Goal: Task Accomplishment & Management: Manage account settings

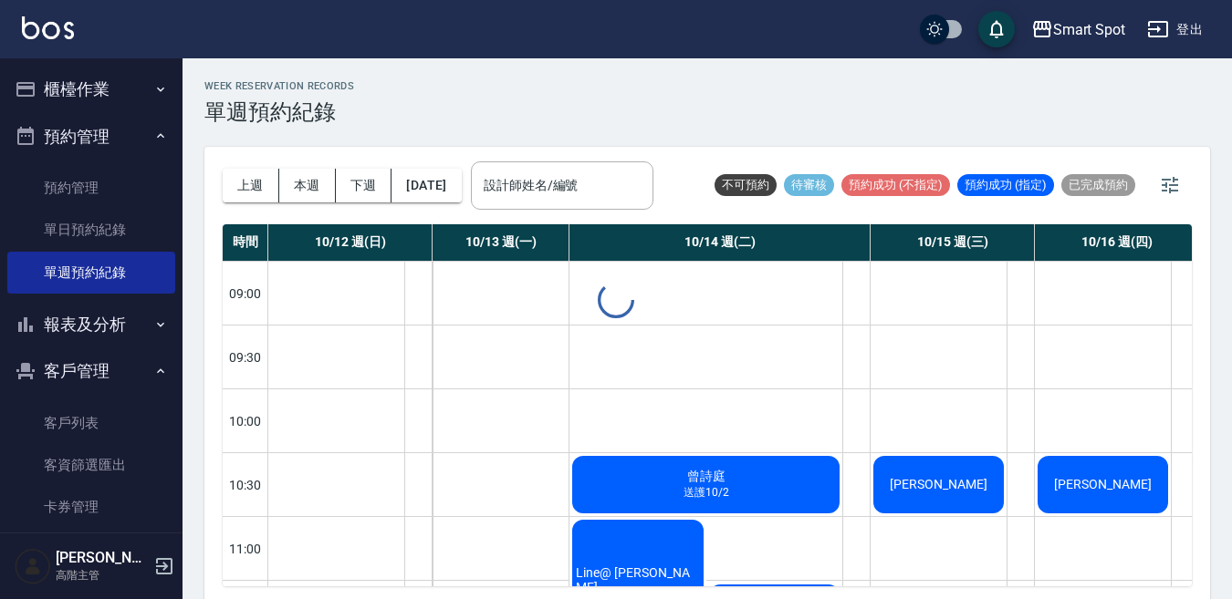
scroll to position [153, 0]
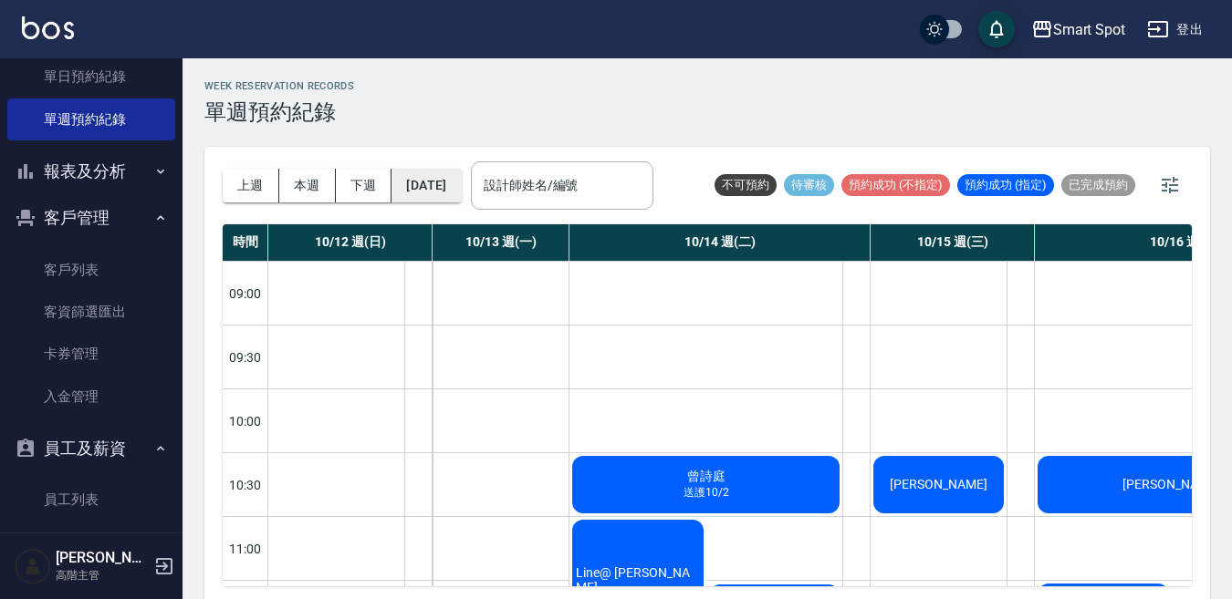
click at [461, 187] on button "[DATE]" at bounding box center [425, 186] width 69 height 34
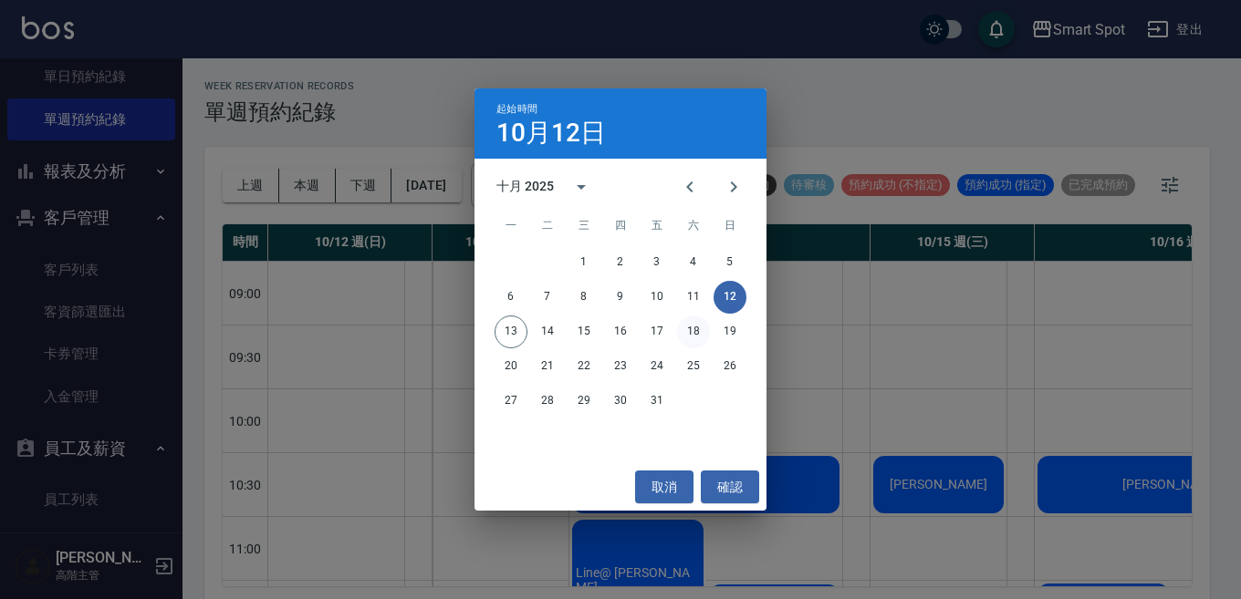
click at [697, 327] on button "18" at bounding box center [693, 332] width 33 height 33
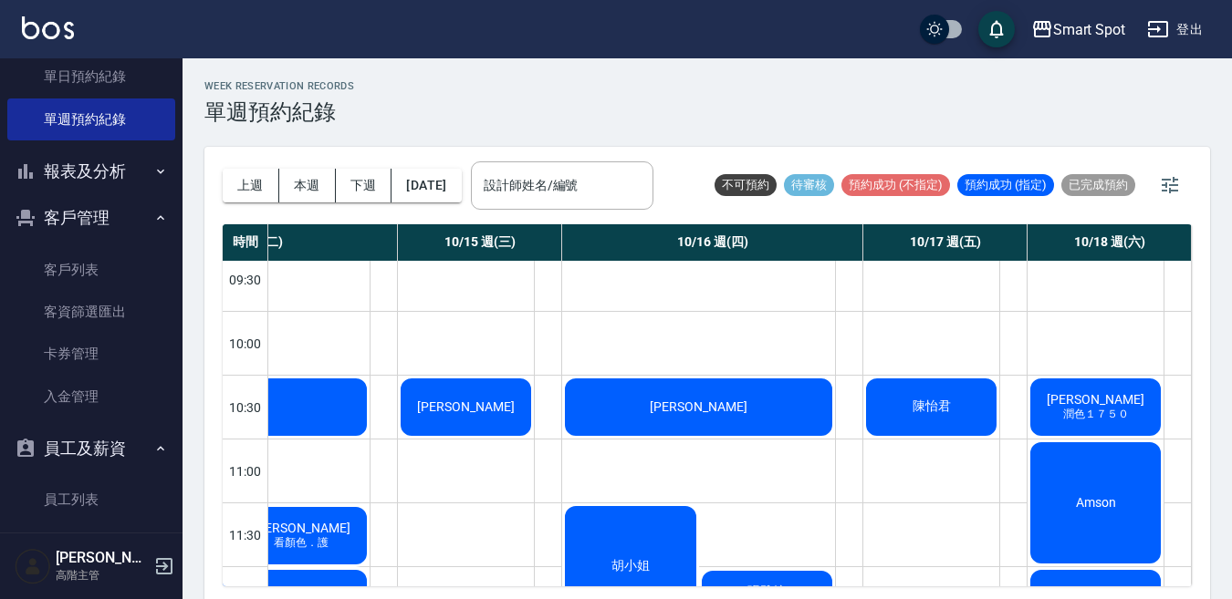
scroll to position [249, 482]
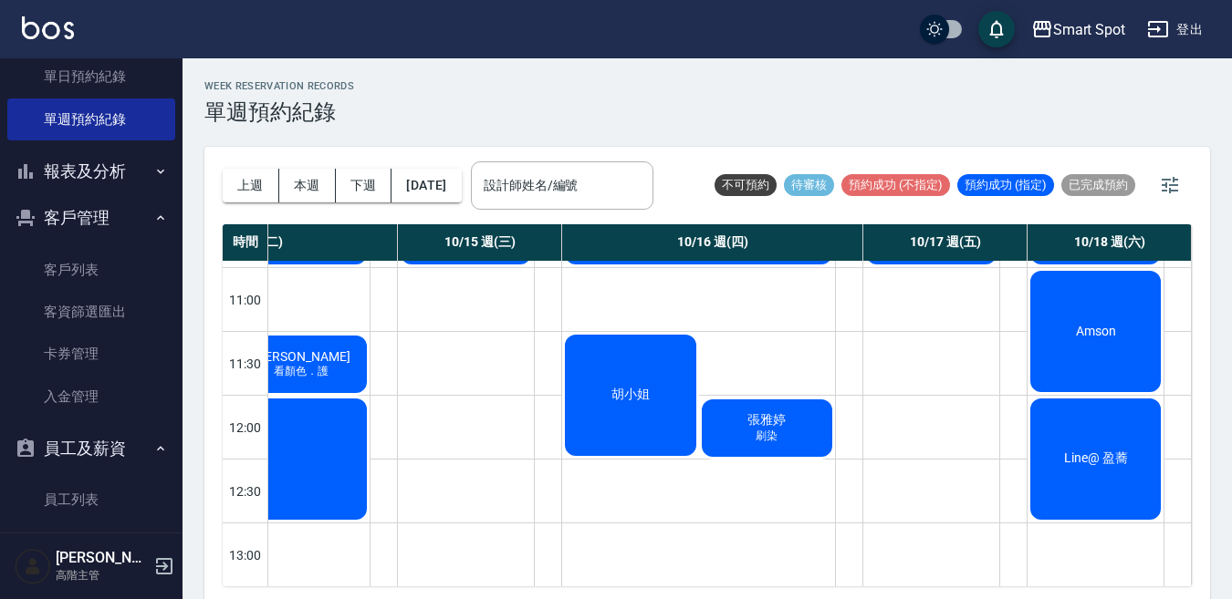
click at [1060, 428] on div "Line@ 盈蕎" at bounding box center [1095, 459] width 136 height 127
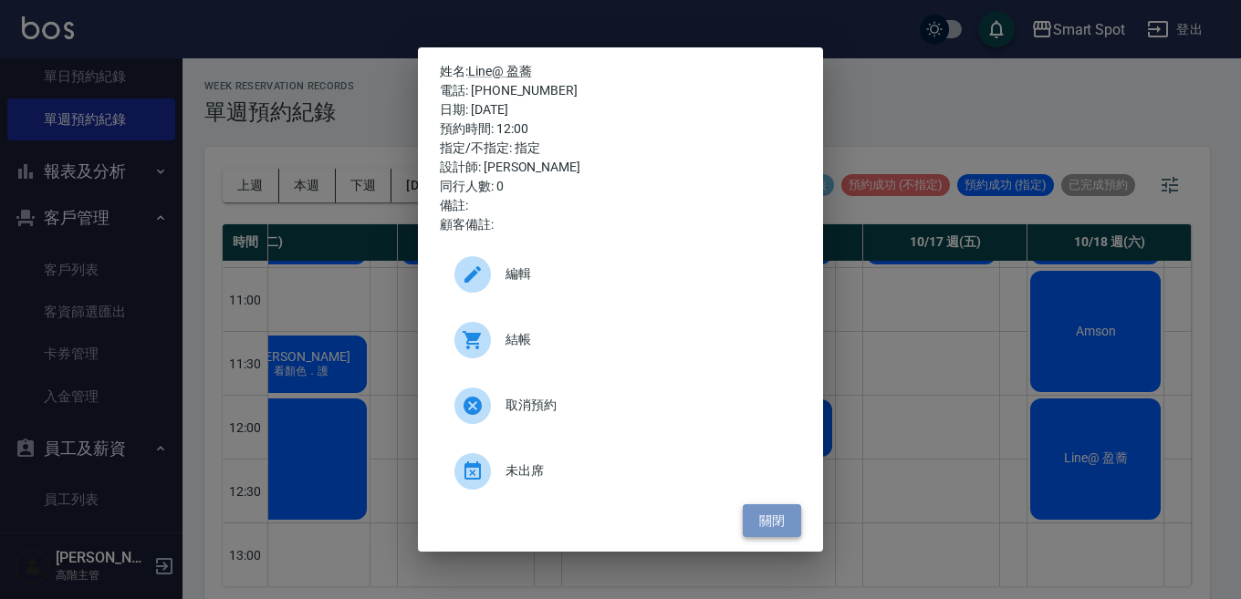
click at [775, 523] on button "關閉" at bounding box center [772, 522] width 58 height 34
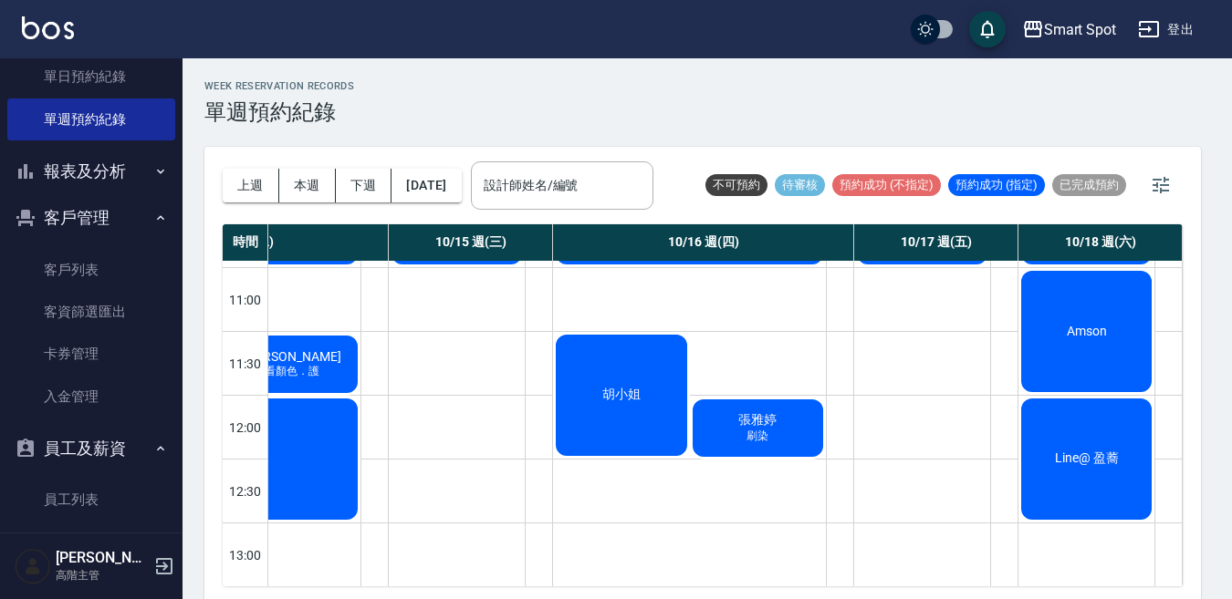
scroll to position [249, 473]
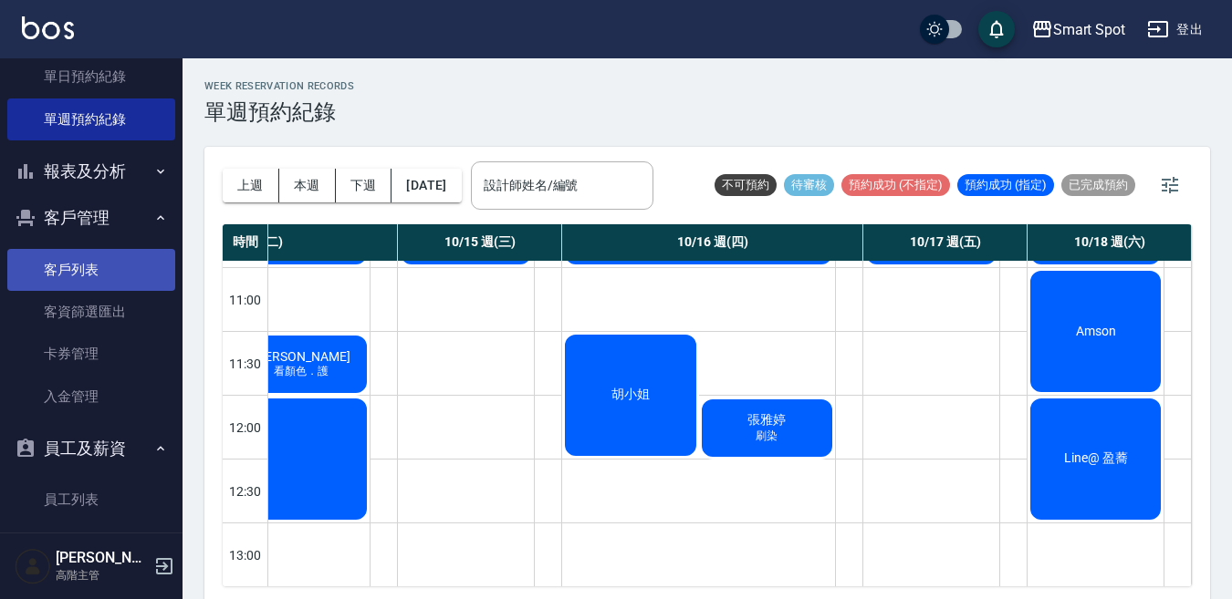
click at [108, 278] on link "客戶列表" at bounding box center [91, 270] width 168 height 42
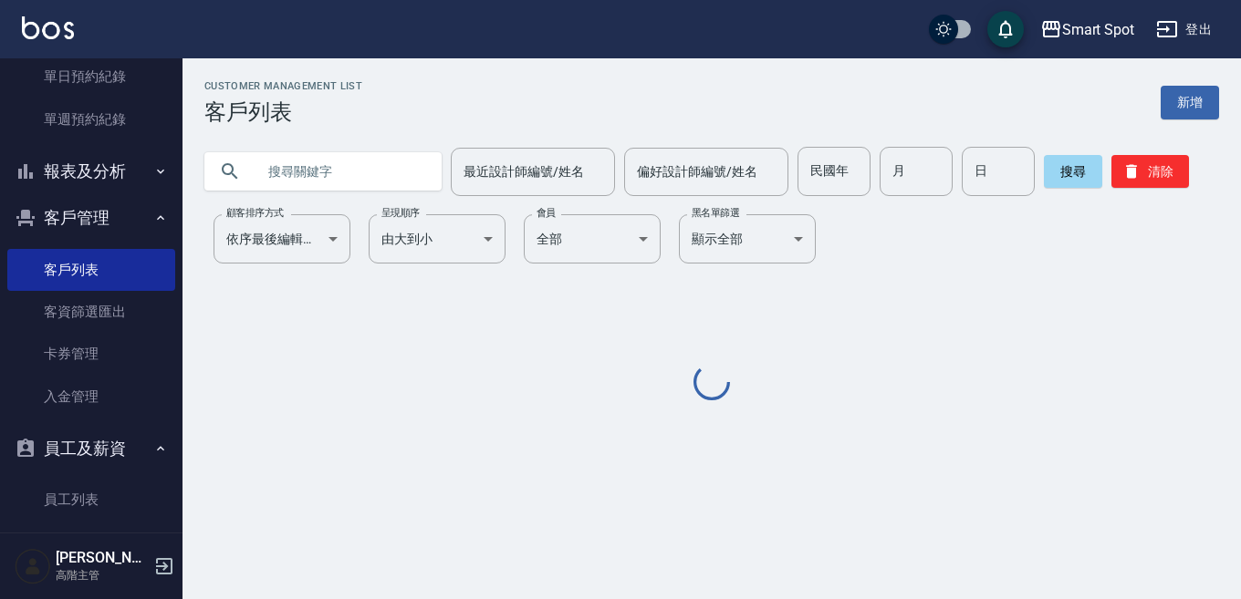
click at [293, 173] on input "text" at bounding box center [341, 171] width 172 height 49
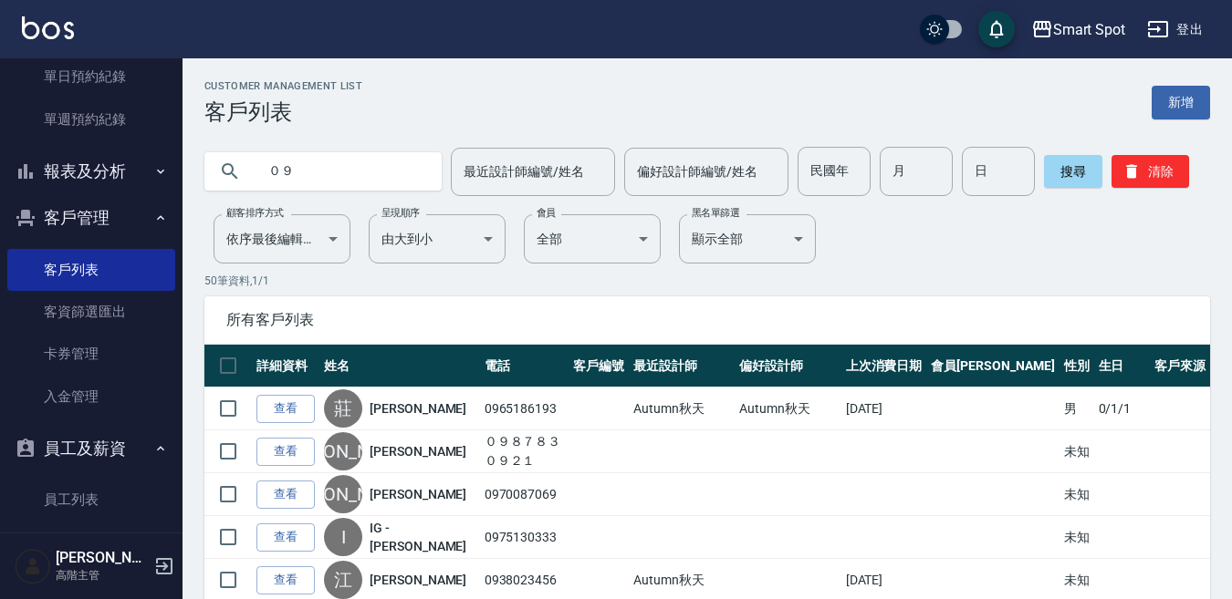
type input "０"
type input "0939017099"
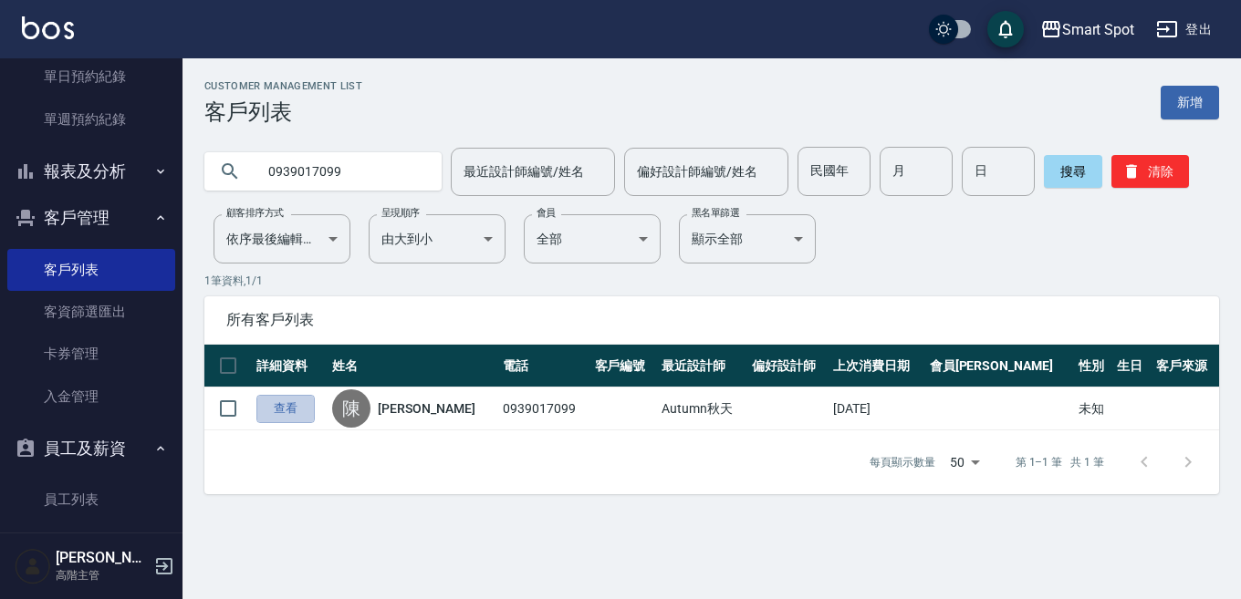
drag, startPoint x: 289, startPoint y: 412, endPoint x: 294, endPoint y: 398, distance: 14.4
click at [289, 412] on link "查看" at bounding box center [285, 409] width 58 height 28
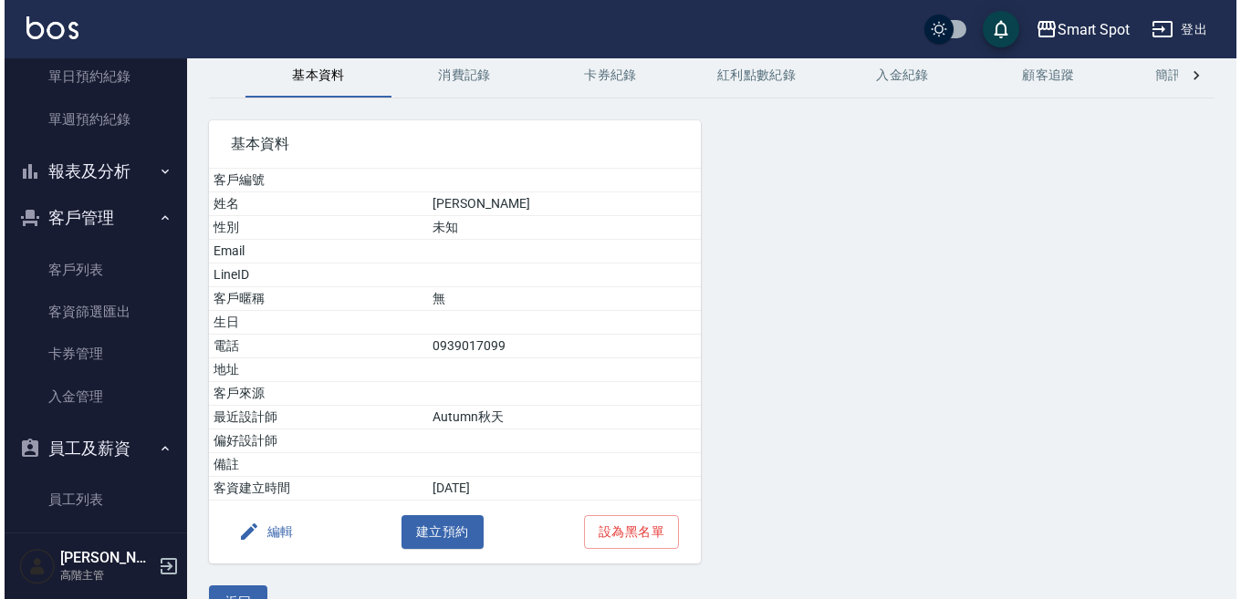
scroll to position [120, 0]
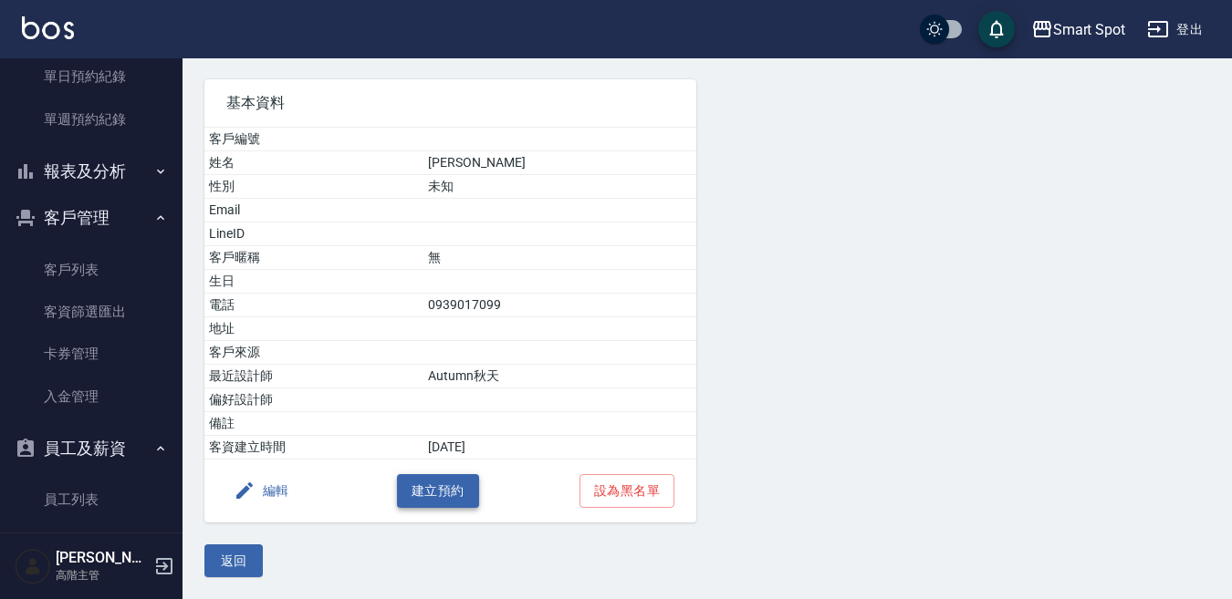
click at [459, 495] on button "建立預約" at bounding box center [438, 491] width 82 height 34
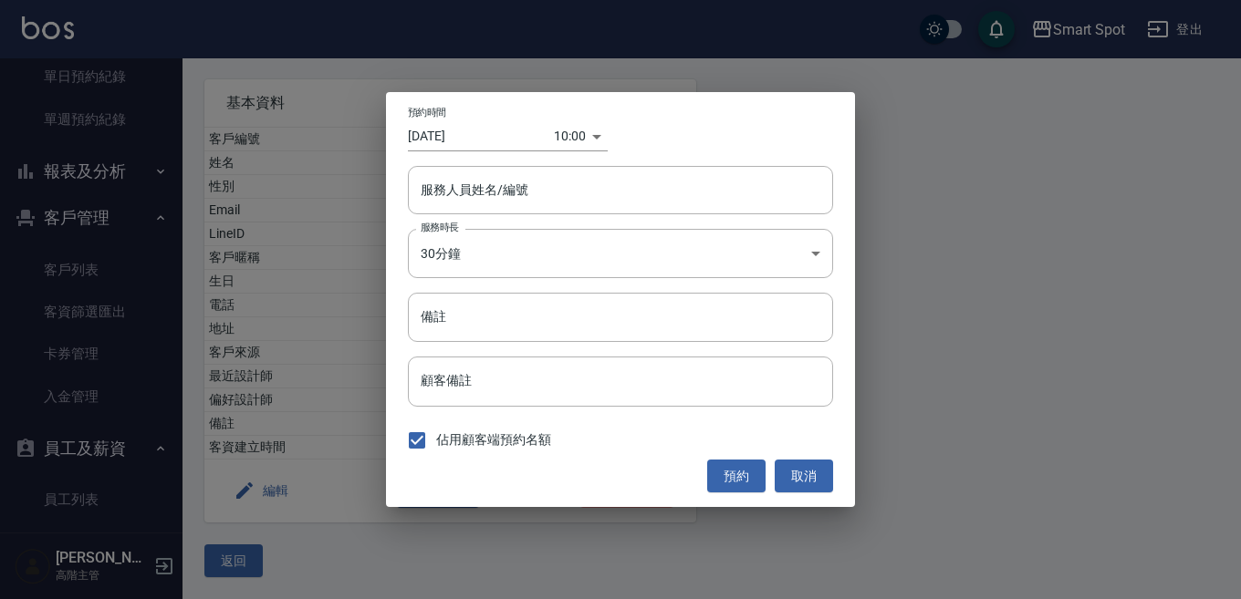
click at [578, 139] on body "Smart Spot 登出 櫃檯作業 打帳單 帳單列表 掛單列表 座位開單 營業儀表板 現金收支登錄 高階收支登錄 材料自購登錄 每日結帳 排班表 現場電腦打…" at bounding box center [620, 239] width 1241 height 719
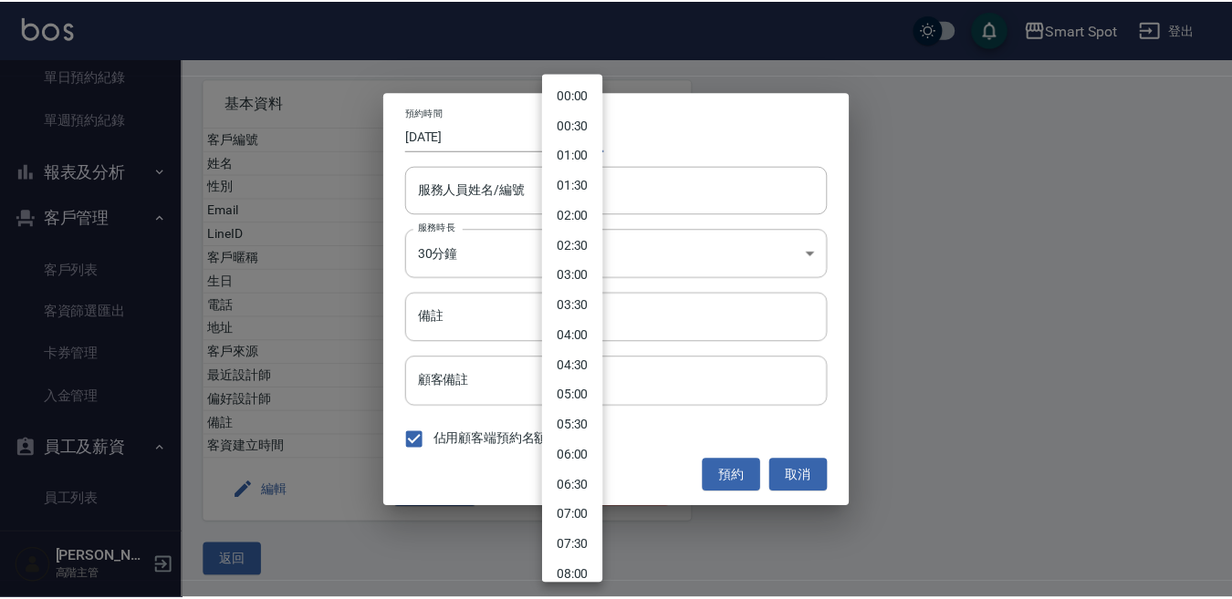
scroll to position [369, 0]
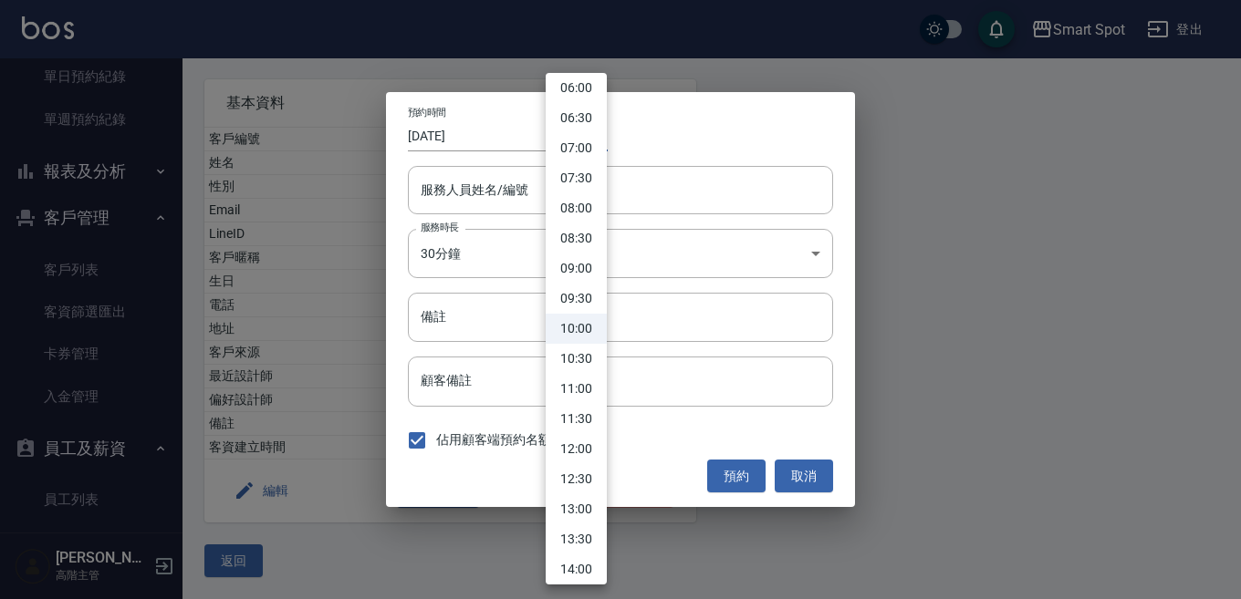
click at [591, 566] on li "14:00" at bounding box center [576, 570] width 61 height 30
type input "1760335200000"
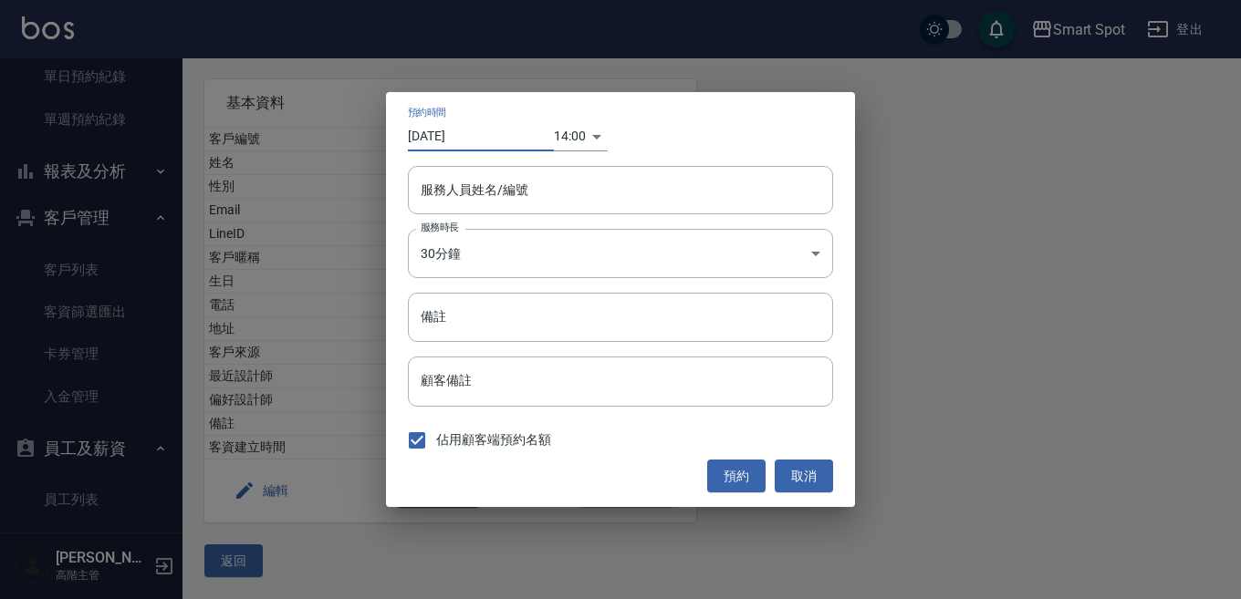
click at [482, 141] on input "[DATE]" at bounding box center [481, 136] width 146 height 30
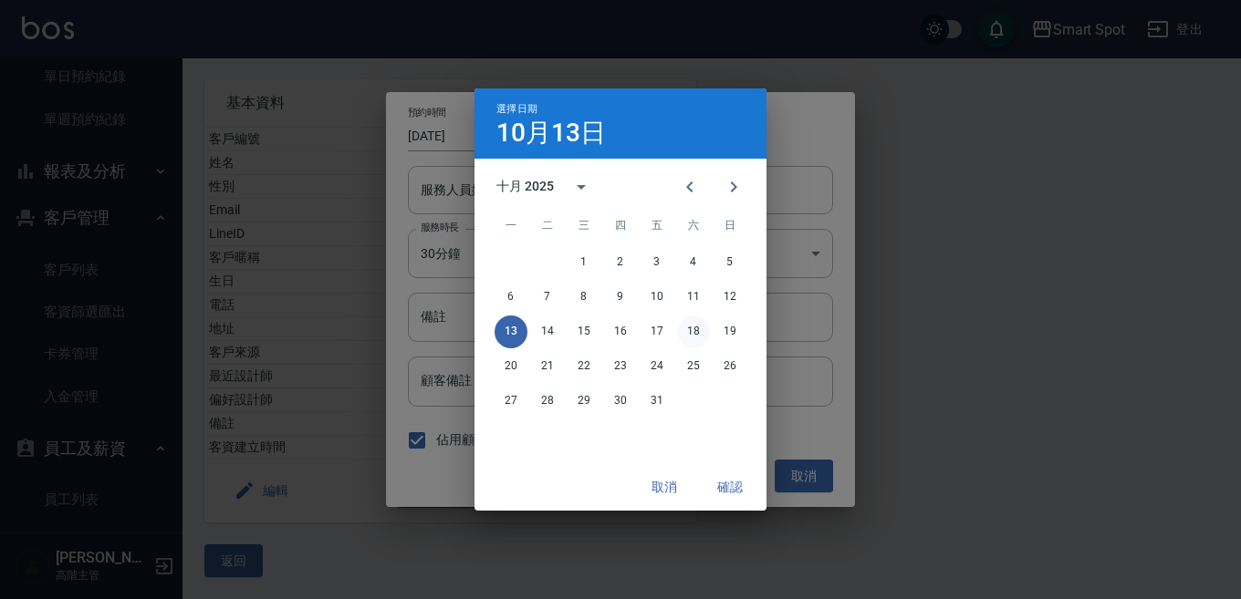
click at [700, 336] on button "18" at bounding box center [693, 332] width 33 height 33
type input "2025/10/18"
type input "1760767200000"
click at [730, 486] on button "確認" at bounding box center [730, 488] width 58 height 34
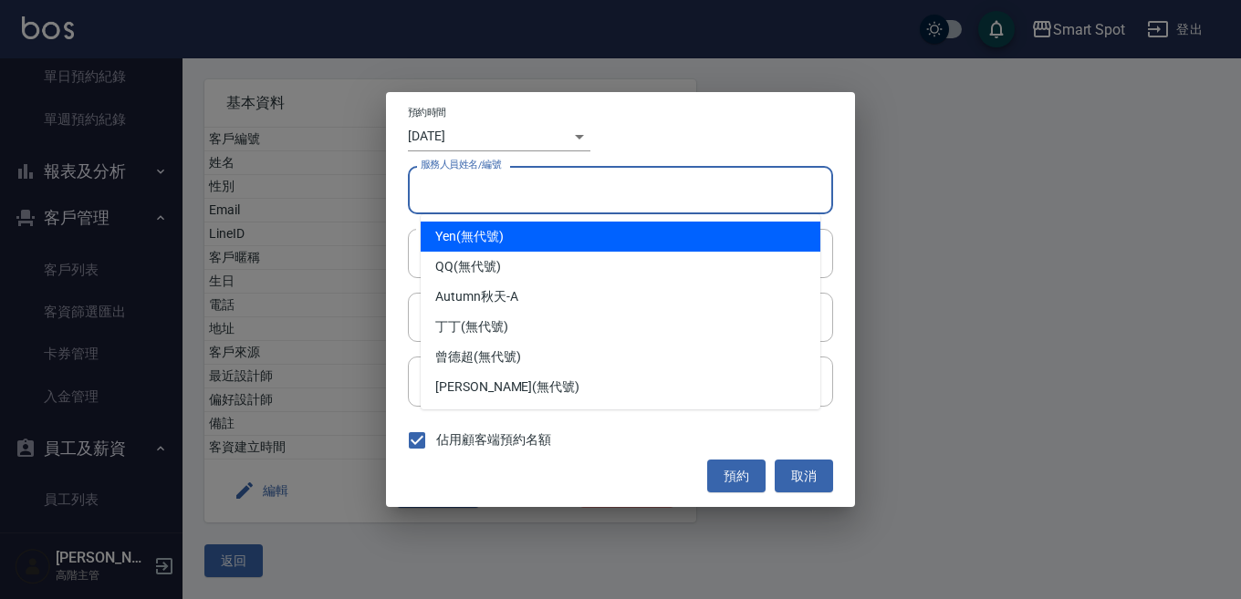
click at [558, 193] on input "服務人員姓名/編號" at bounding box center [620, 190] width 409 height 32
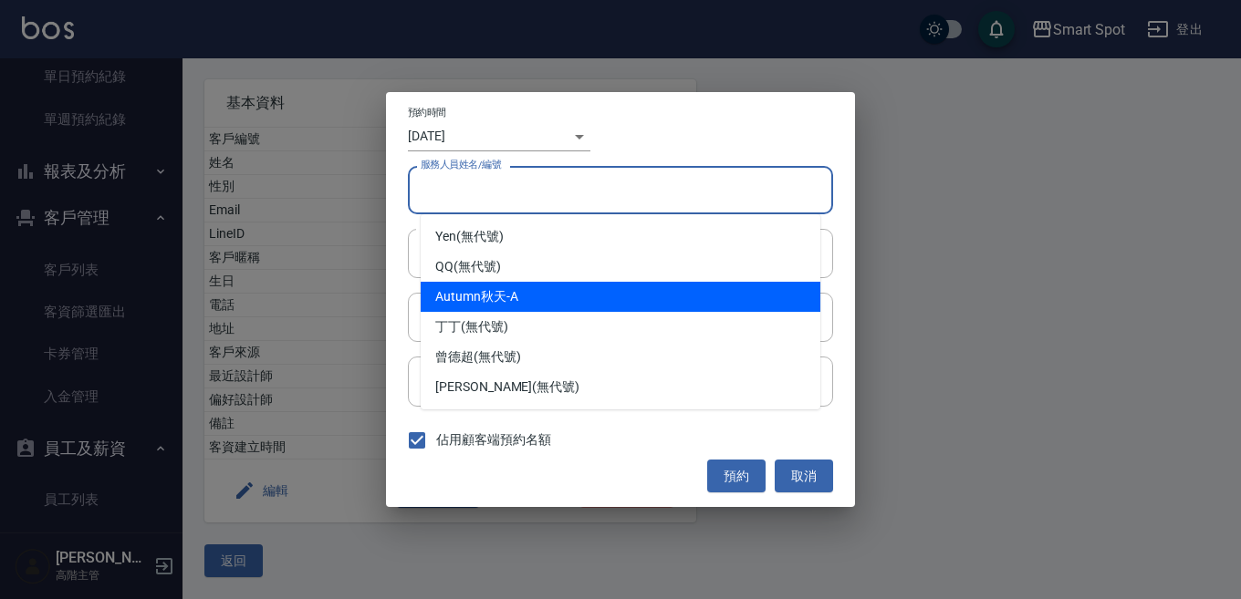
click at [554, 300] on div "Autumn秋天 -A" at bounding box center [621, 297] width 400 height 30
type input "Autumn秋天-A"
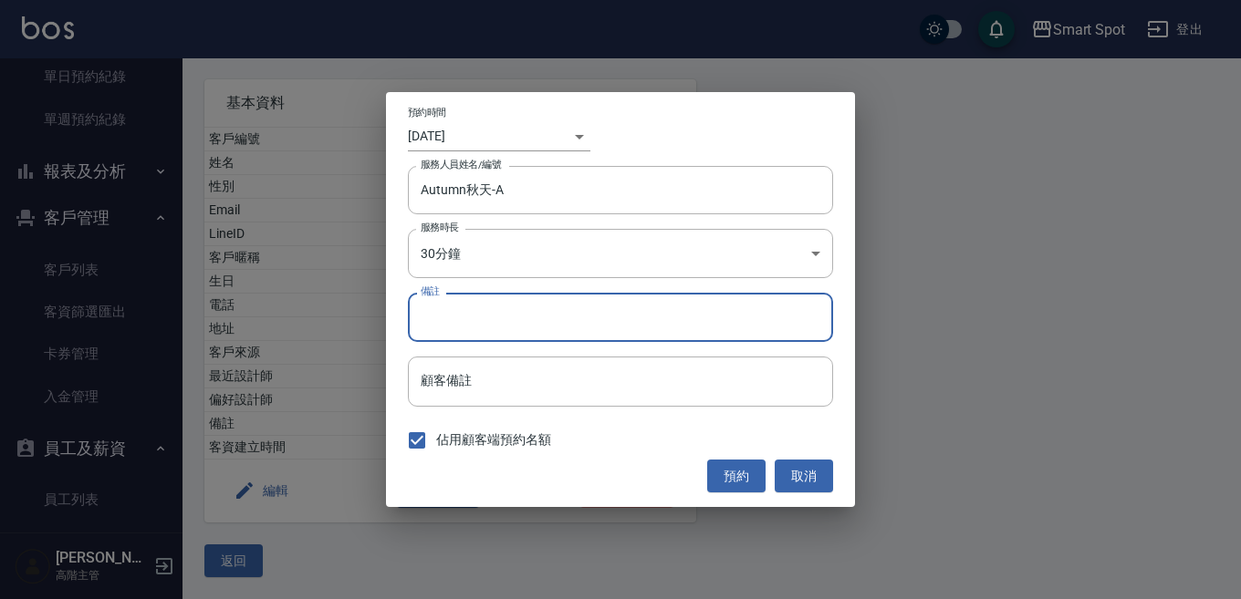
click at [538, 328] on input "備註" at bounding box center [620, 317] width 425 height 49
type input "1"
type input "補染"
click at [724, 483] on button "預約" at bounding box center [736, 477] width 58 height 34
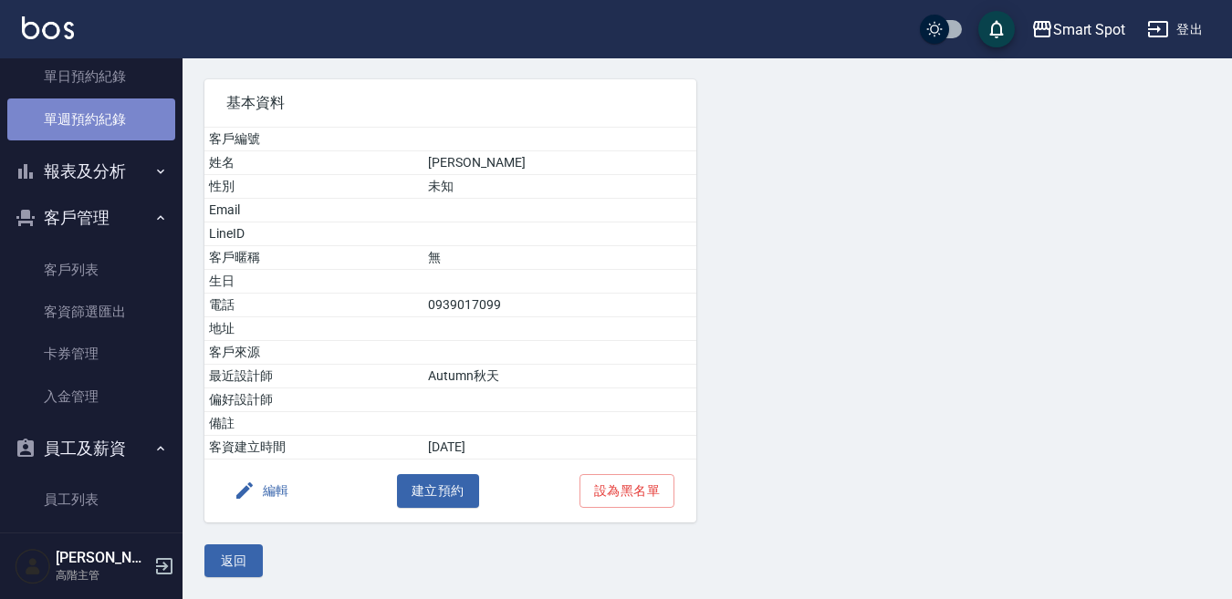
click at [129, 120] on link "單週預約紀錄" at bounding box center [91, 120] width 168 height 42
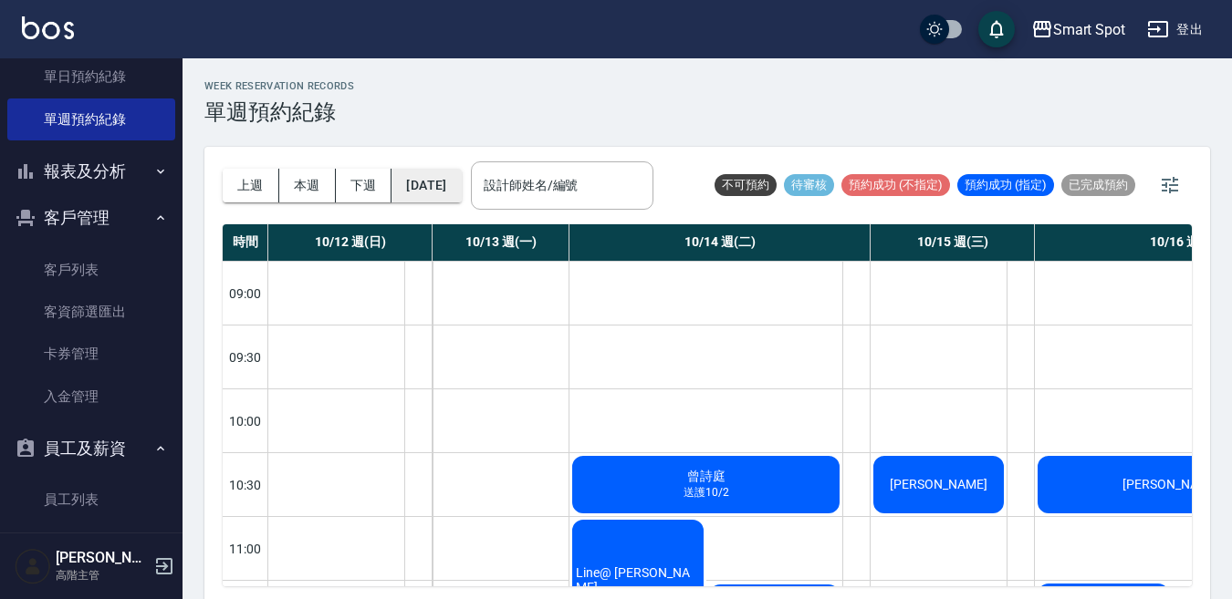
click at [438, 189] on button "[DATE]" at bounding box center [425, 186] width 69 height 34
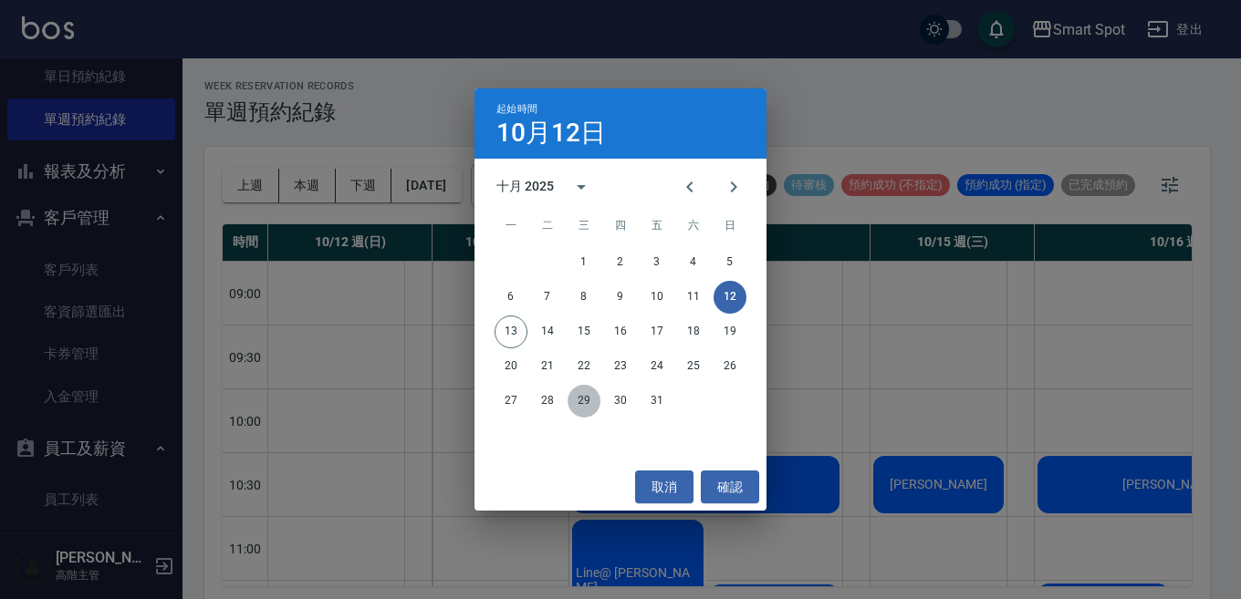
click at [583, 401] on button "29" at bounding box center [584, 401] width 33 height 33
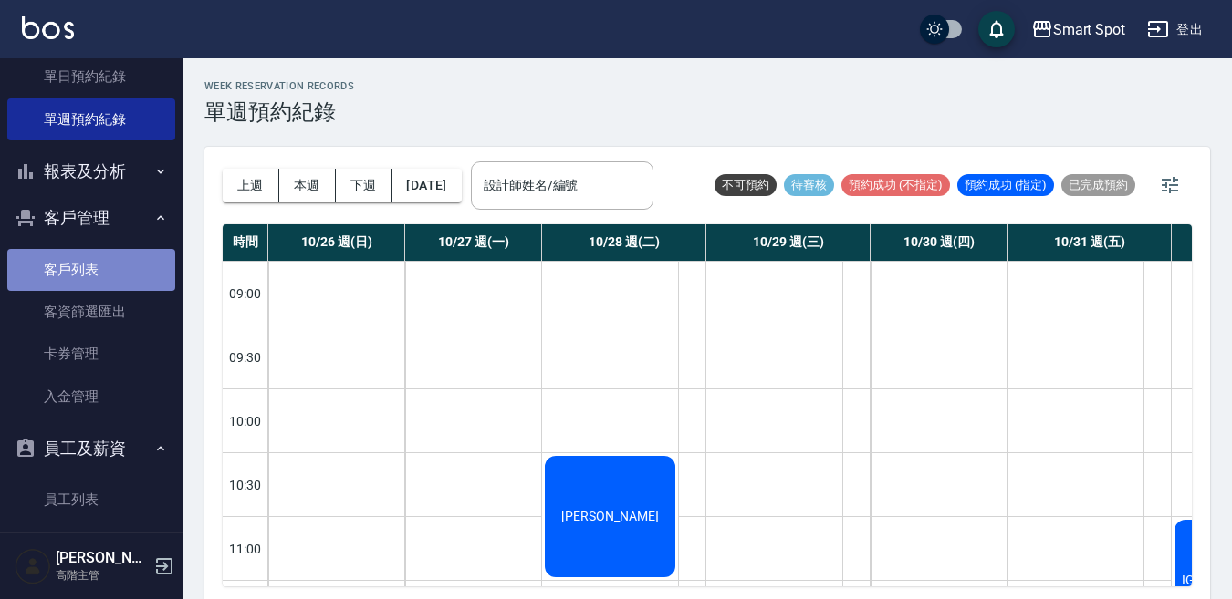
drag, startPoint x: 122, startPoint y: 272, endPoint x: 129, endPoint y: 279, distance: 9.7
click at [122, 272] on link "客戶列表" at bounding box center [91, 270] width 168 height 42
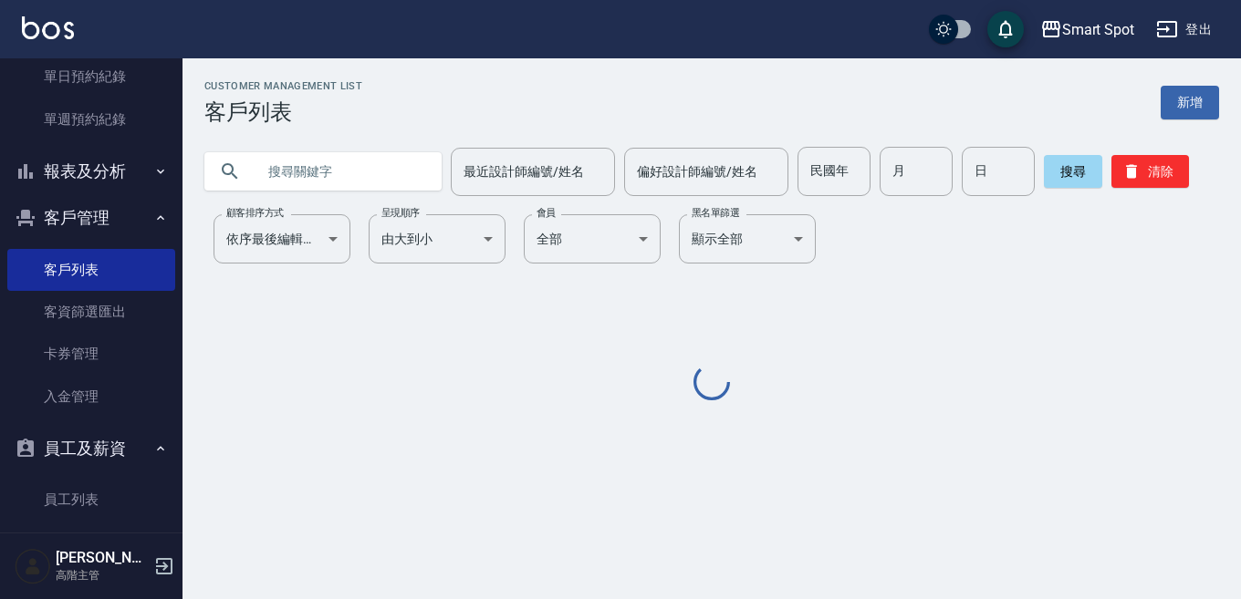
click at [289, 176] on input "text" at bounding box center [341, 171] width 172 height 49
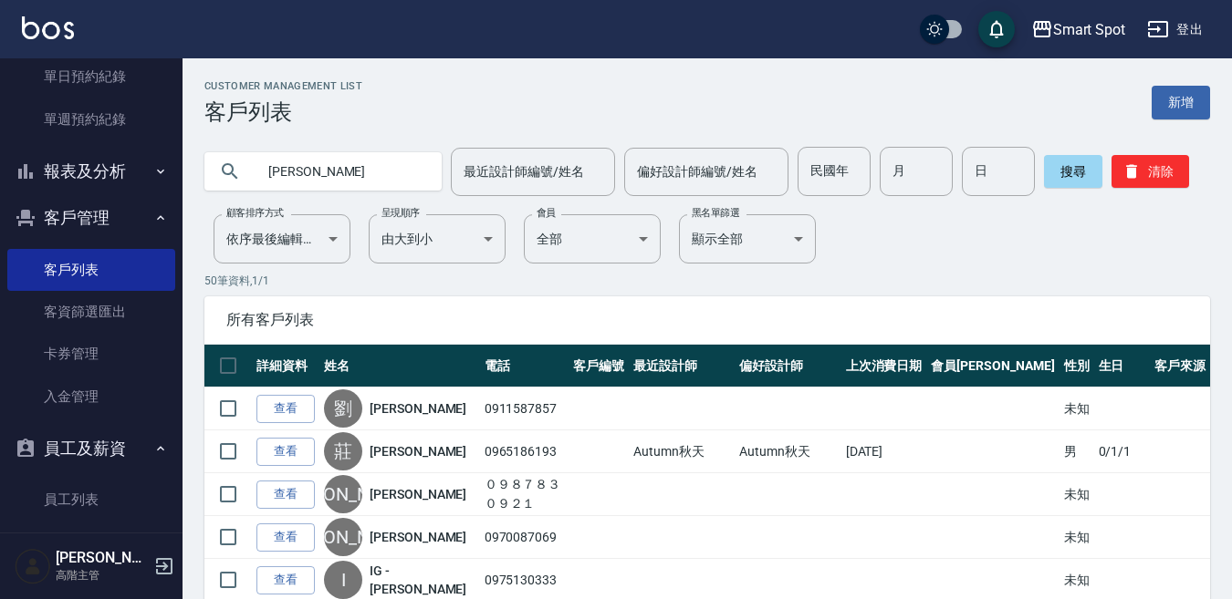
type input "王思"
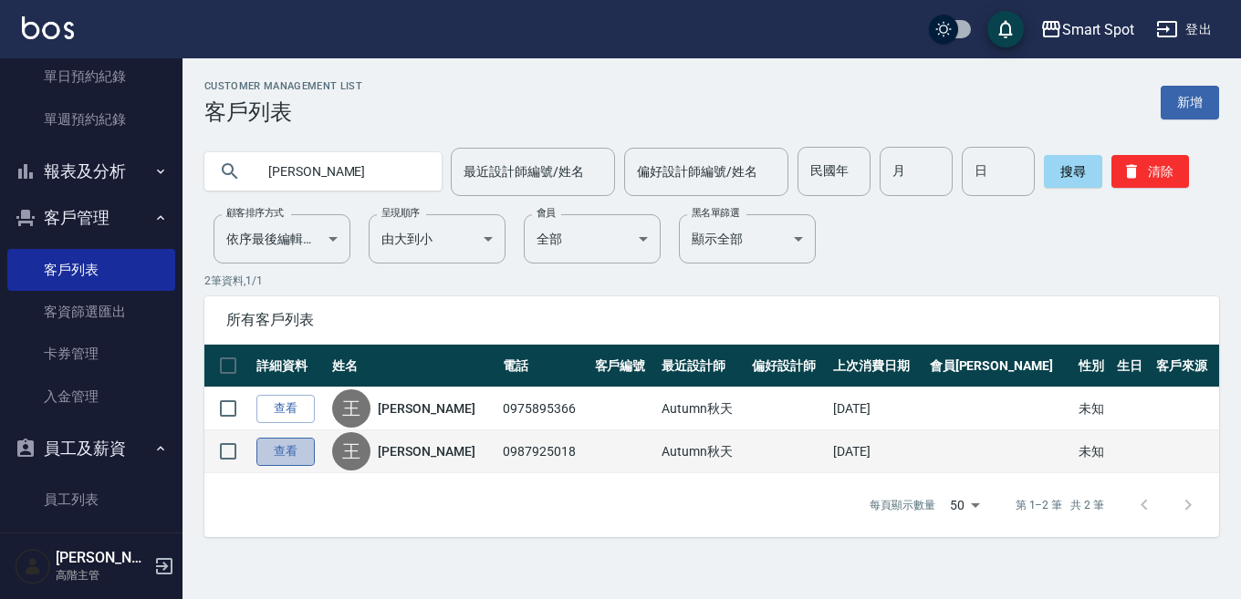
click at [287, 454] on link "查看" at bounding box center [285, 452] width 58 height 28
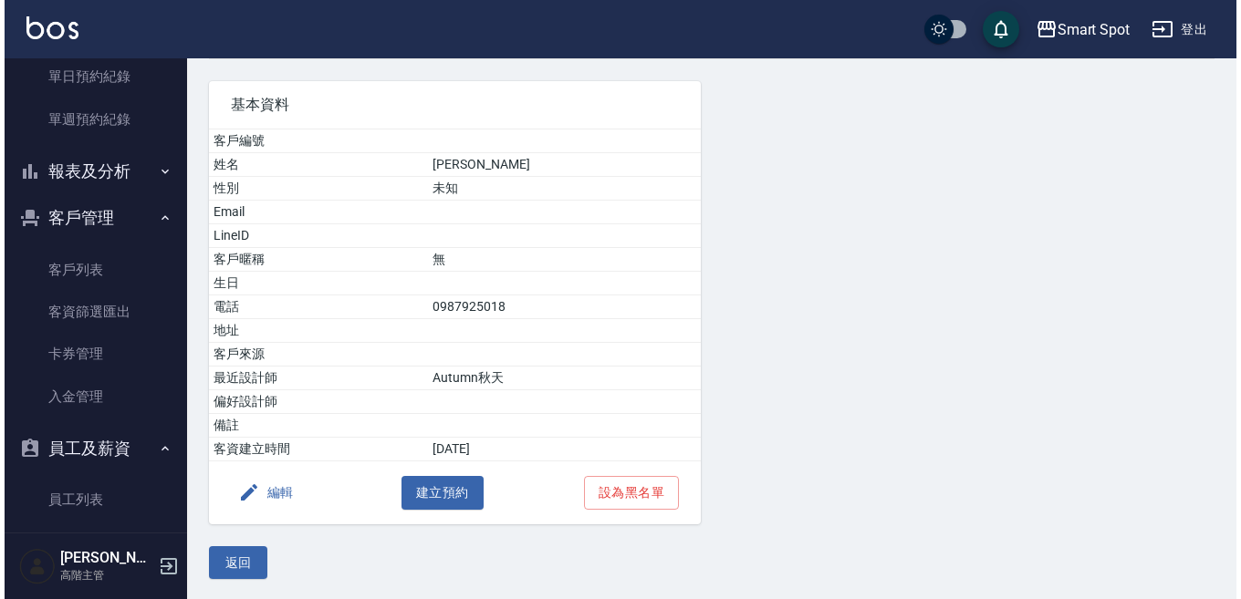
scroll to position [120, 0]
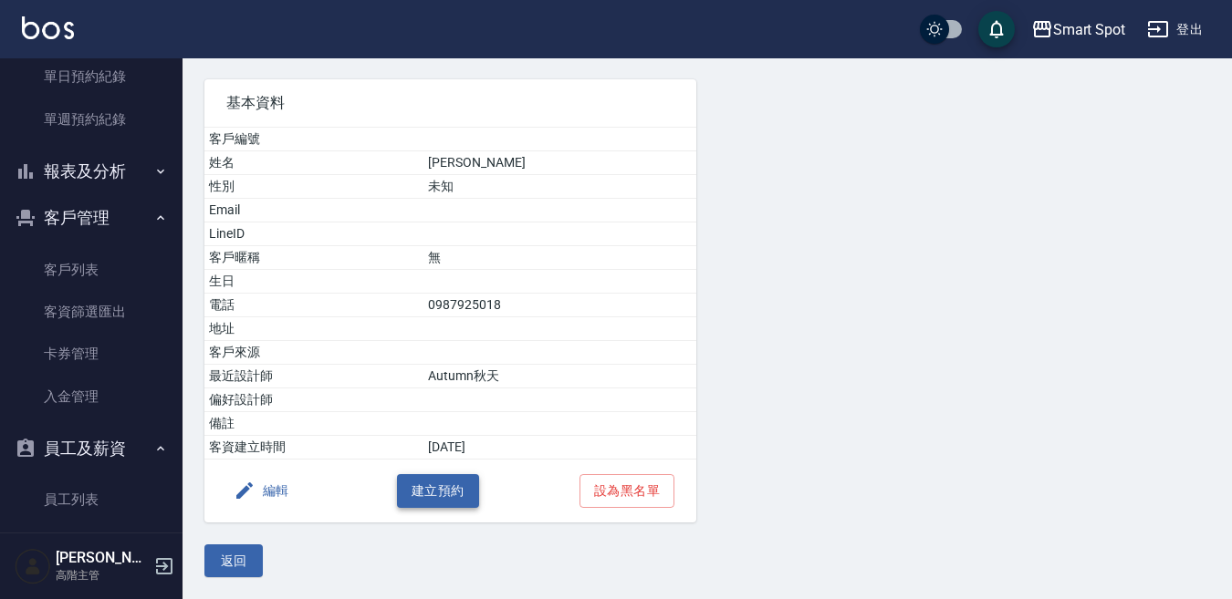
click at [458, 496] on button "建立預約" at bounding box center [438, 491] width 82 height 34
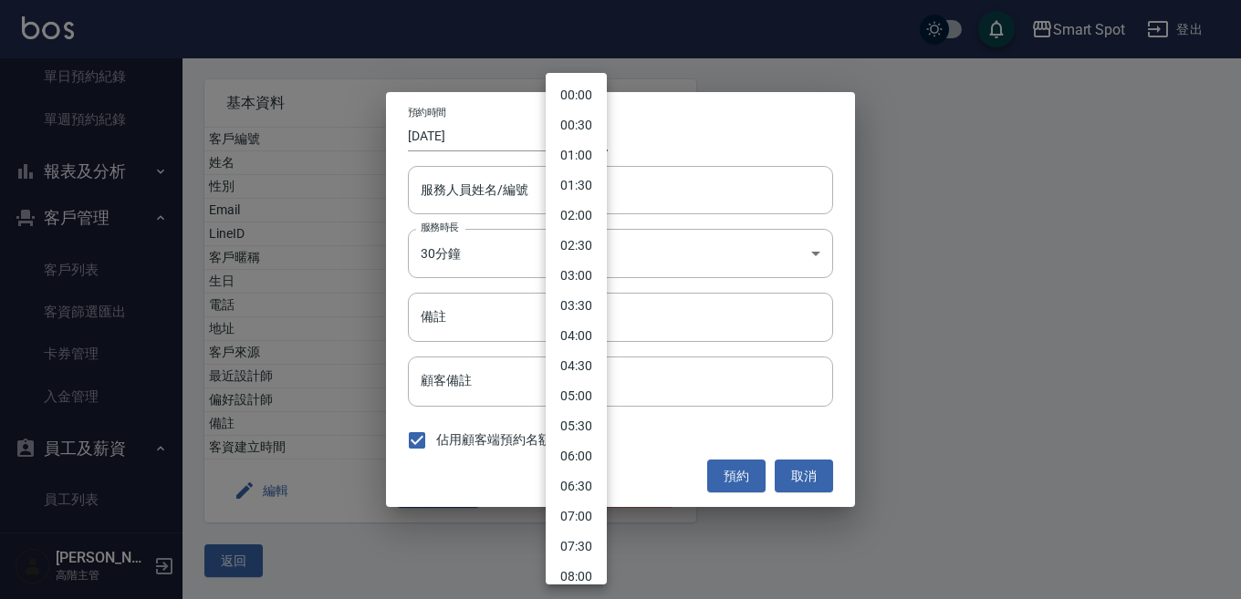
click at [582, 141] on body "Smart Spot 登出 櫃檯作業 打帳單 帳單列表 掛單列表 座位開單 營業儀表板 現金收支登錄 高階收支登錄 材料自購登錄 每日結帳 排班表 現場電腦打…" at bounding box center [620, 239] width 1241 height 719
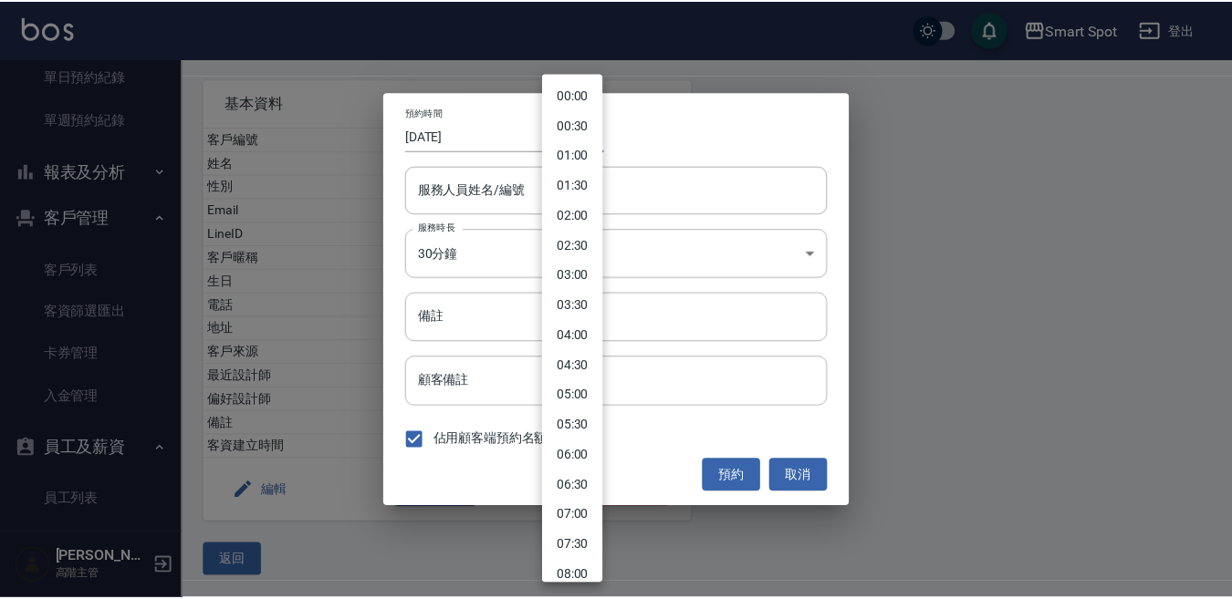
scroll to position [369, 0]
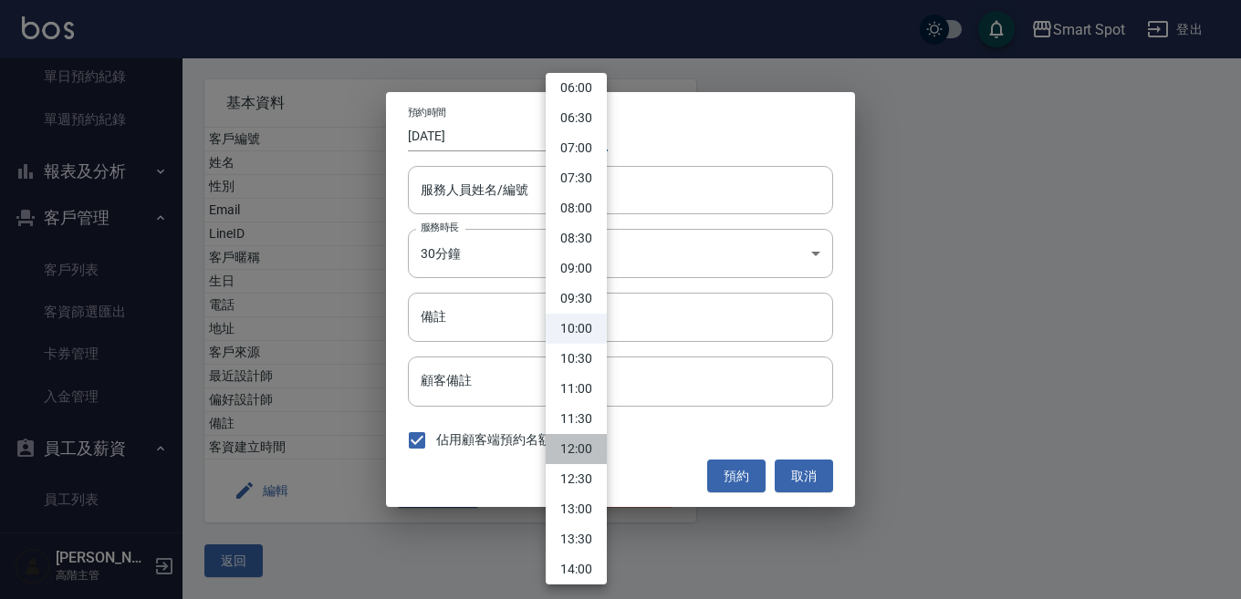
click at [587, 449] on li "12:00" at bounding box center [576, 449] width 61 height 30
type input "1760328000000"
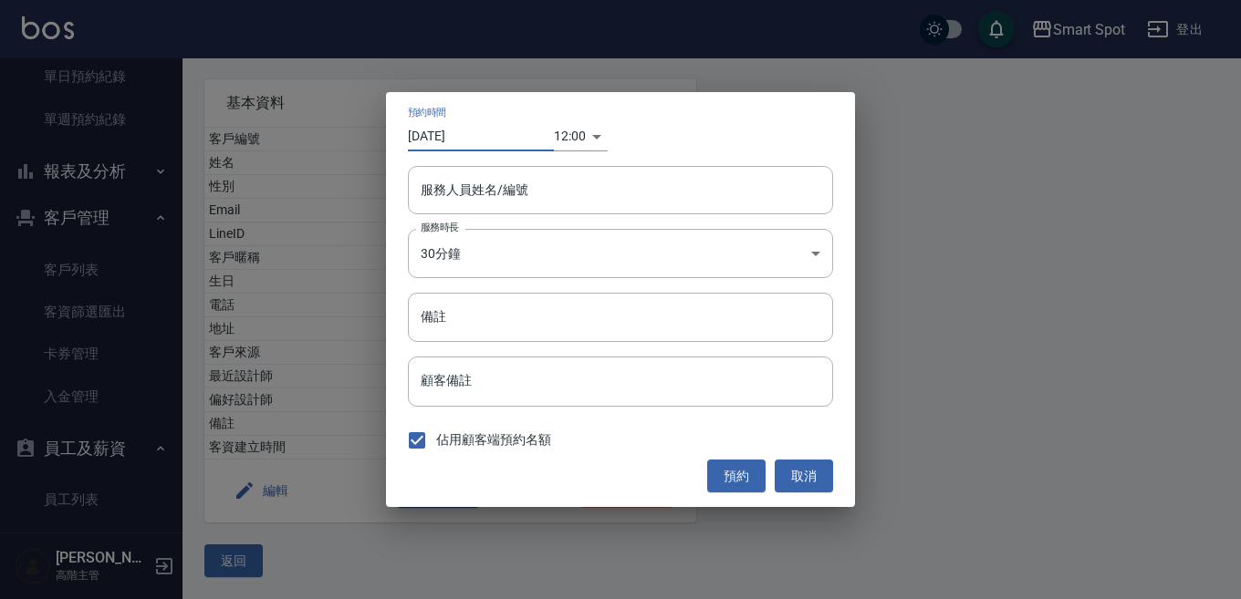
click at [476, 138] on input "[DATE]" at bounding box center [481, 136] width 146 height 30
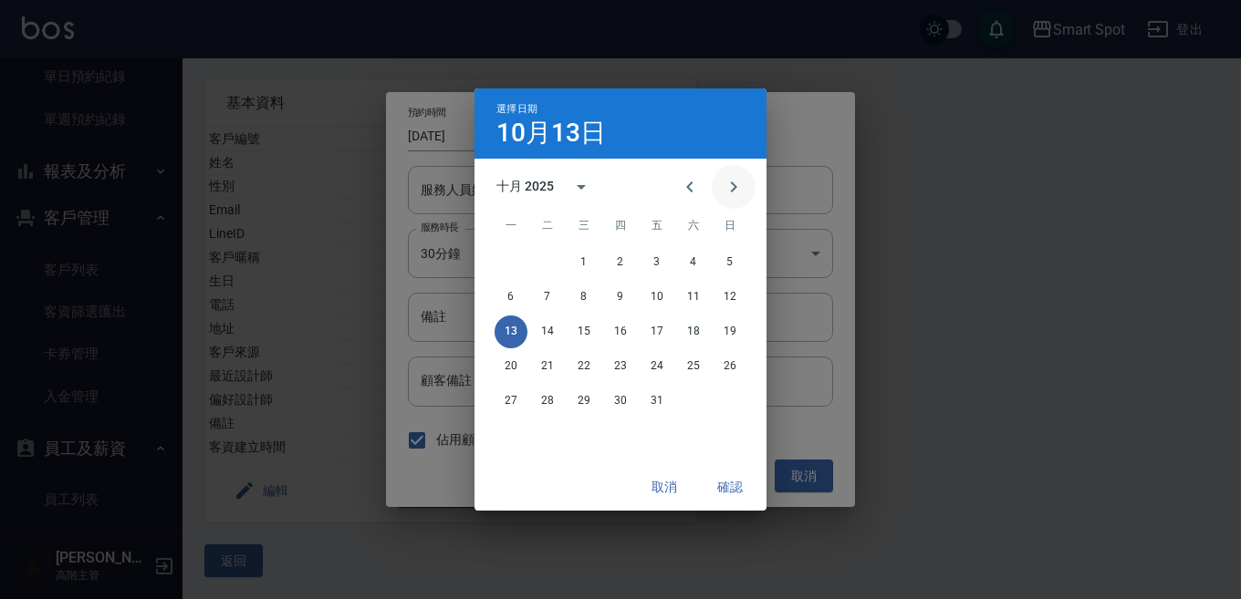
click at [736, 184] on icon "Next month" at bounding box center [734, 187] width 22 height 22
click at [656, 293] on button "7" at bounding box center [657, 297] width 33 height 33
type input "2025/11/07"
type input "1762488000000"
click at [738, 491] on button "確認" at bounding box center [730, 488] width 58 height 34
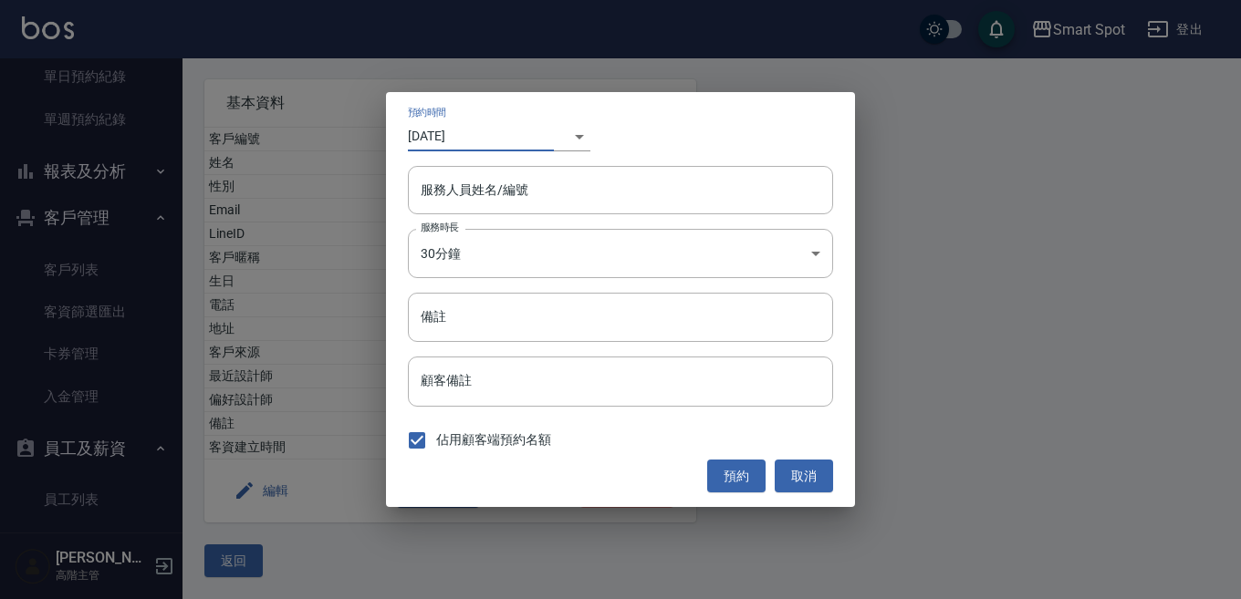
click at [528, 196] on input "服務人員姓名/編號" at bounding box center [620, 190] width 409 height 32
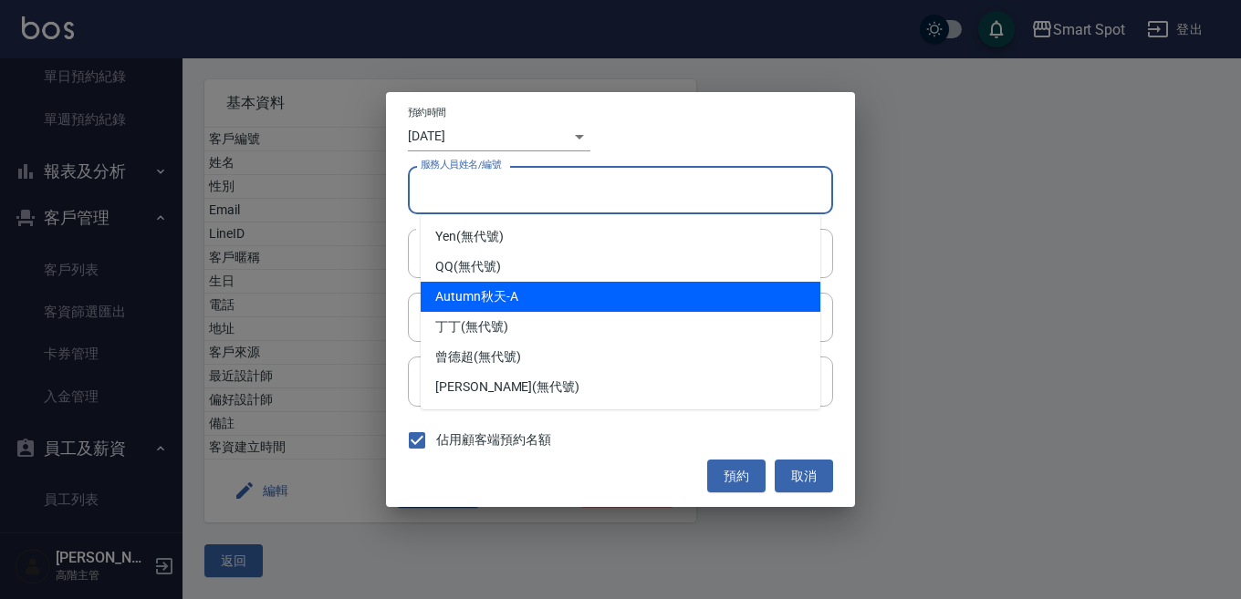
click at [528, 297] on div "Autumn秋天 -A" at bounding box center [621, 297] width 400 height 30
type input "Autumn秋天-A"
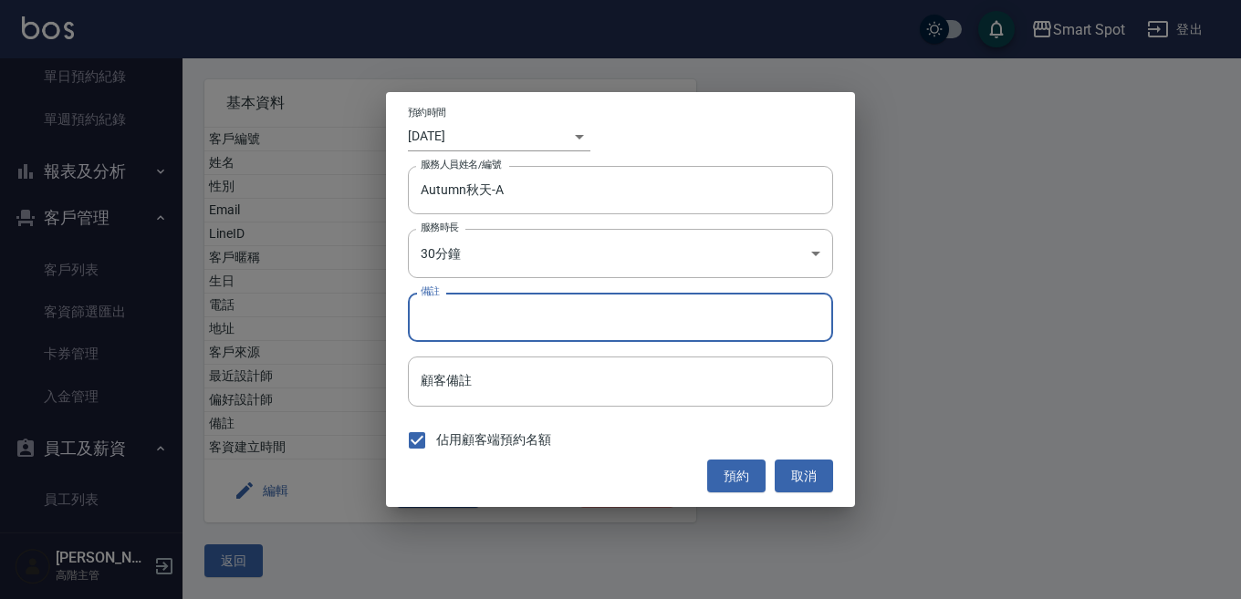
click at [503, 317] on input "備註" at bounding box center [620, 317] width 425 height 49
type input "補染．剪"
click at [731, 480] on button "預約" at bounding box center [736, 477] width 58 height 34
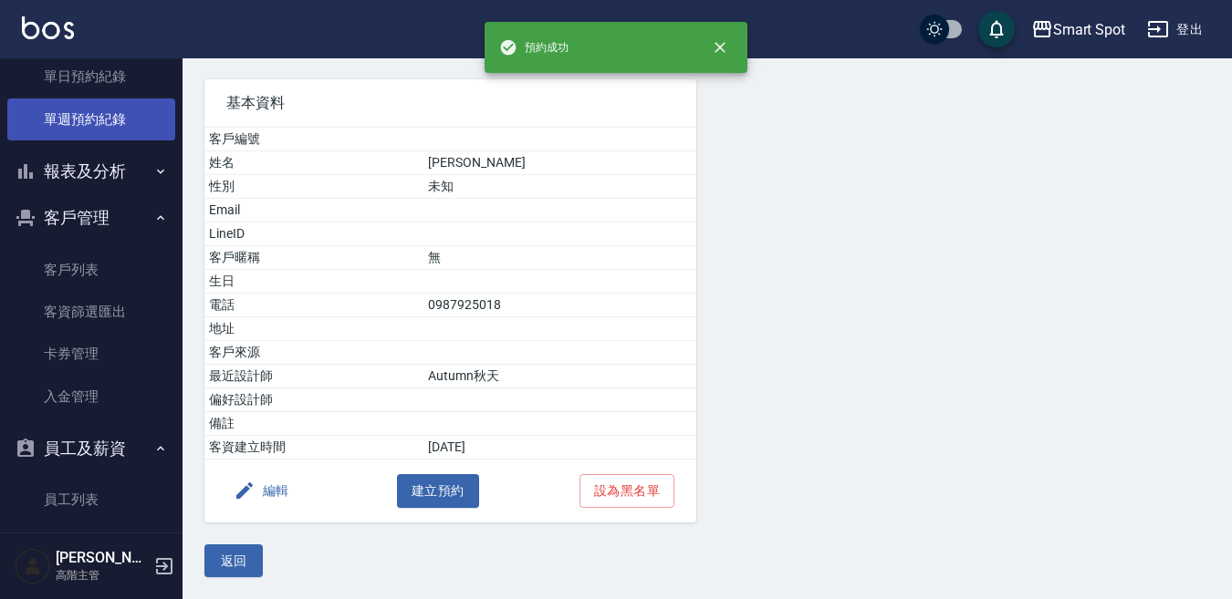
click at [122, 119] on link "單週預約紀錄" at bounding box center [91, 120] width 168 height 42
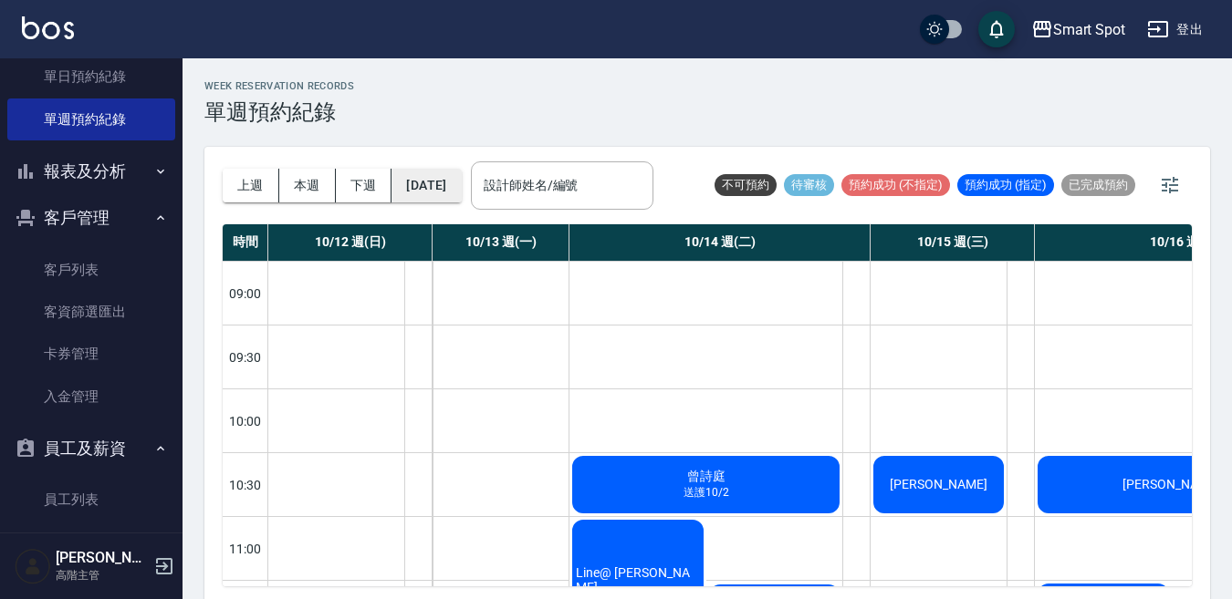
click at [461, 192] on button "[DATE]" at bounding box center [425, 186] width 69 height 34
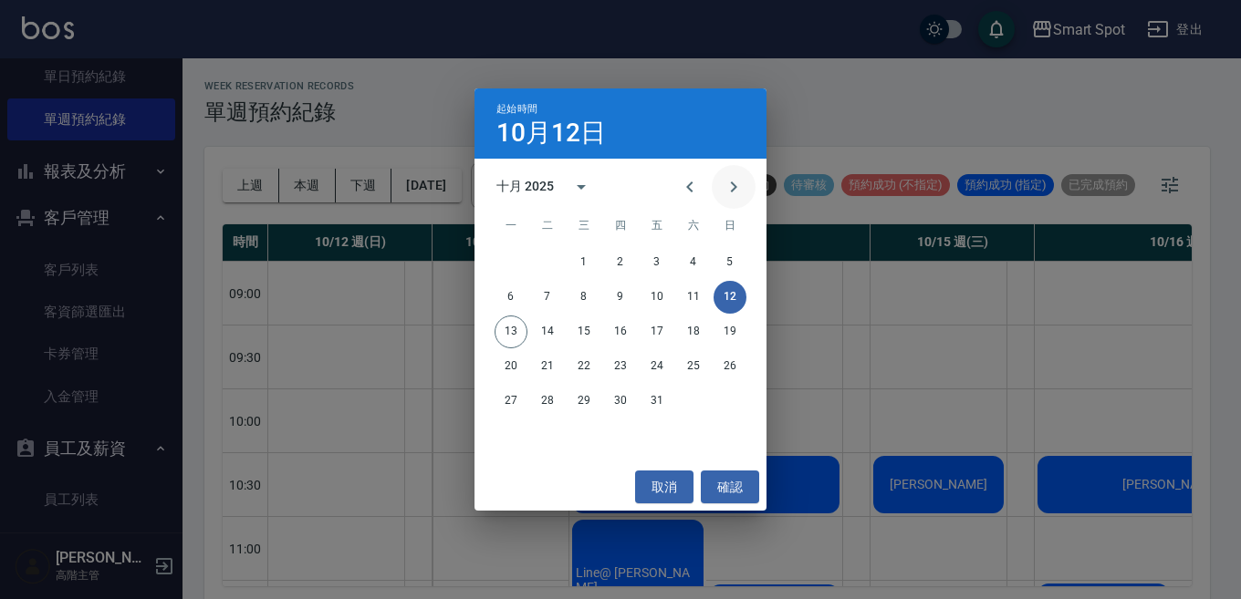
click at [740, 190] on icon "Next month" at bounding box center [734, 187] width 22 height 22
click at [662, 300] on button "7" at bounding box center [657, 297] width 33 height 33
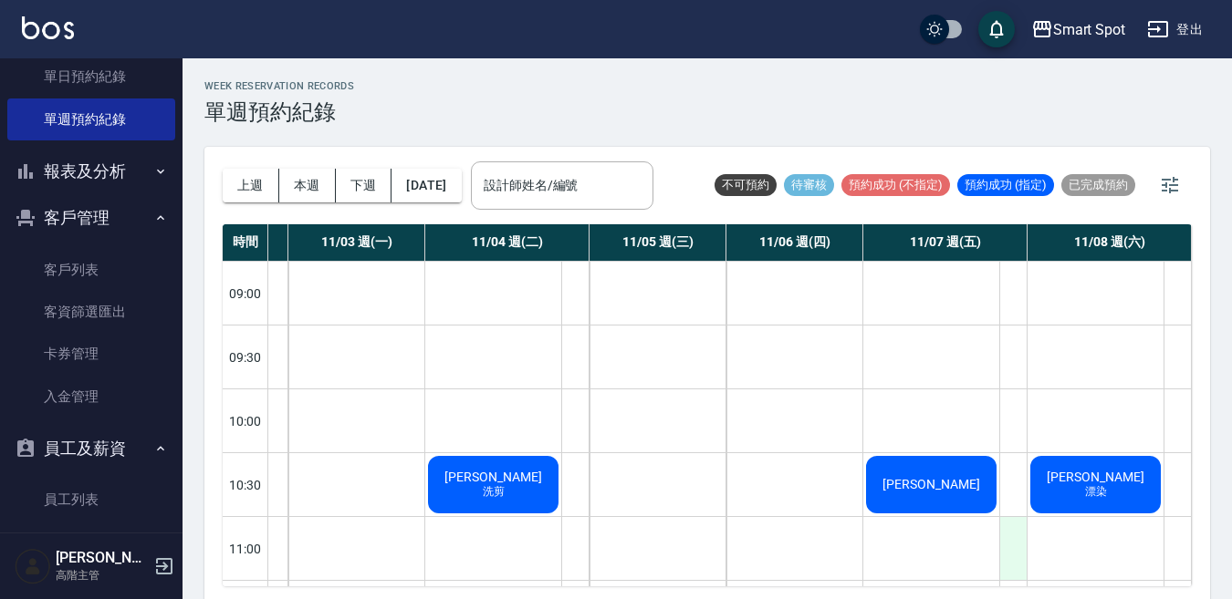
scroll to position [37, 126]
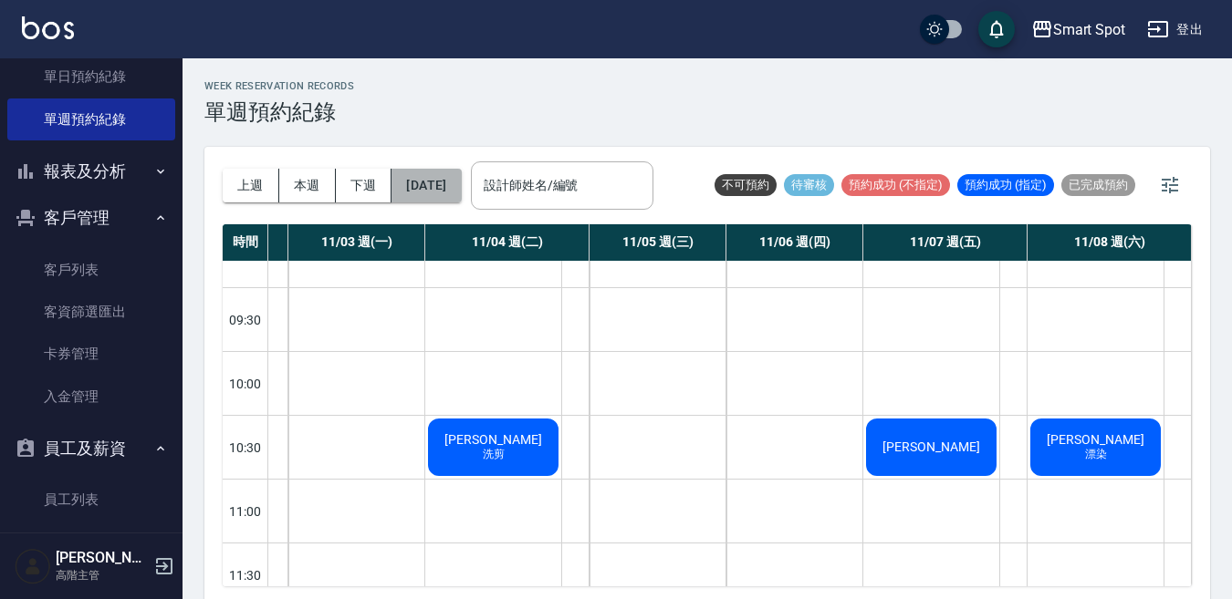
click at [461, 192] on button "2025/11/07" at bounding box center [425, 186] width 69 height 34
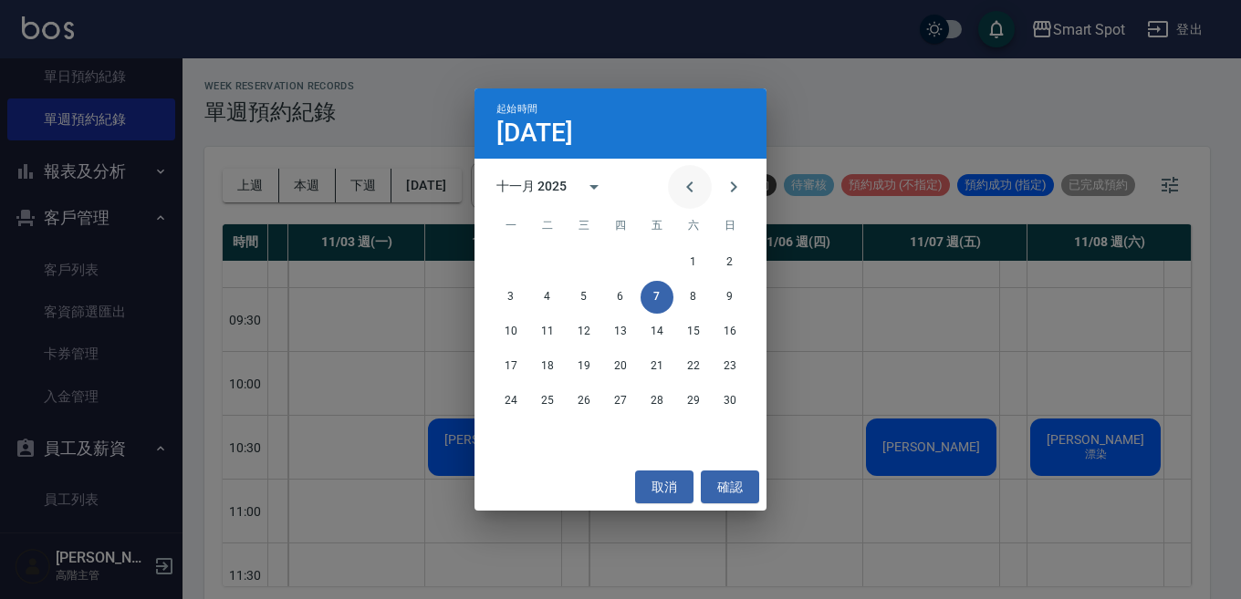
click at [687, 194] on icon "Previous month" at bounding box center [690, 187] width 22 height 22
click at [658, 362] on button "24" at bounding box center [657, 366] width 33 height 33
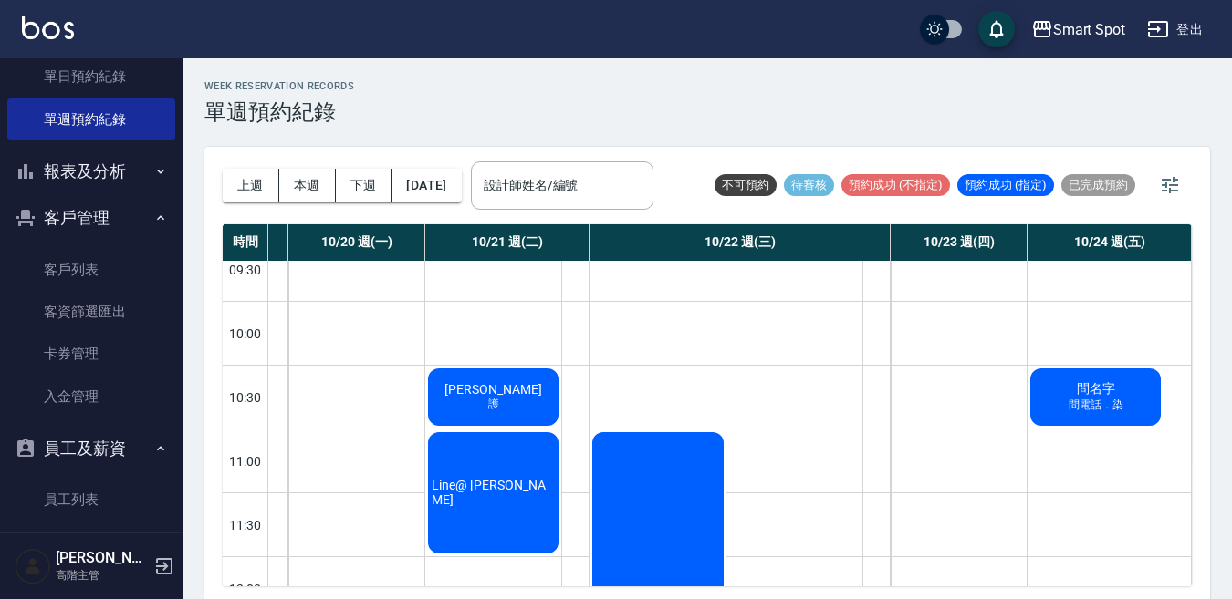
scroll to position [86, 117]
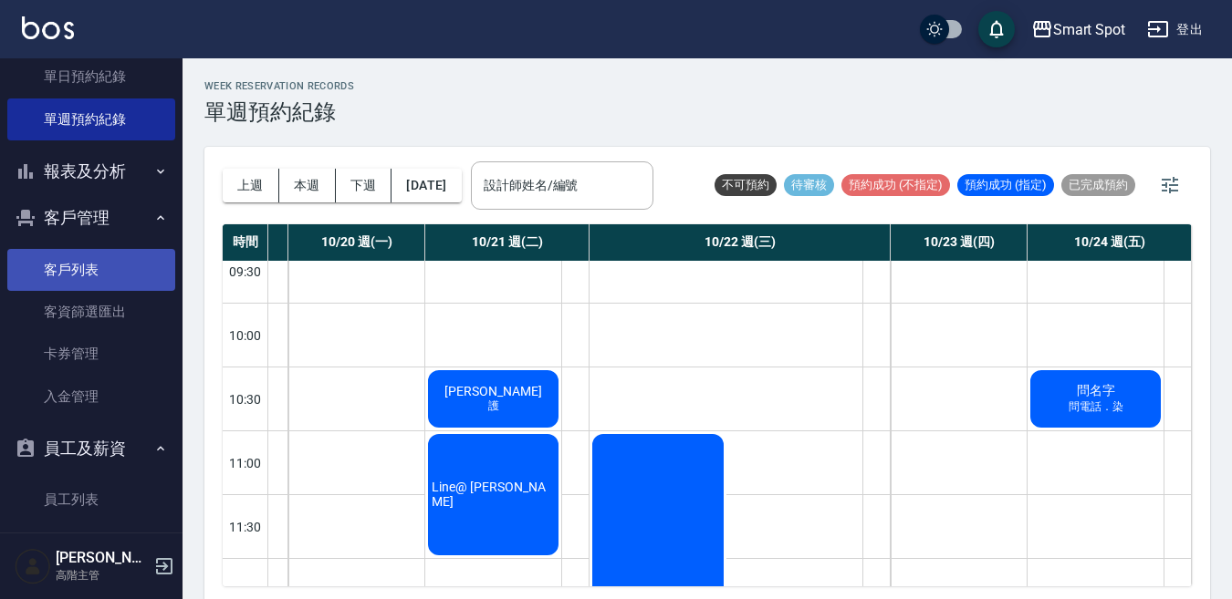
click at [113, 270] on link "客戶列表" at bounding box center [91, 270] width 168 height 42
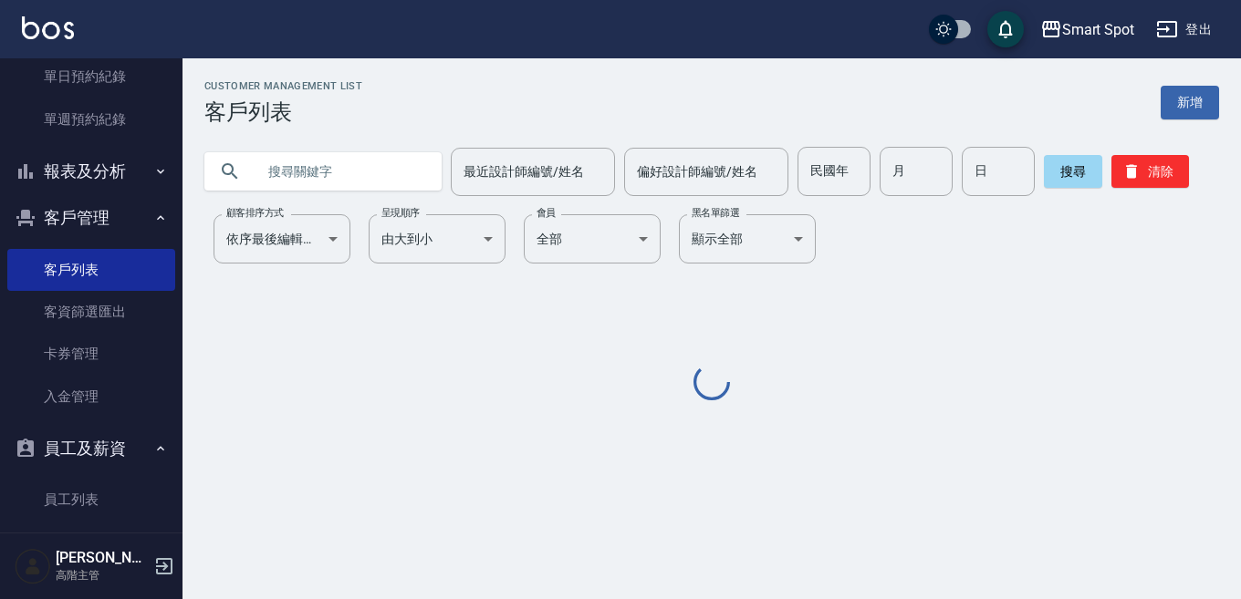
click at [332, 181] on input "text" at bounding box center [341, 171] width 172 height 49
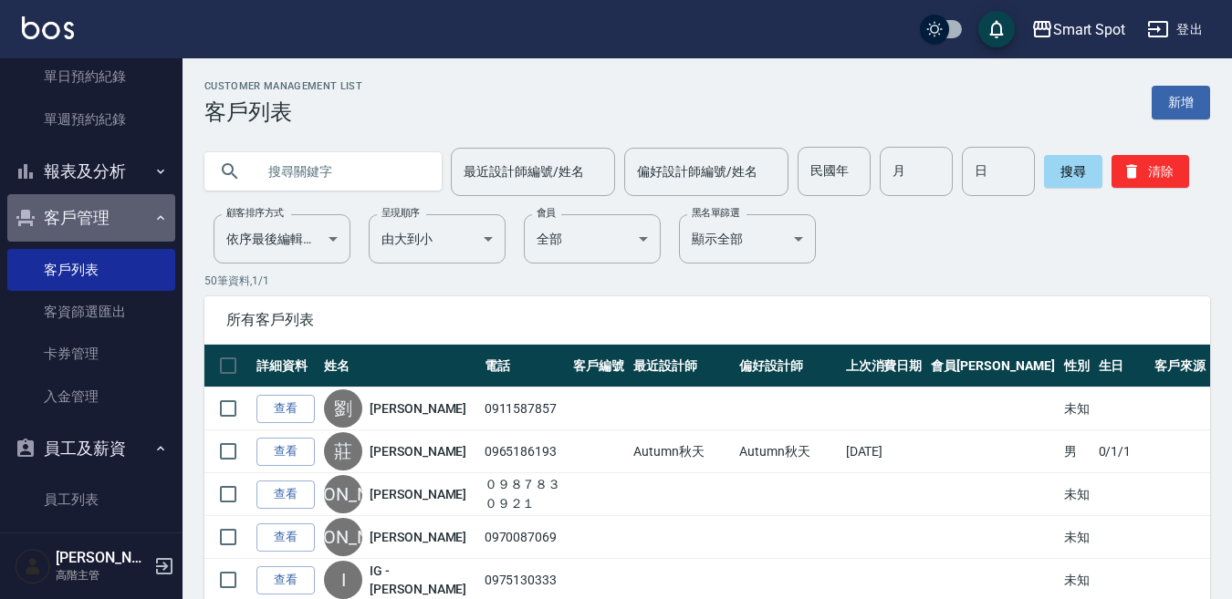
click at [108, 228] on button "客戶管理" at bounding box center [91, 217] width 168 height 47
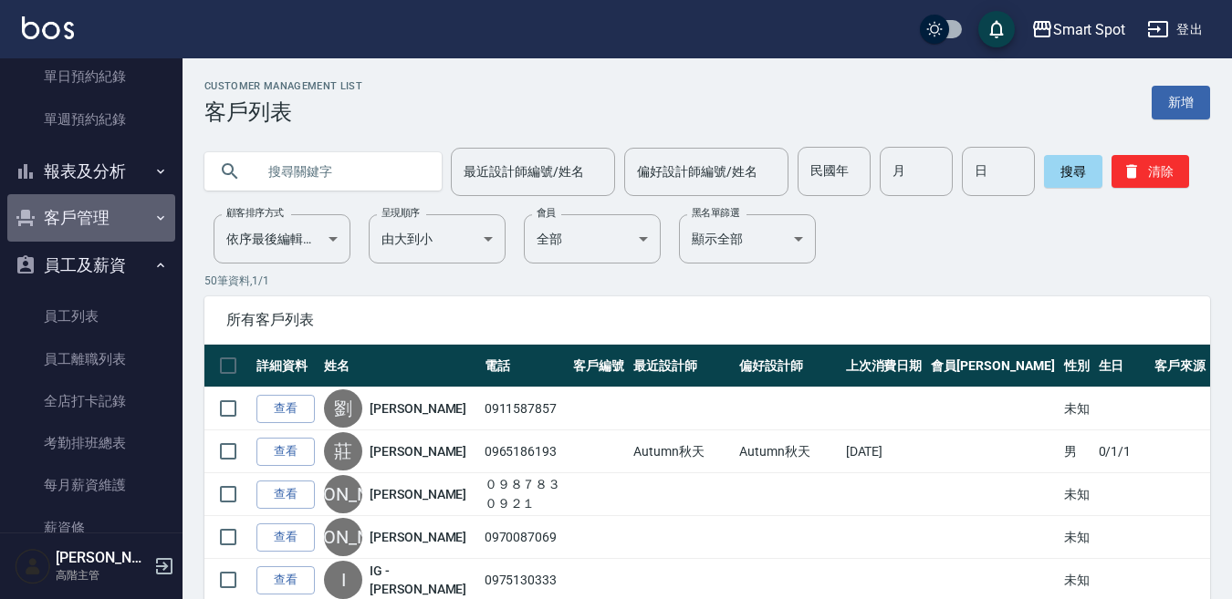
click at [103, 234] on button "客戶管理" at bounding box center [91, 217] width 168 height 47
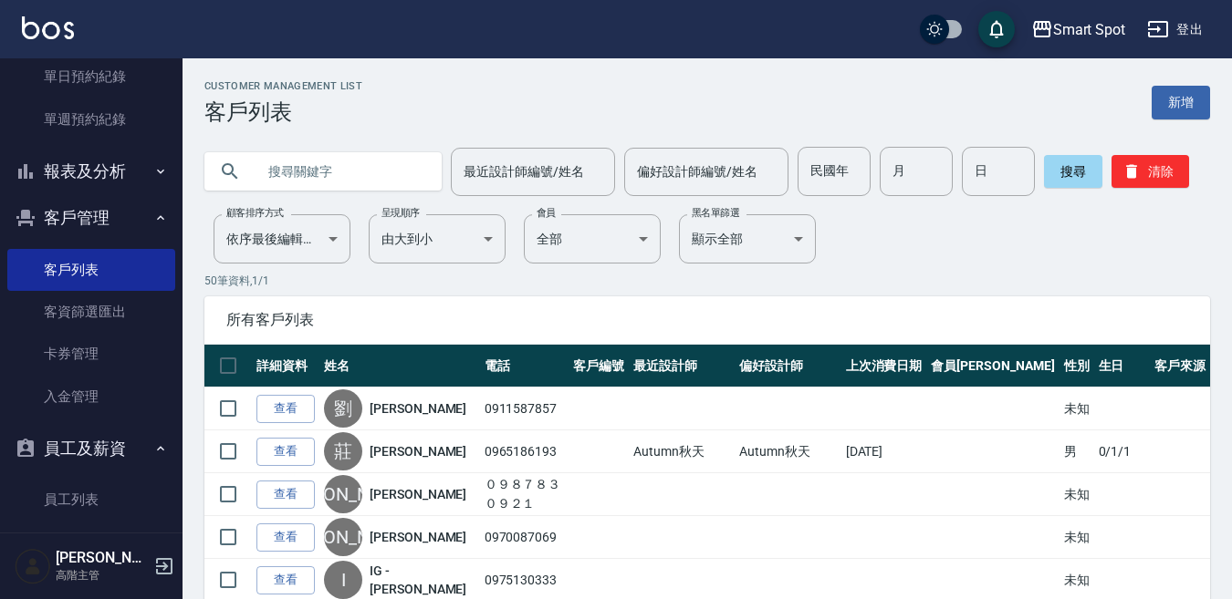
click at [280, 177] on input "text" at bounding box center [341, 171] width 172 height 49
type input "ㄇ"
type input "anna"
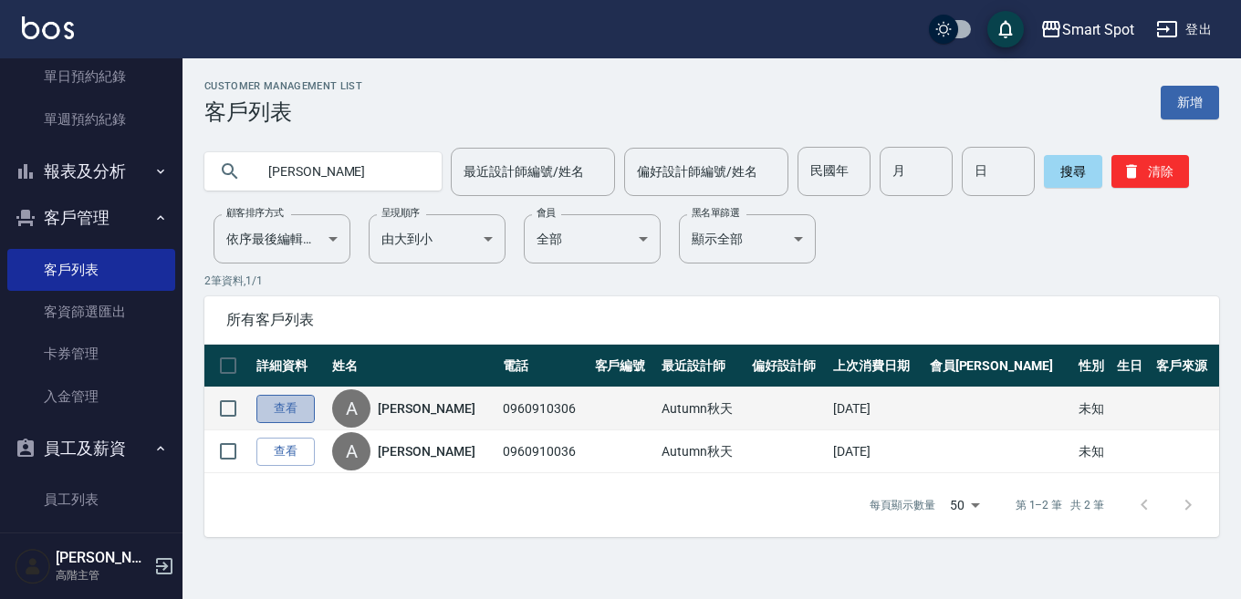
click at [297, 413] on link "查看" at bounding box center [285, 409] width 58 height 28
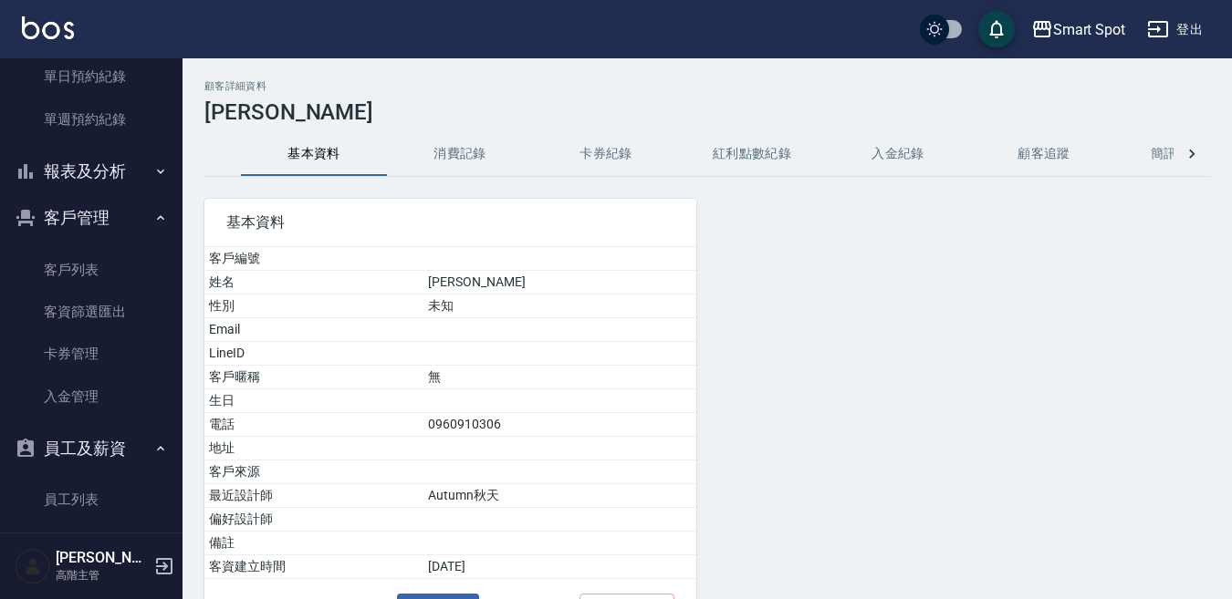
click at [464, 157] on button "消費記錄" at bounding box center [460, 154] width 146 height 44
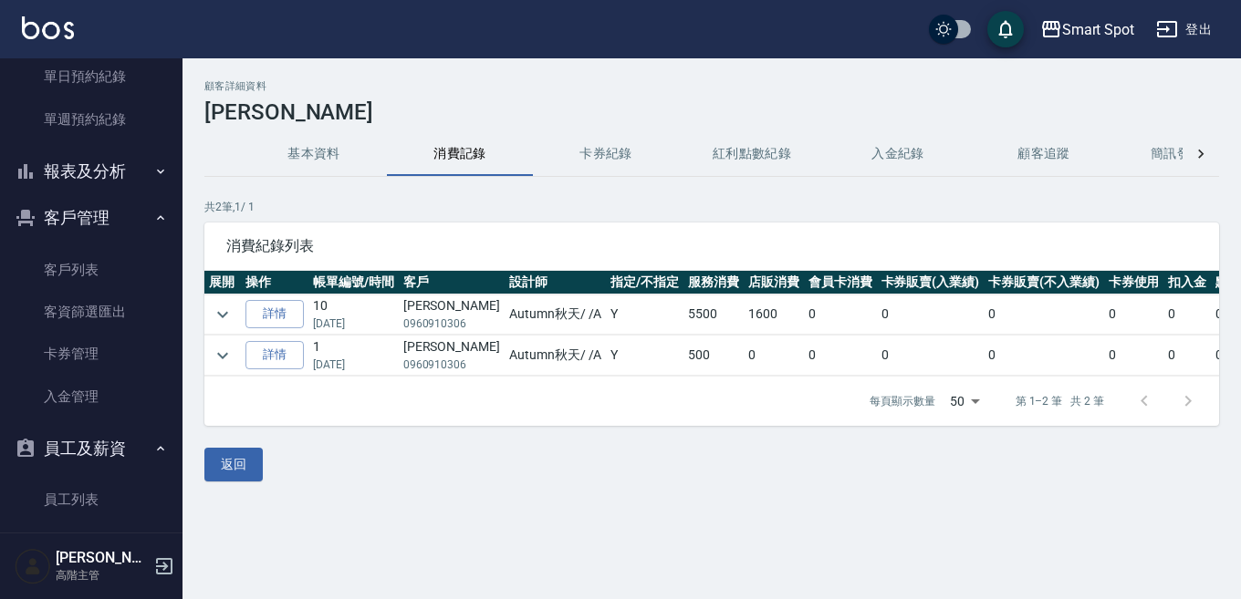
drag, startPoint x: 240, startPoint y: 485, endPoint x: 418, endPoint y: 458, distance: 180.0
click at [240, 482] on button "返回" at bounding box center [233, 465] width 58 height 34
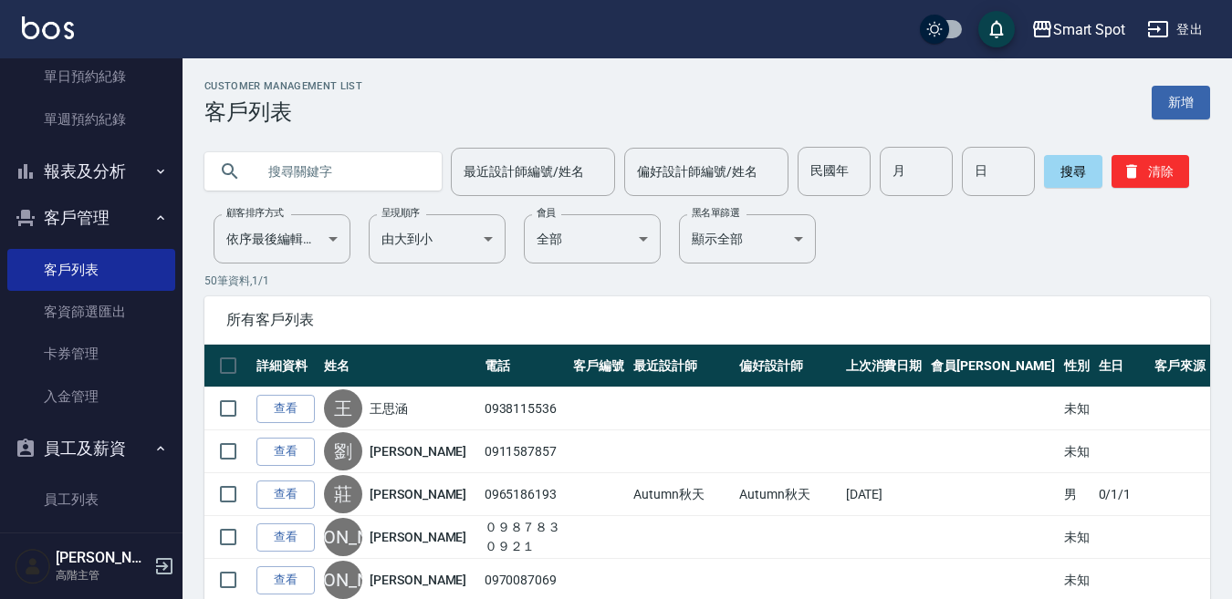
click at [301, 173] on input "text" at bounding box center [341, 171] width 172 height 49
type input "anna"
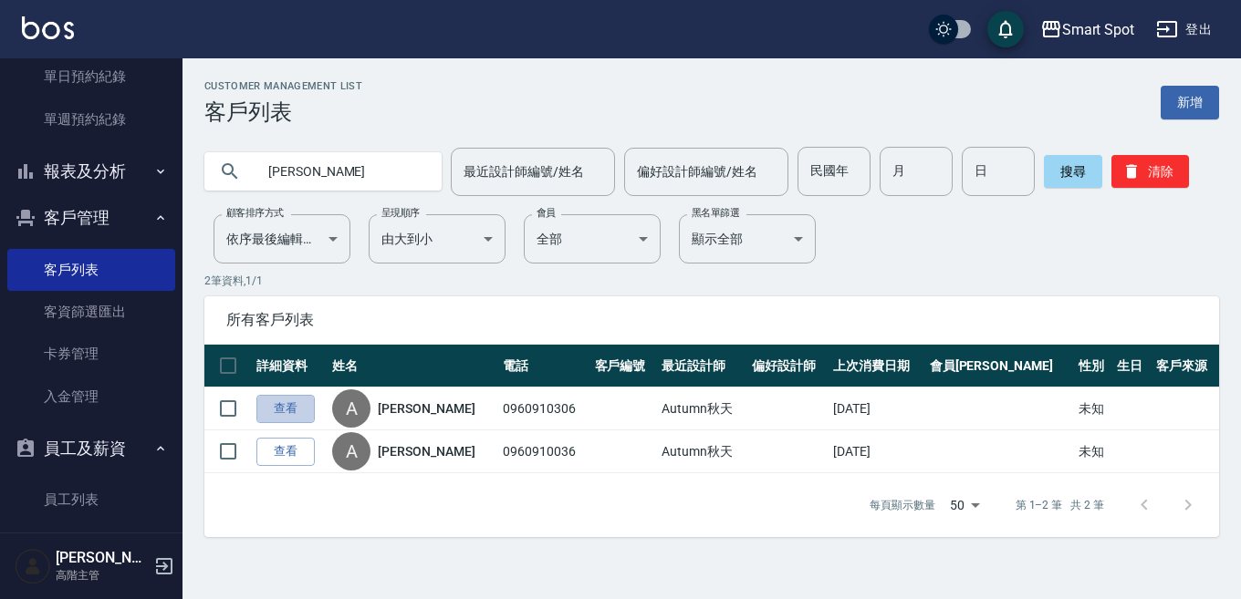
click at [286, 412] on link "查看" at bounding box center [285, 409] width 58 height 28
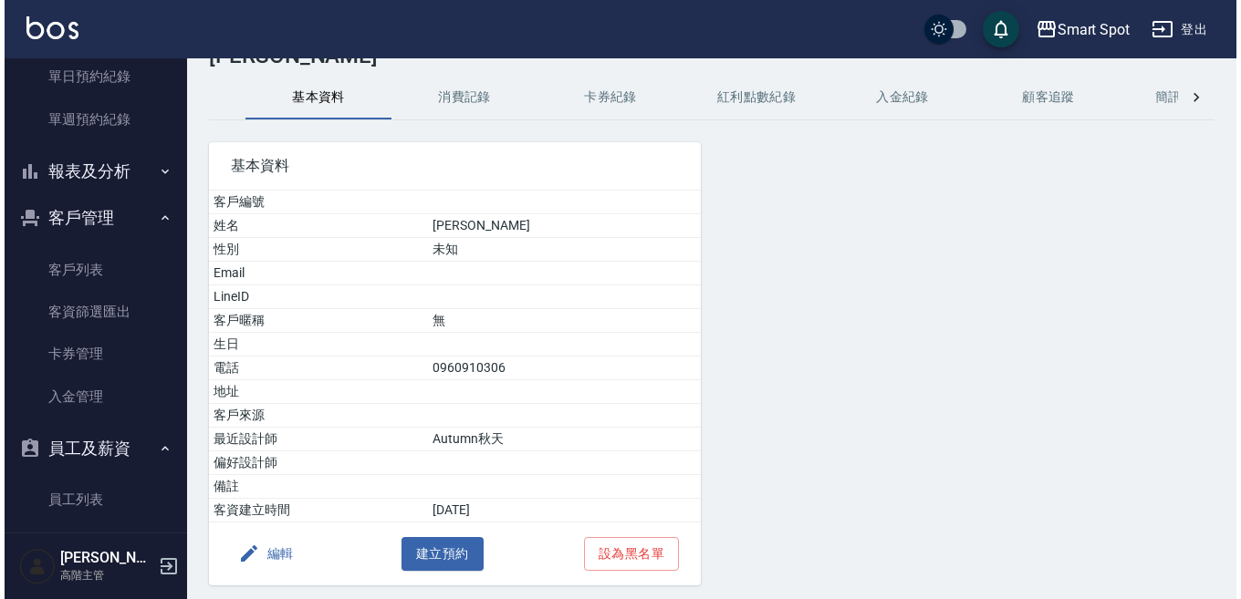
scroll to position [120, 0]
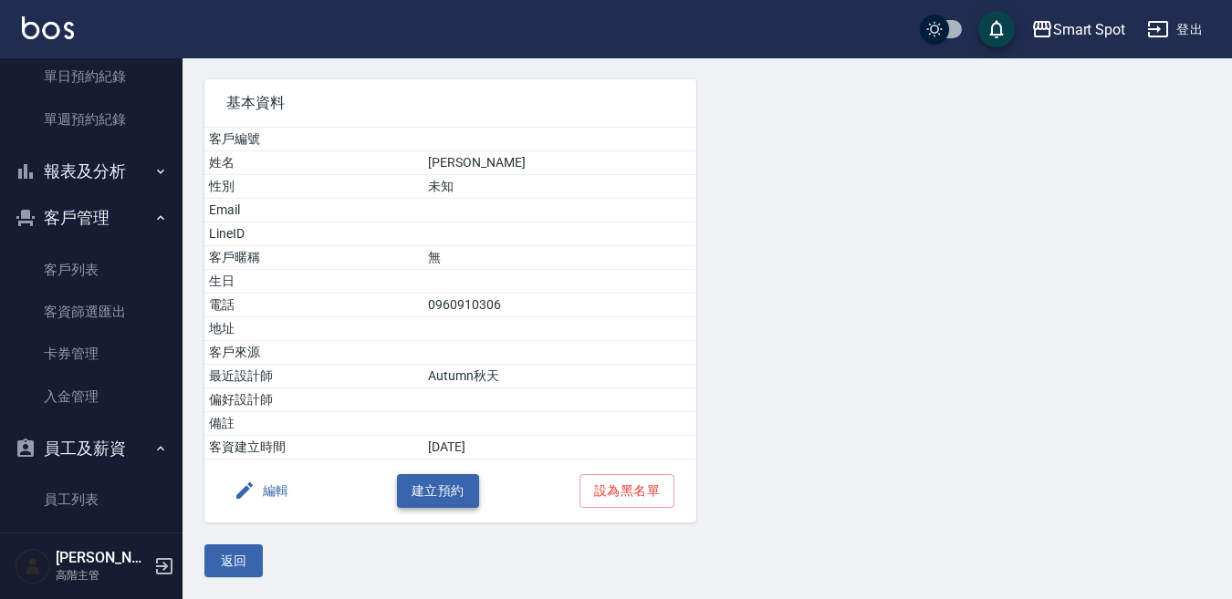
click at [472, 506] on button "建立預約" at bounding box center [438, 491] width 82 height 34
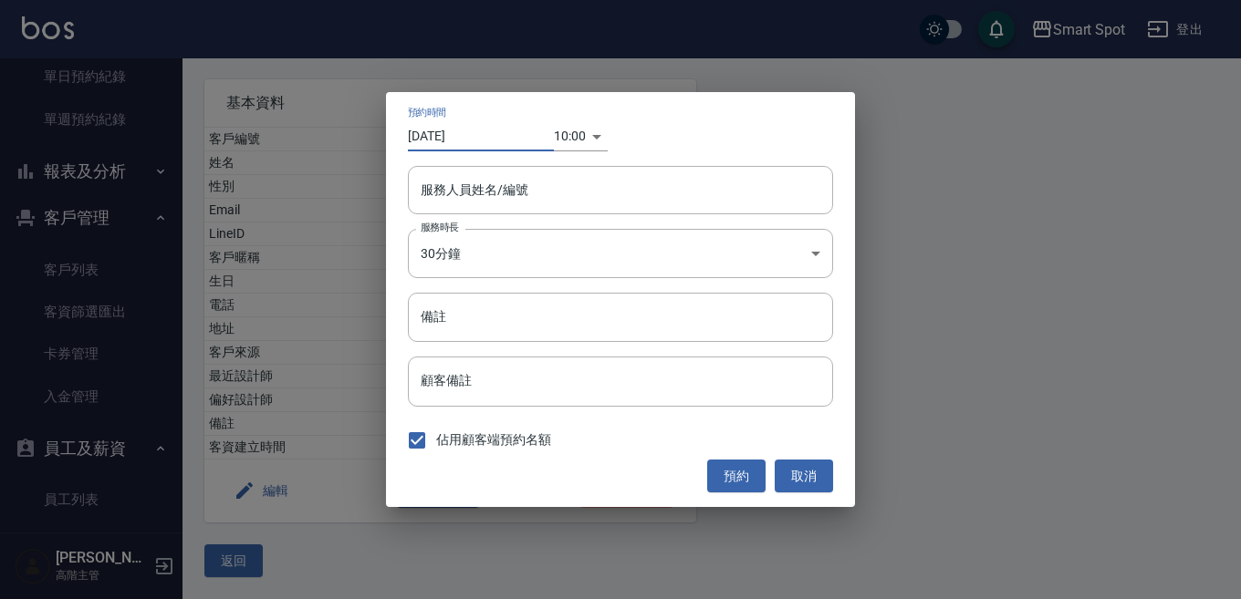
click at [494, 136] on input "[DATE]" at bounding box center [481, 136] width 146 height 30
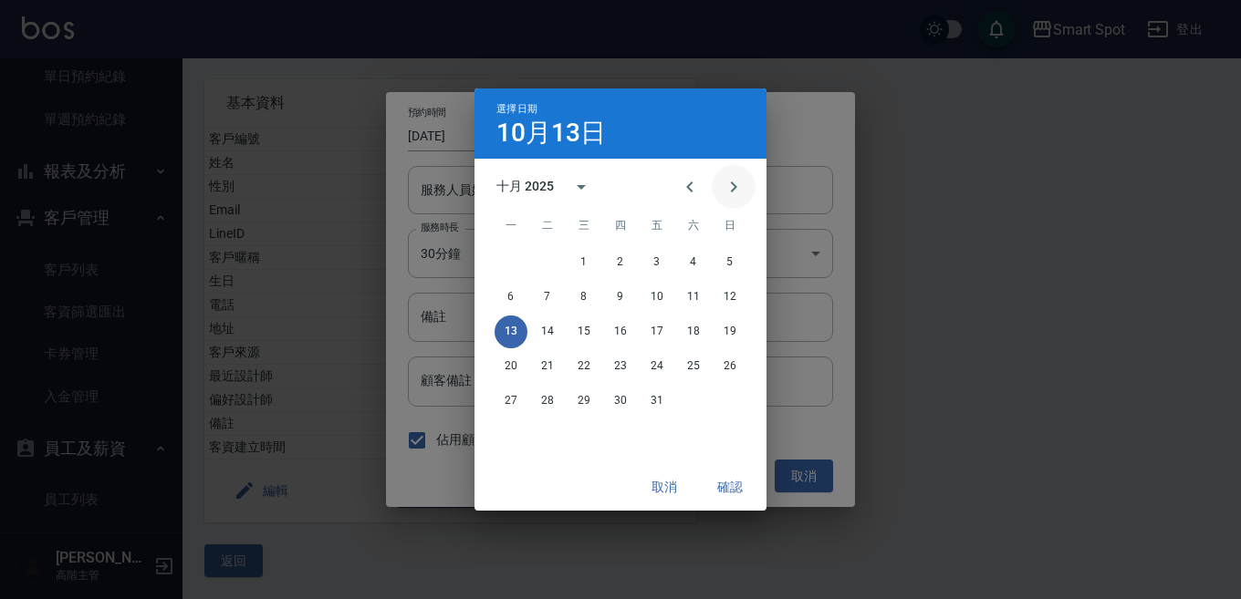
click at [732, 186] on icon "Next month" at bounding box center [734, 187] width 22 height 22
click at [733, 189] on icon "Next month" at bounding box center [734, 187] width 6 height 11
click at [584, 262] on button "3" at bounding box center [584, 262] width 33 height 33
type input "[DATE]"
type input "1764727200000"
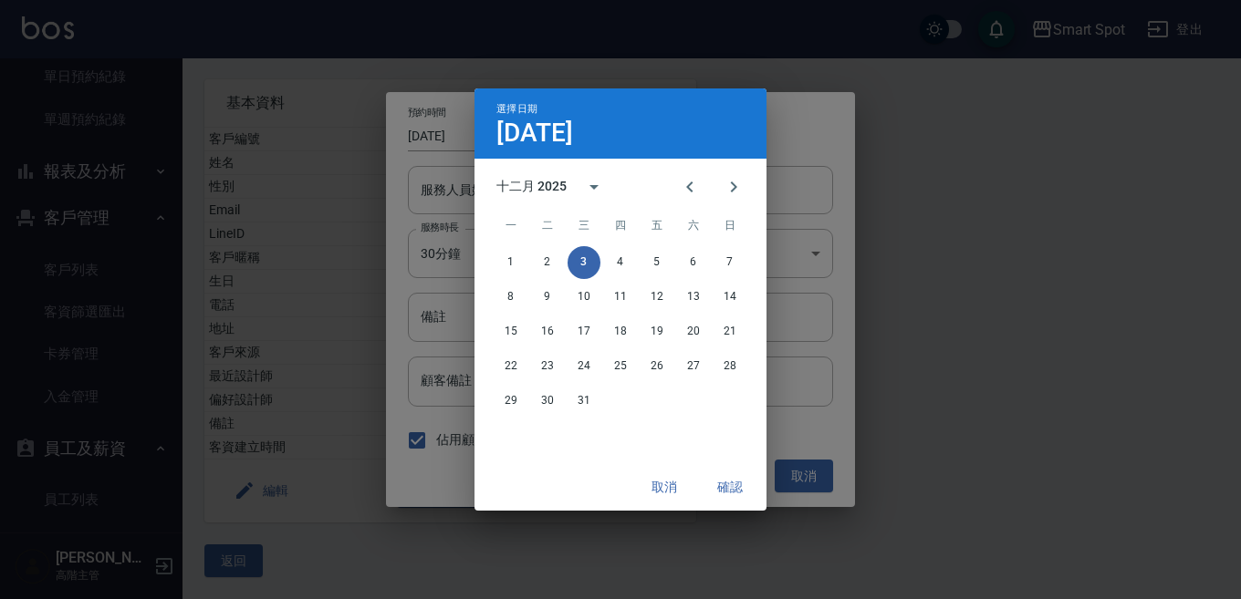
click at [732, 490] on button "確認" at bounding box center [730, 488] width 58 height 34
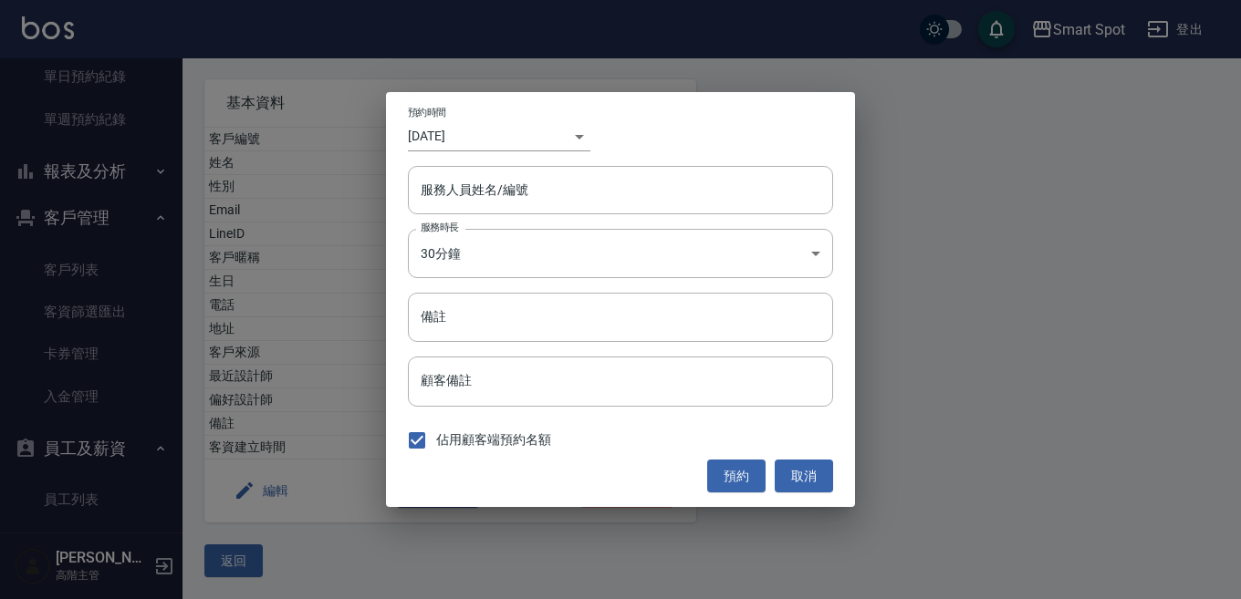
click at [582, 138] on div "​ 1764727200000" at bounding box center [572, 136] width 36 height 30
click at [566, 144] on body "Smart Spot 登出 櫃檯作業 打帳單 帳單列表 掛單列表 座位開單 營業儀表板 現金收支登錄 高階收支登錄 材料自購登錄 每日結帳 排班表 現場電腦打…" at bounding box center [620, 239] width 1241 height 719
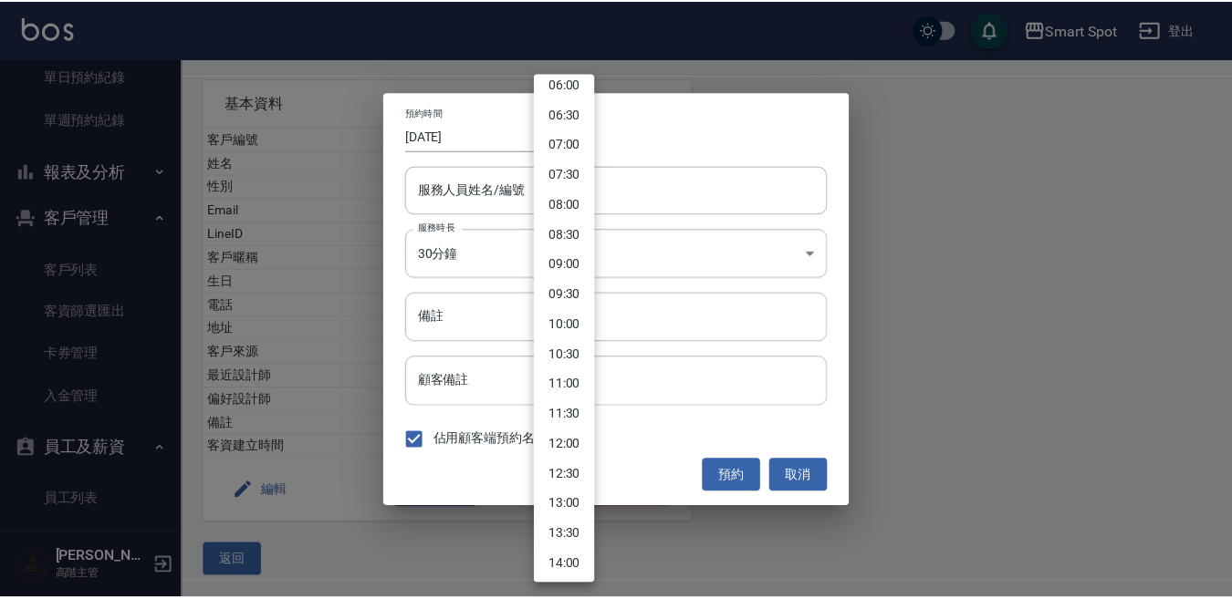
scroll to position [375, 0]
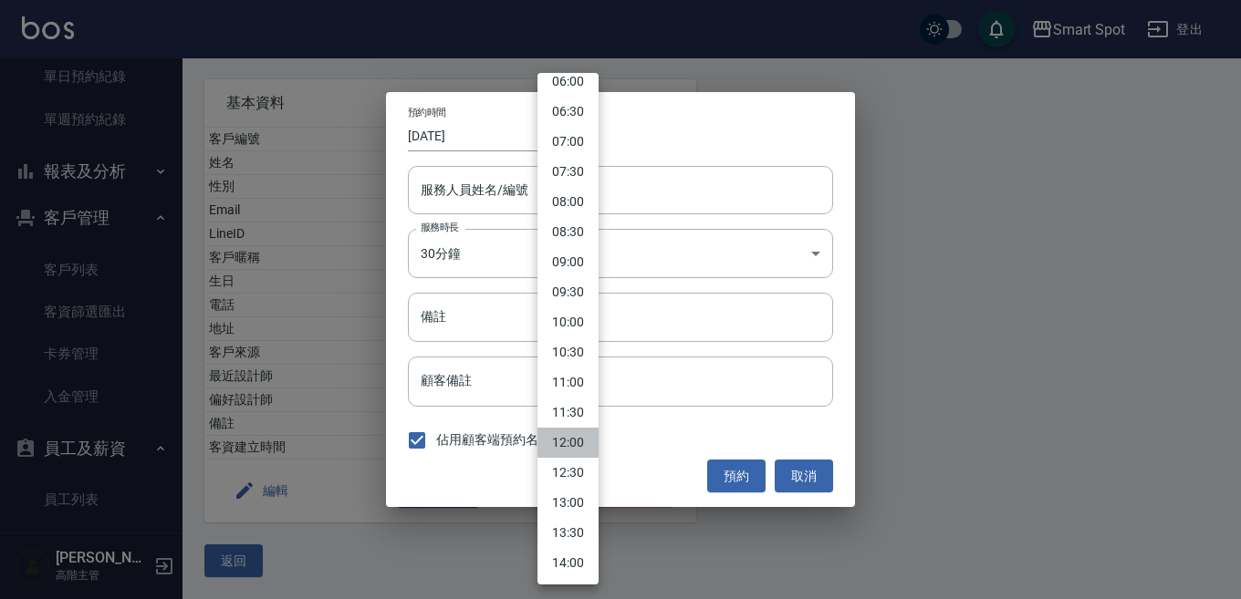
click at [578, 444] on li "12:00" at bounding box center [567, 443] width 61 height 30
type input "[DATE]"
type input "1760328000000"
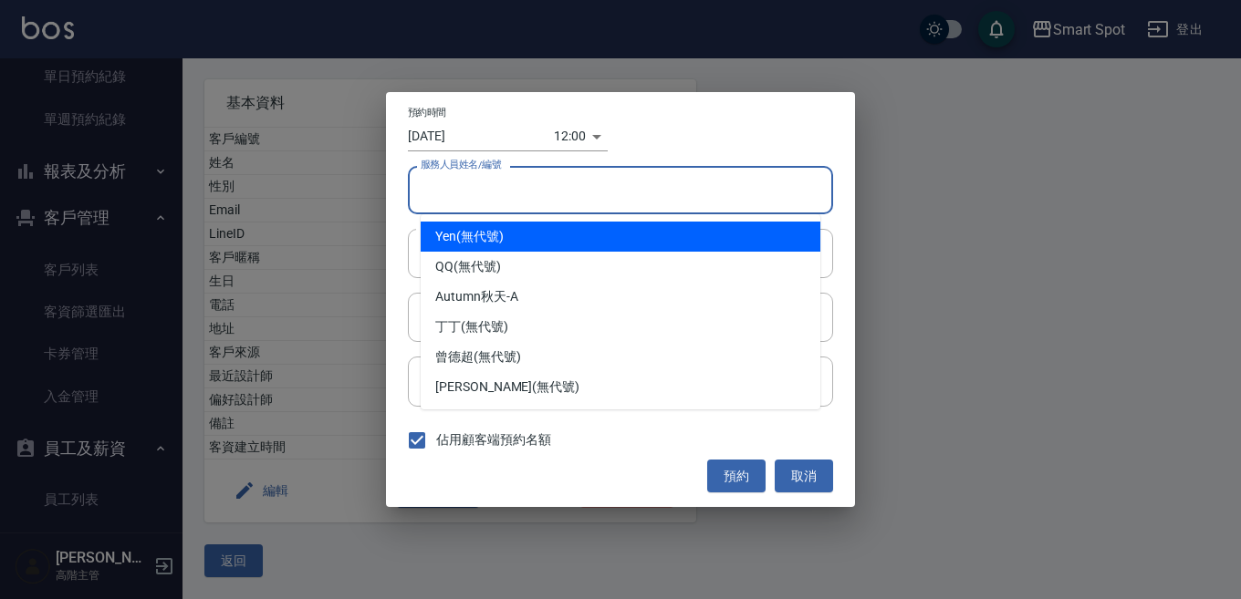
click at [518, 195] on input "服務人員姓名/編號" at bounding box center [620, 190] width 409 height 32
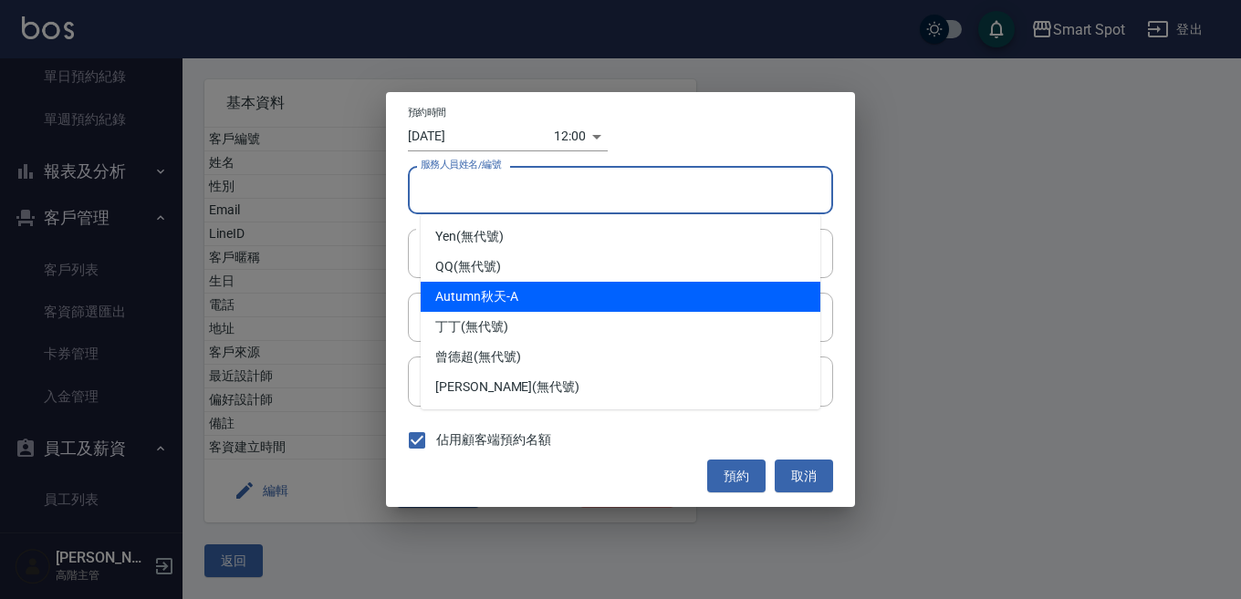
click at [512, 305] on div "Autumn秋天 -A" at bounding box center [621, 297] width 400 height 30
type input "Autumn秋天-A"
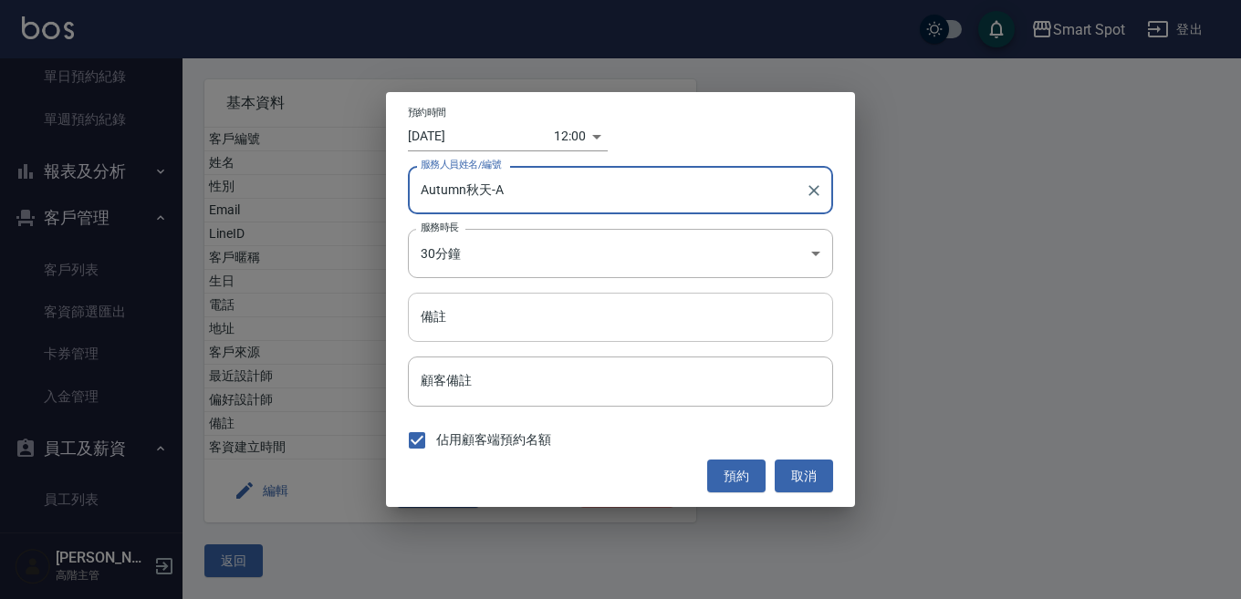
click at [494, 318] on input "備註" at bounding box center [620, 317] width 425 height 49
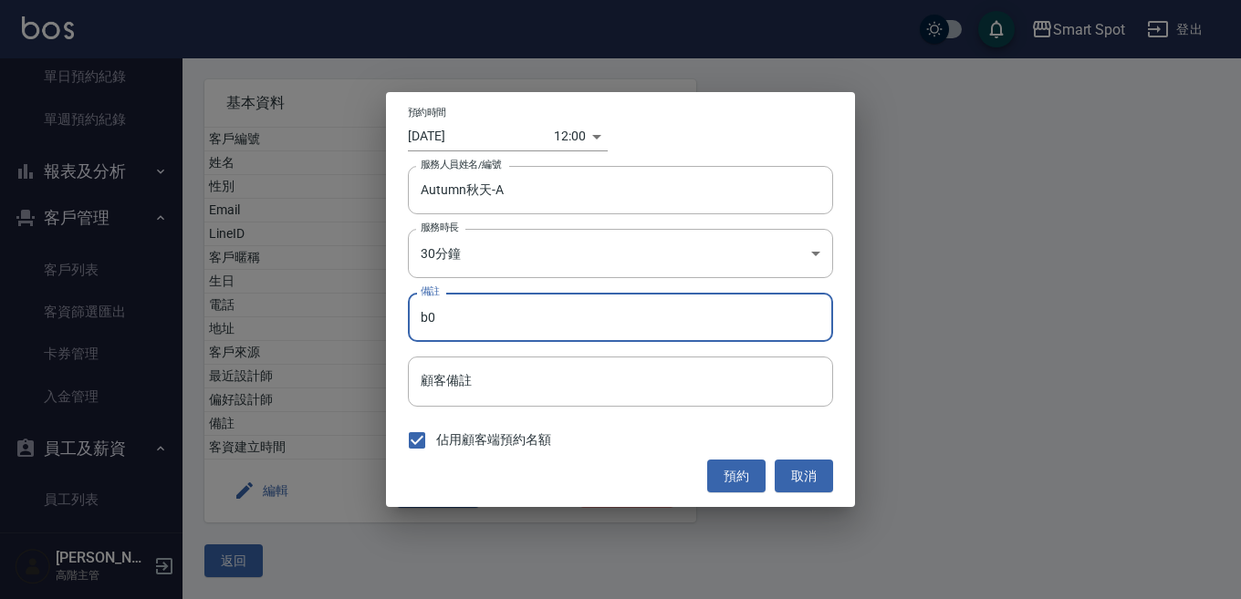
type input "b"
type input "染"
click at [732, 476] on button "預約" at bounding box center [736, 477] width 58 height 34
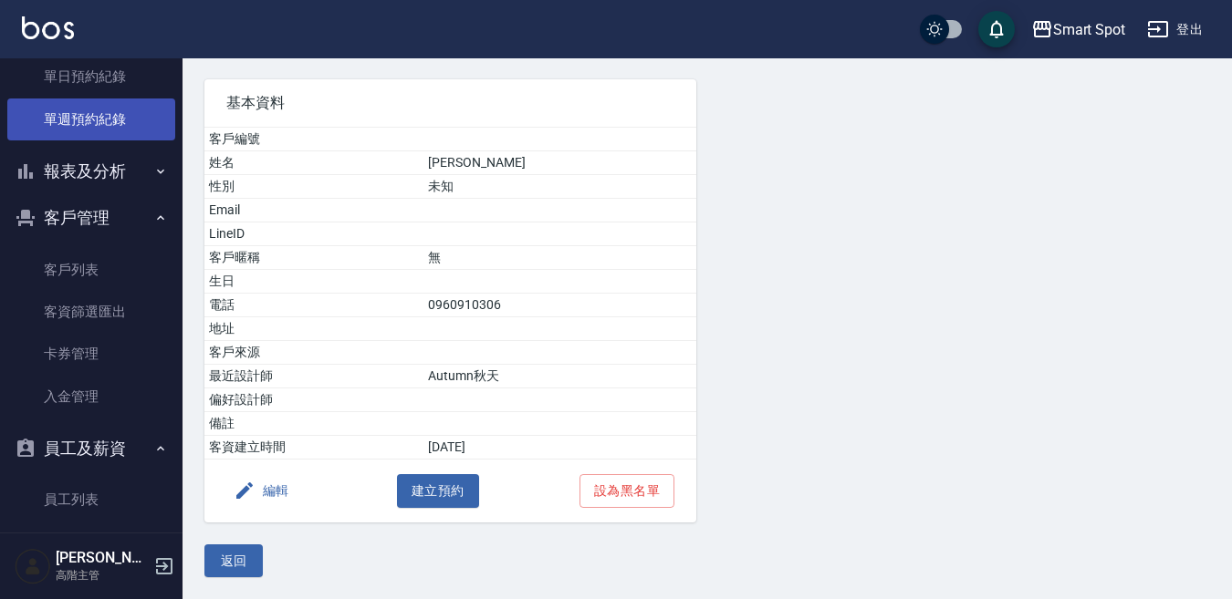
click at [135, 126] on link "單週預約紀錄" at bounding box center [91, 120] width 168 height 42
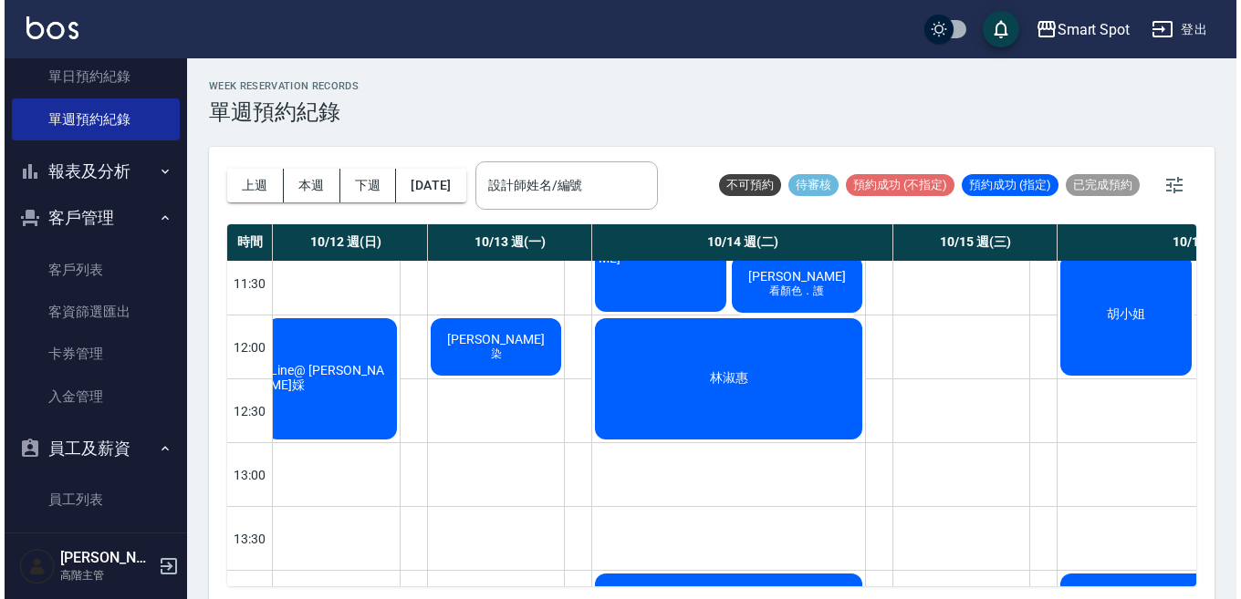
scroll to position [323, 9]
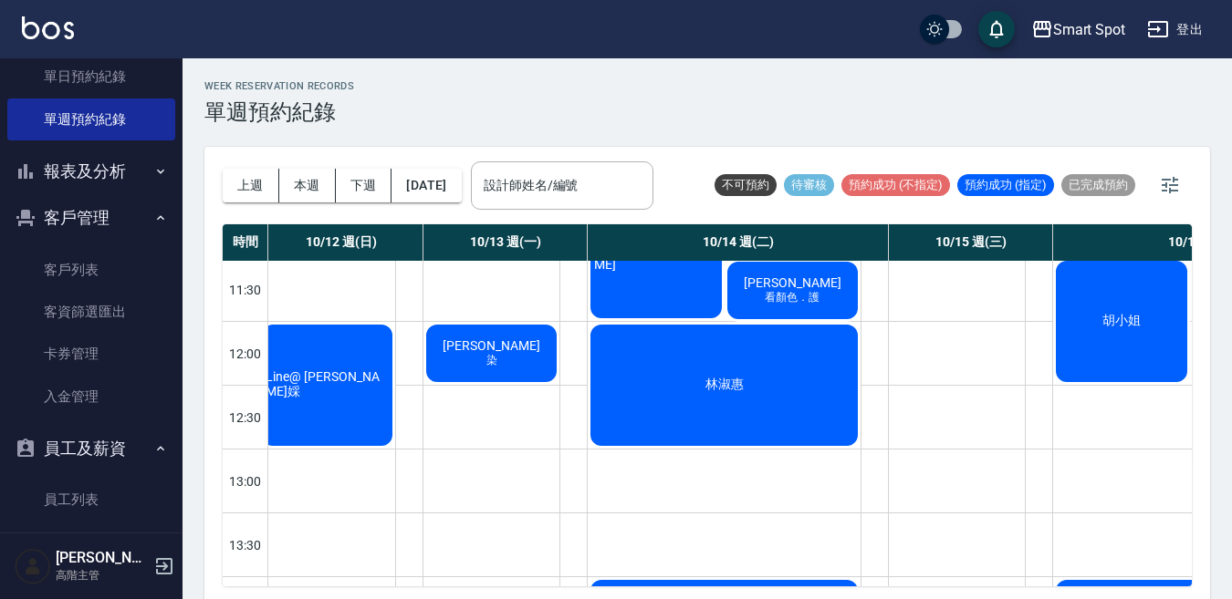
click at [508, 369] on div "Anna 染" at bounding box center [491, 353] width 136 height 63
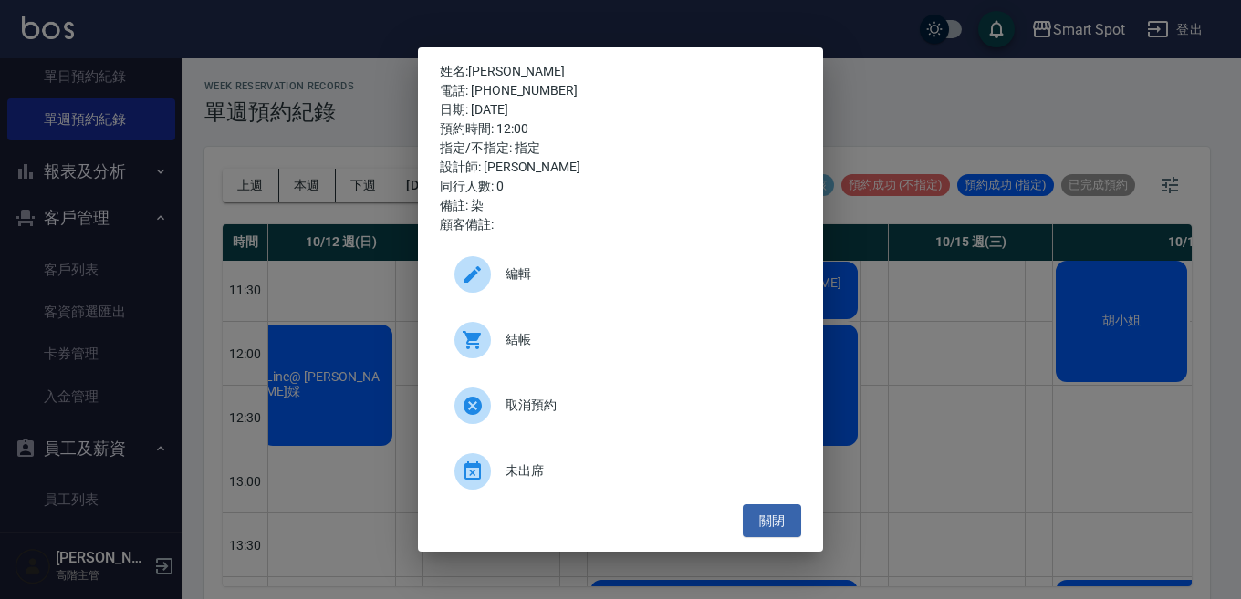
click at [482, 279] on icon at bounding box center [473, 275] width 22 height 22
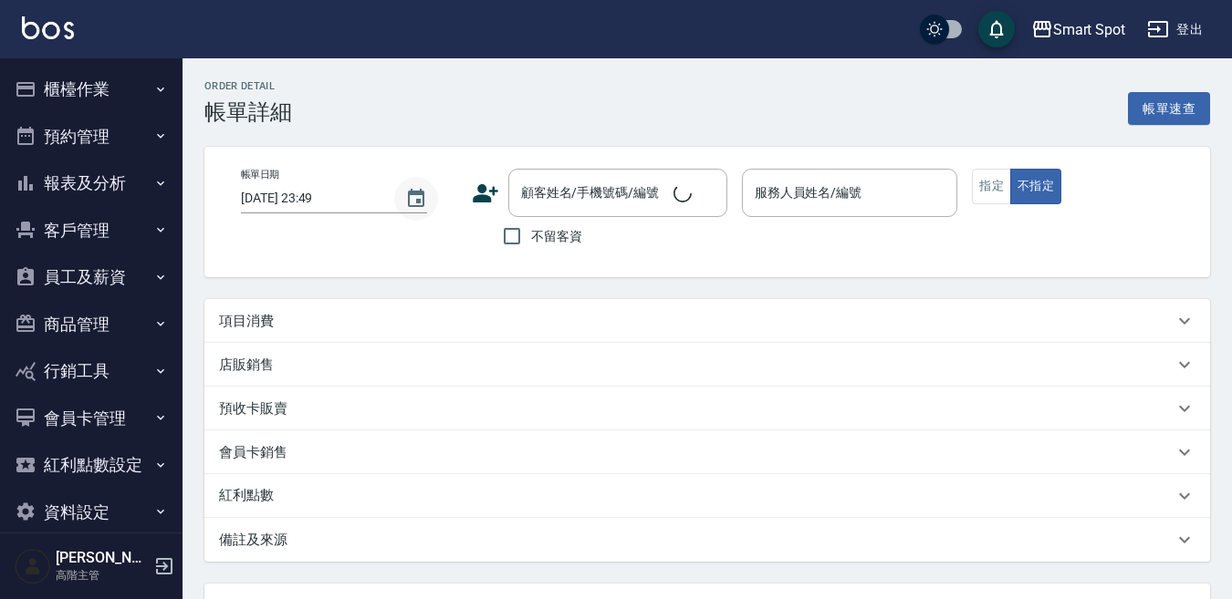
click at [414, 200] on icon "Choose date, selected date is 2025-10-13" at bounding box center [416, 198] width 16 height 18
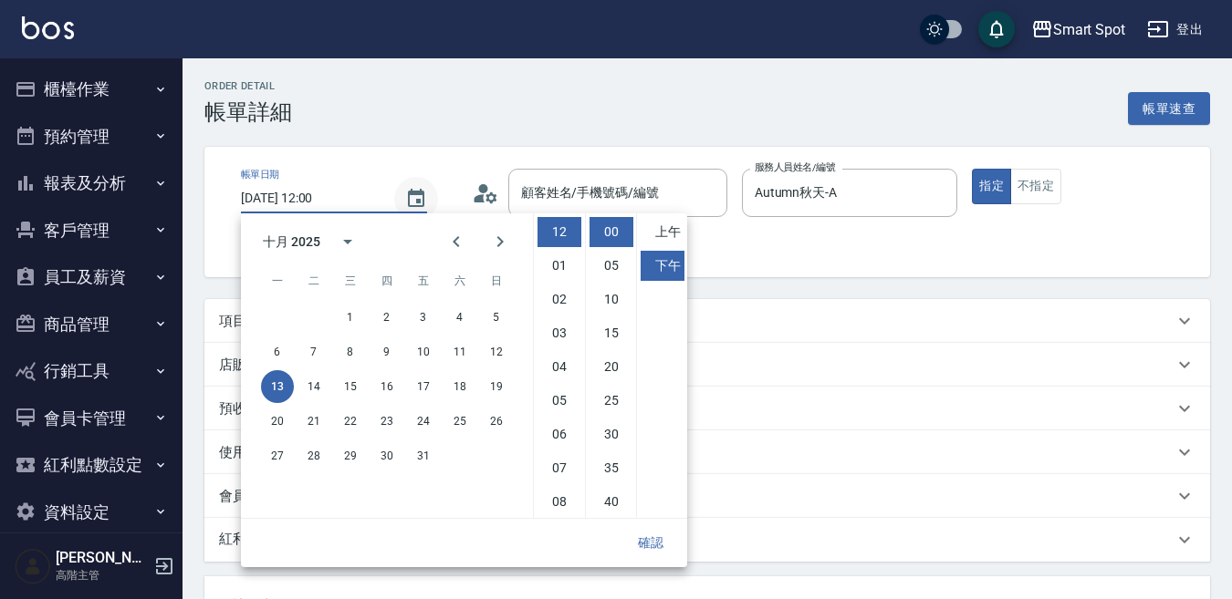
type input "[DATE] 12:00"
type input "Autumn秋天-A"
type input "染"
type input "[PERSON_NAME]/0960910306/null"
click at [489, 245] on icon "Next month" at bounding box center [500, 242] width 22 height 22
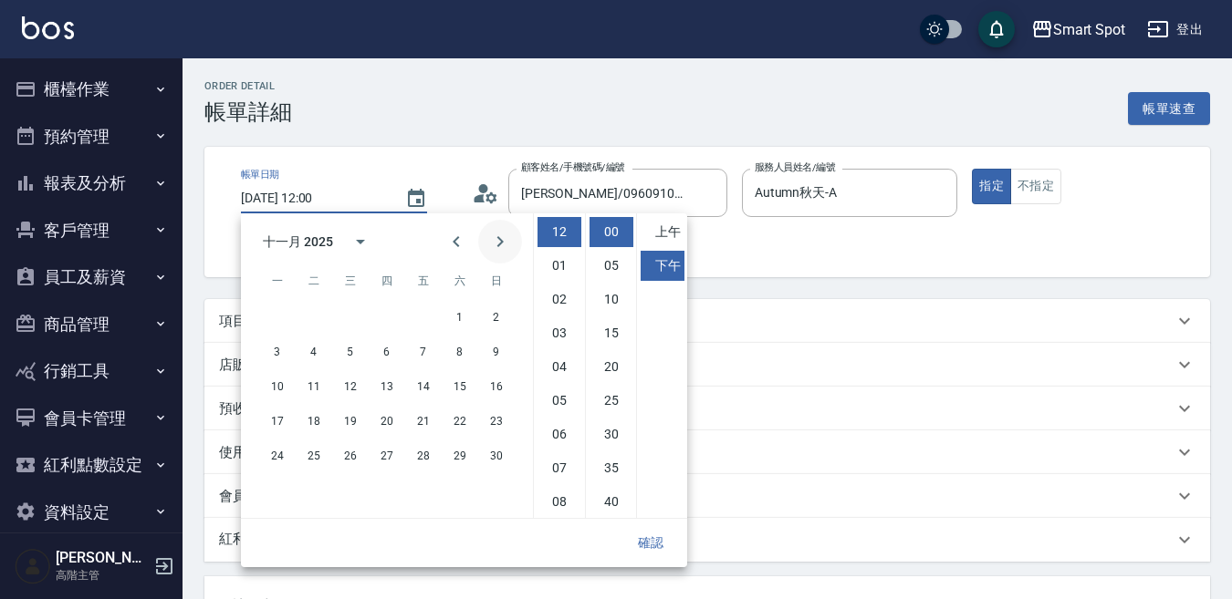
click at [489, 245] on icon "Next month" at bounding box center [500, 242] width 22 height 22
click at [351, 321] on button "3" at bounding box center [350, 317] width 33 height 33
type input "[DATE] 12:00"
click at [649, 539] on button "確認" at bounding box center [650, 543] width 58 height 34
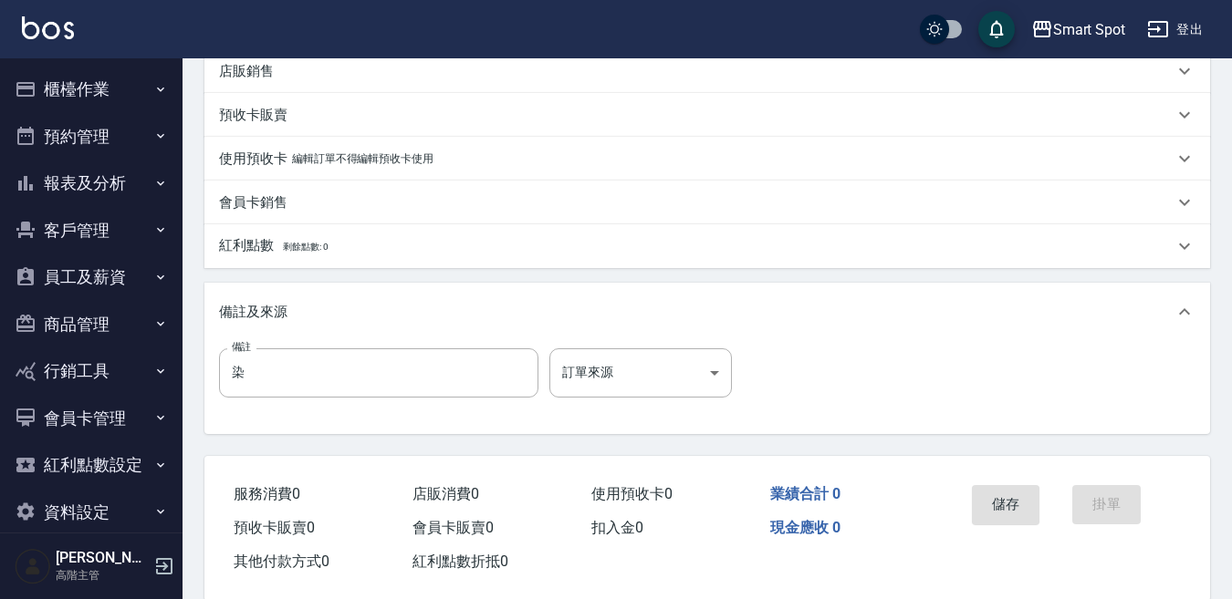
scroll to position [326, 0]
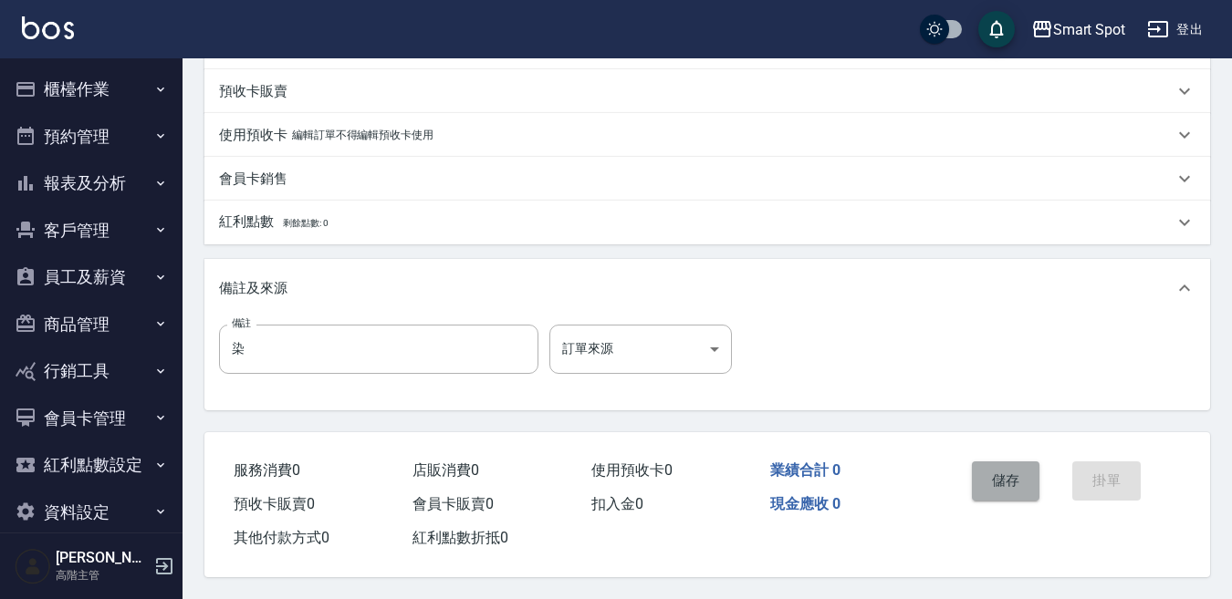
click at [1006, 476] on button "儲存" at bounding box center [1006, 481] width 68 height 38
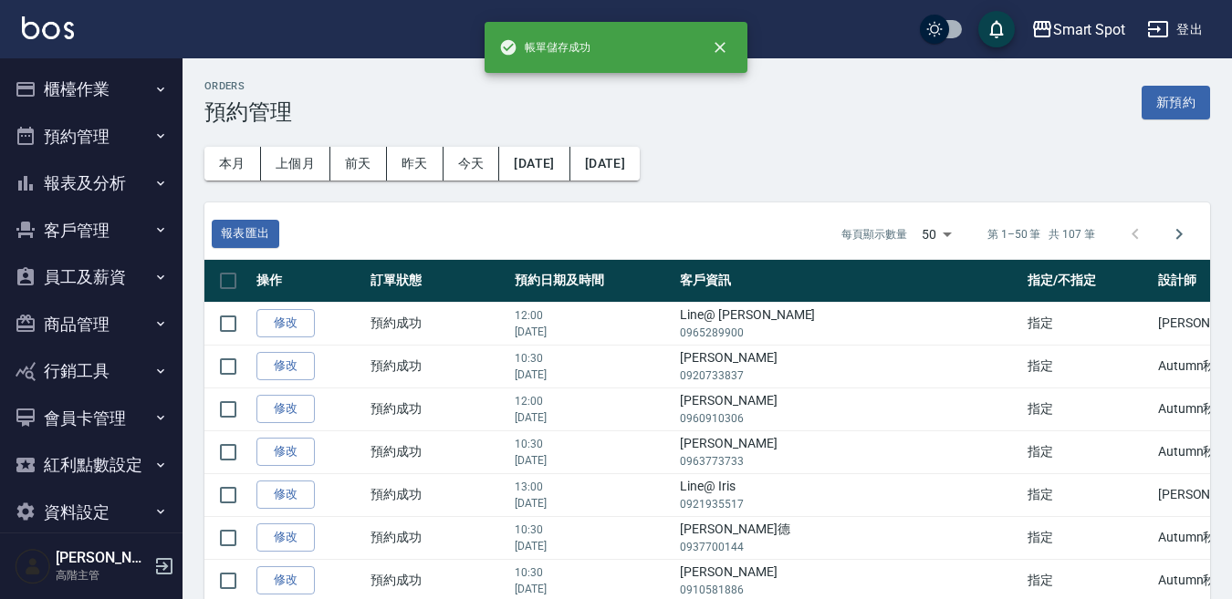
click at [113, 136] on button "預約管理" at bounding box center [91, 136] width 168 height 47
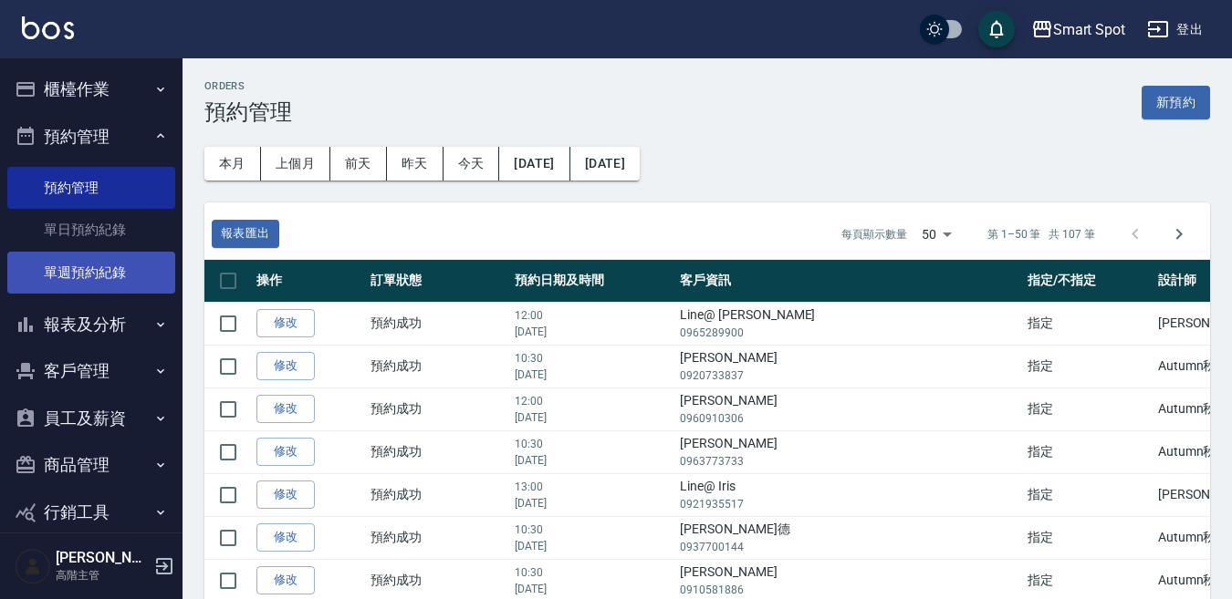
click at [110, 266] on link "單週預約紀錄" at bounding box center [91, 273] width 168 height 42
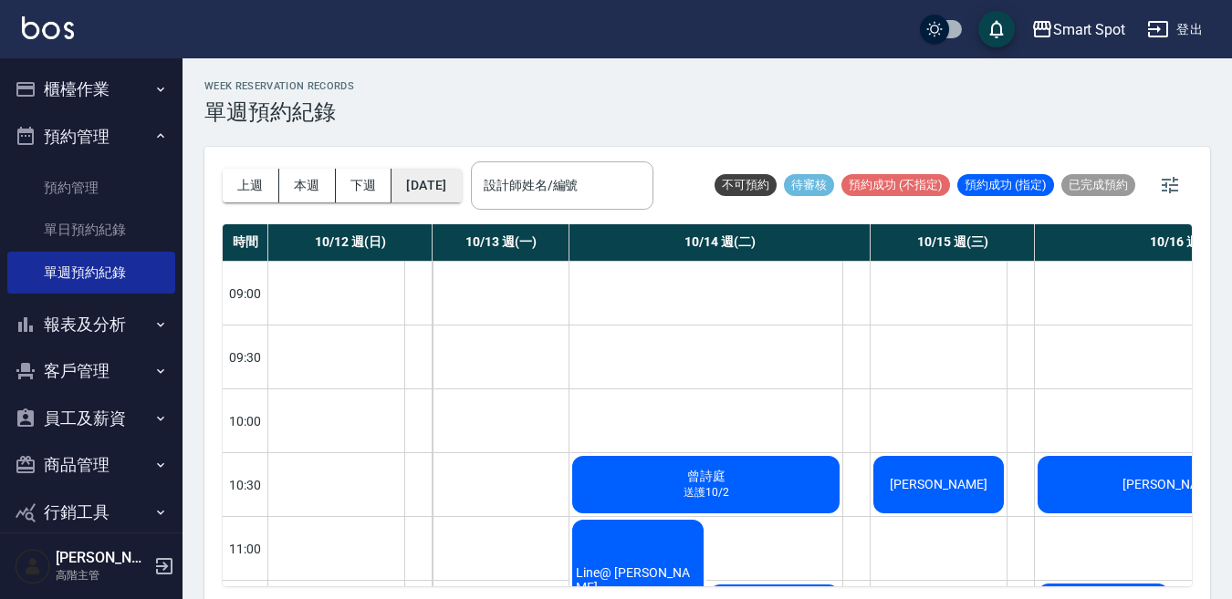
click at [461, 190] on button "[DATE]" at bounding box center [425, 186] width 69 height 34
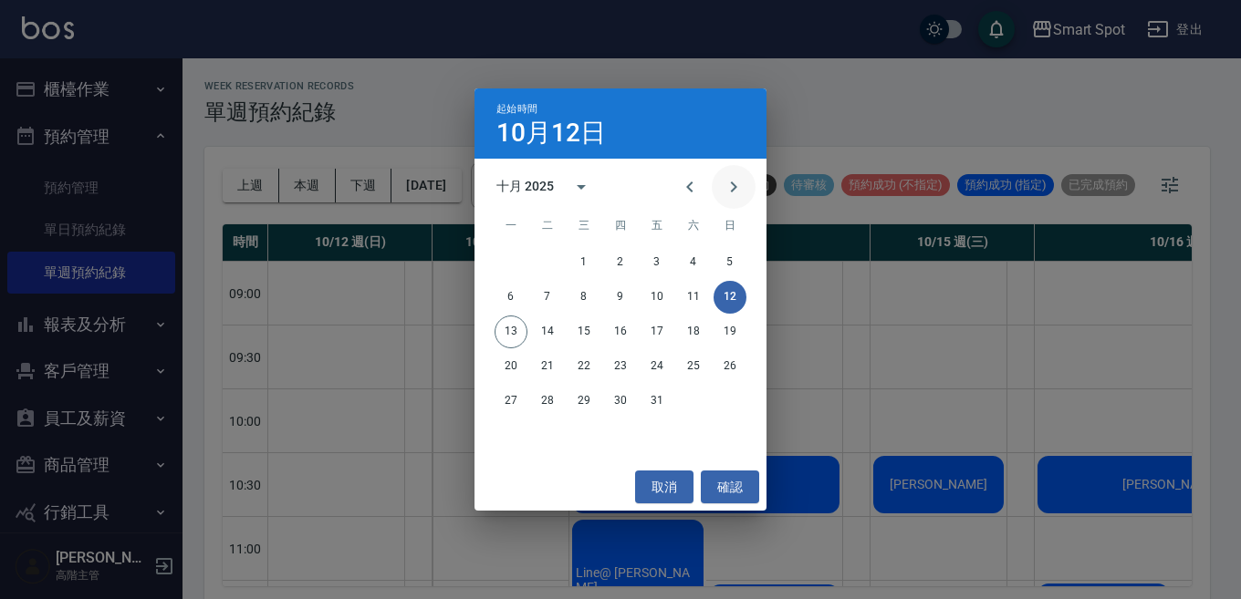
click at [744, 189] on icon "Next month" at bounding box center [734, 187] width 22 height 22
click at [583, 261] on button "3" at bounding box center [584, 262] width 33 height 33
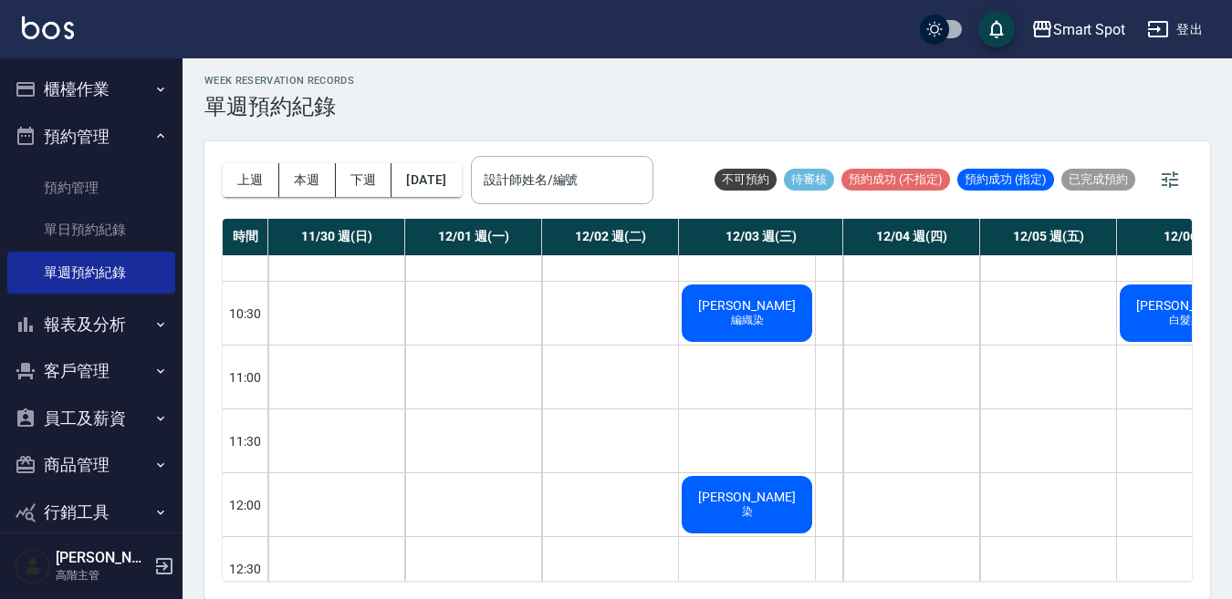
scroll to position [167, 0]
click at [92, 374] on button "客戶管理" at bounding box center [91, 371] width 168 height 47
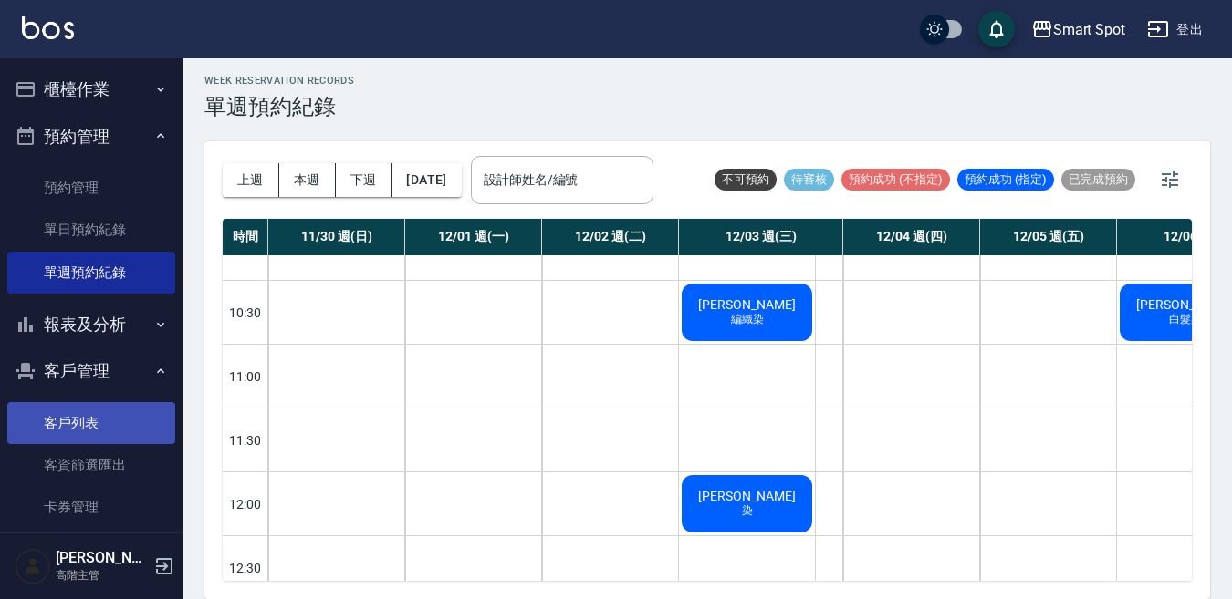
drag, startPoint x: 114, startPoint y: 431, endPoint x: 124, endPoint y: 424, distance: 11.9
click at [114, 431] on link "客戶列表" at bounding box center [91, 423] width 168 height 42
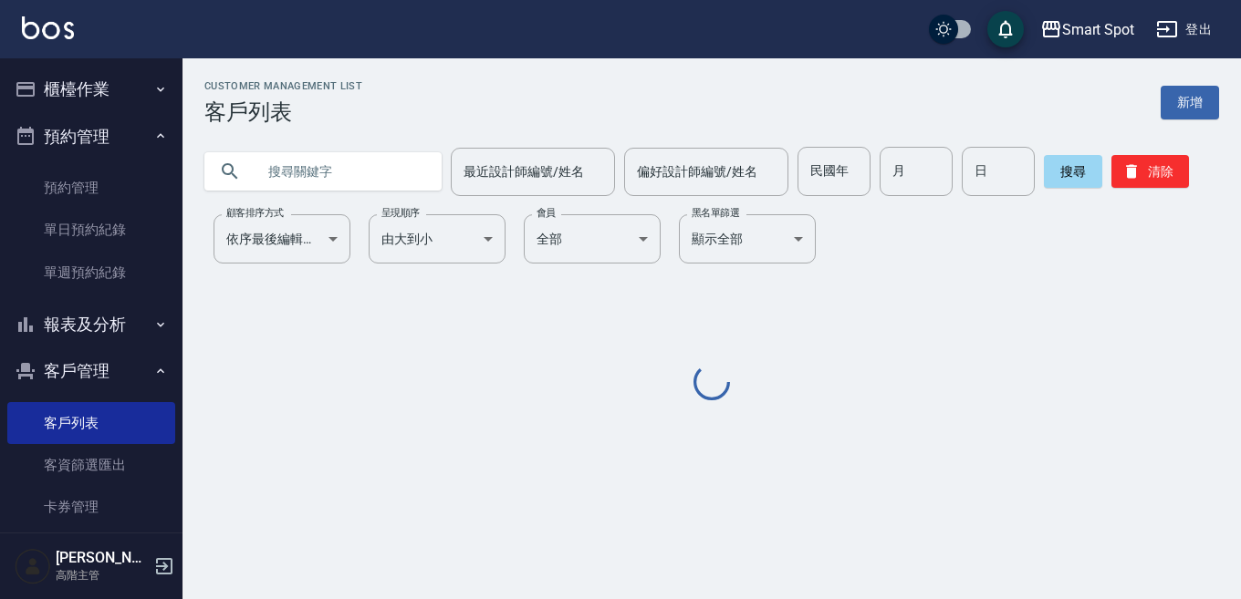
click at [299, 177] on input "text" at bounding box center [341, 171] width 172 height 49
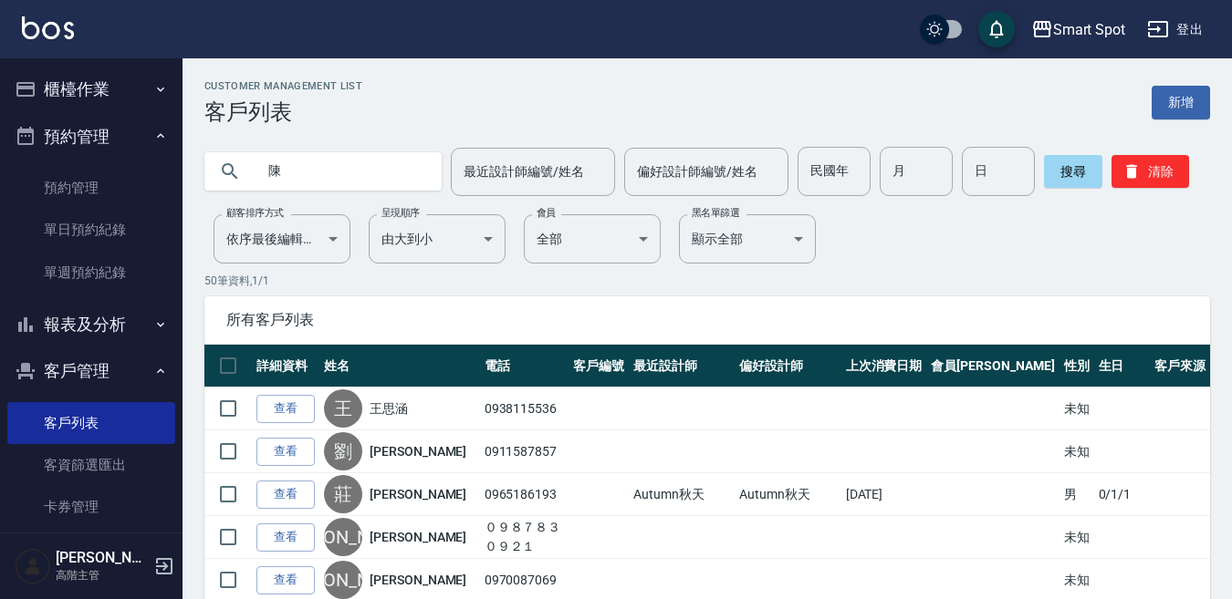
type input "陳"
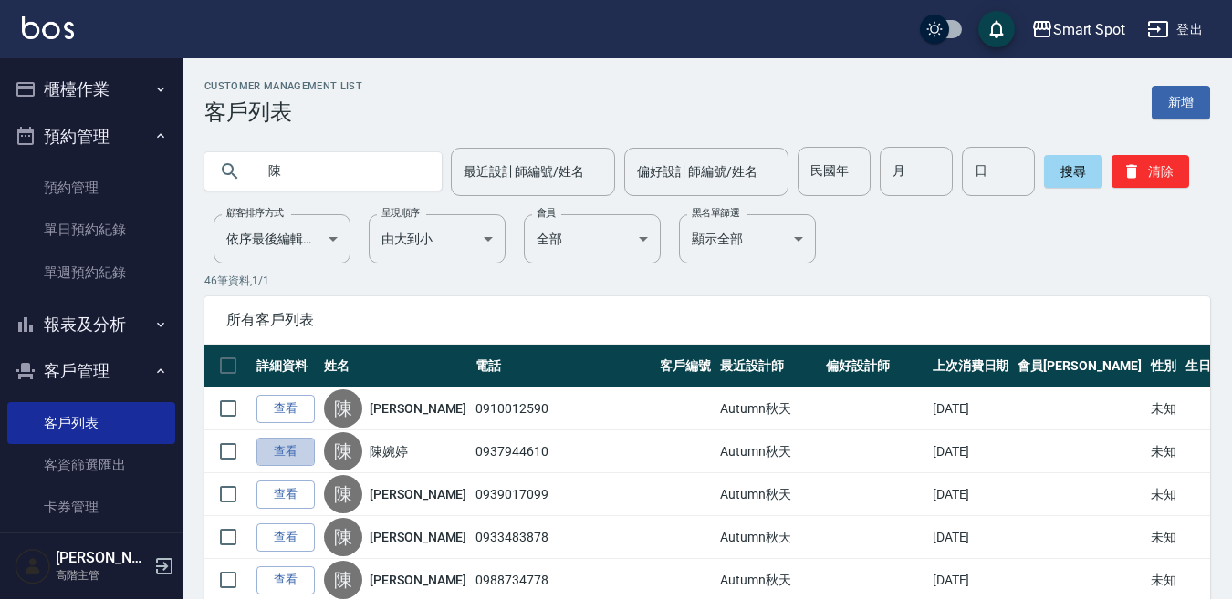
click at [283, 464] on link "查看" at bounding box center [285, 452] width 58 height 28
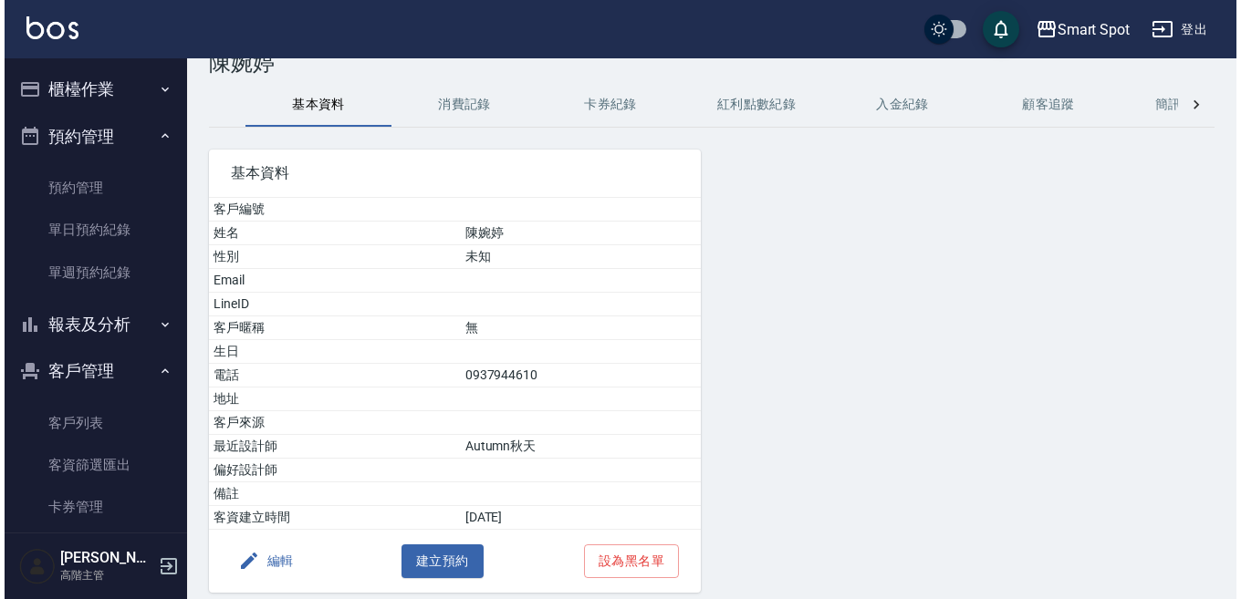
scroll to position [120, 0]
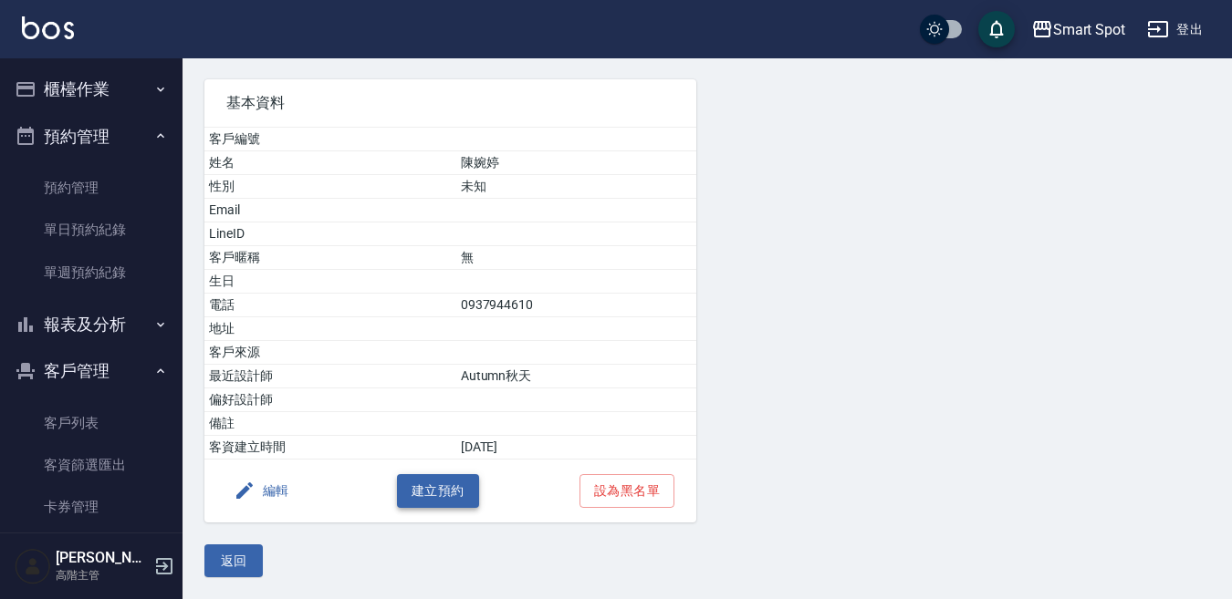
click at [453, 500] on button "建立預約" at bounding box center [438, 491] width 82 height 34
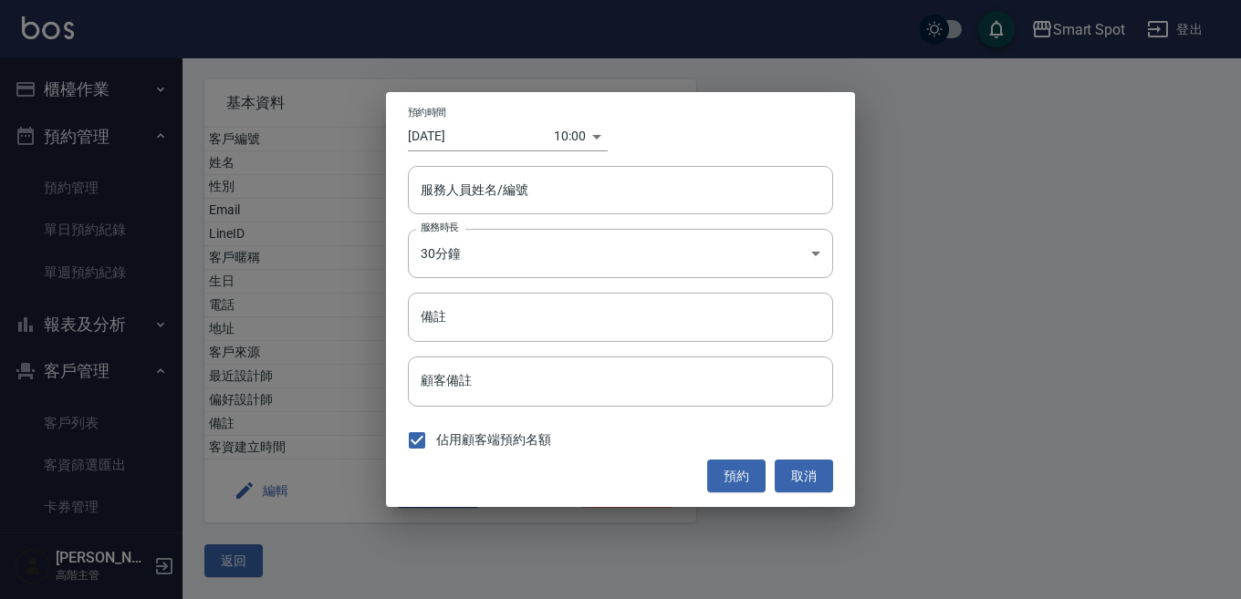
click at [587, 140] on div "10:00 1760320800000" at bounding box center [581, 136] width 54 height 30
click at [578, 141] on body "Smart Spot 登出 櫃檯作業 打帳單 帳單列表 掛單列表 座位開單 營業儀表板 現金收支登錄 高階收支登錄 材料自購登錄 每日結帳 排班表 現場電腦打…" at bounding box center [620, 239] width 1241 height 719
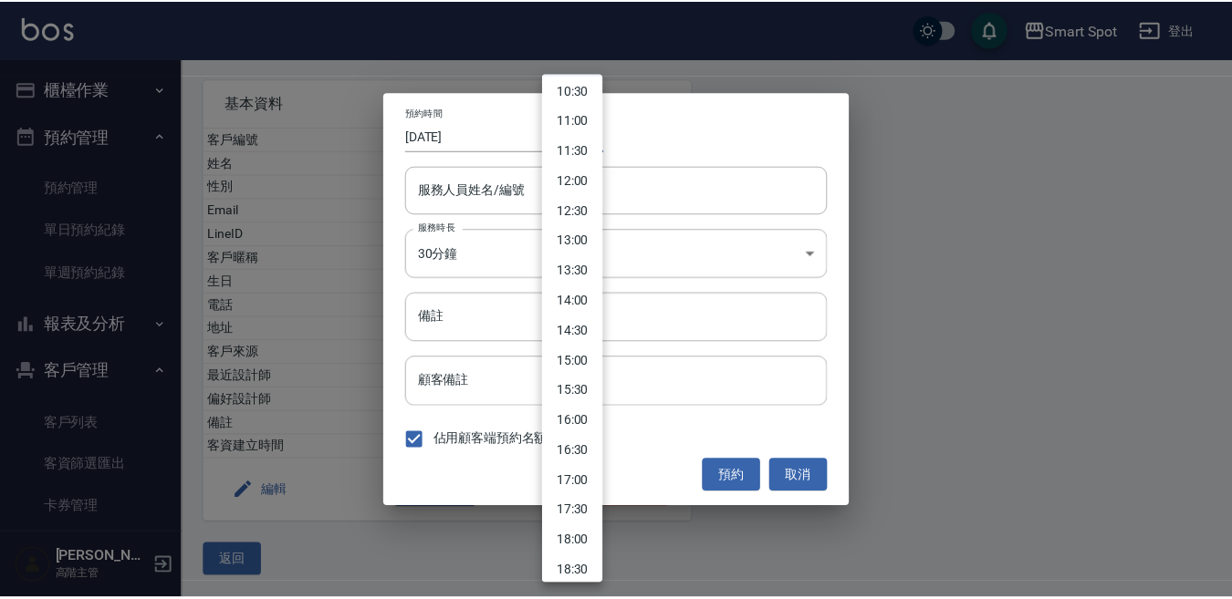
scroll to position [641, 0]
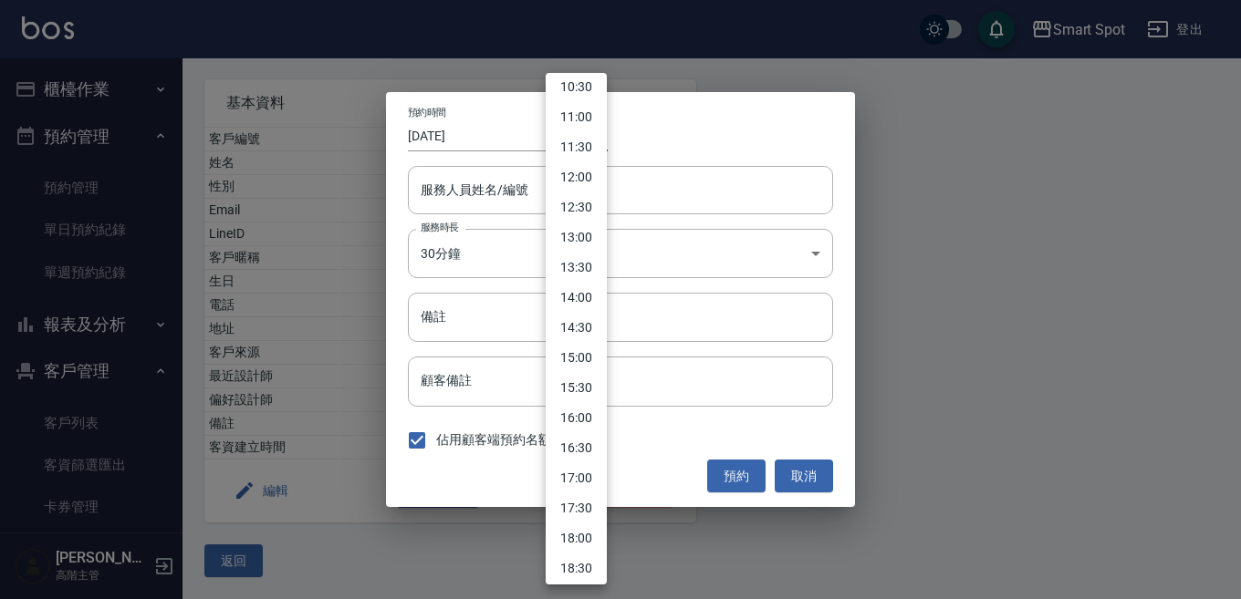
click at [578, 420] on li "16:00" at bounding box center [576, 418] width 61 height 30
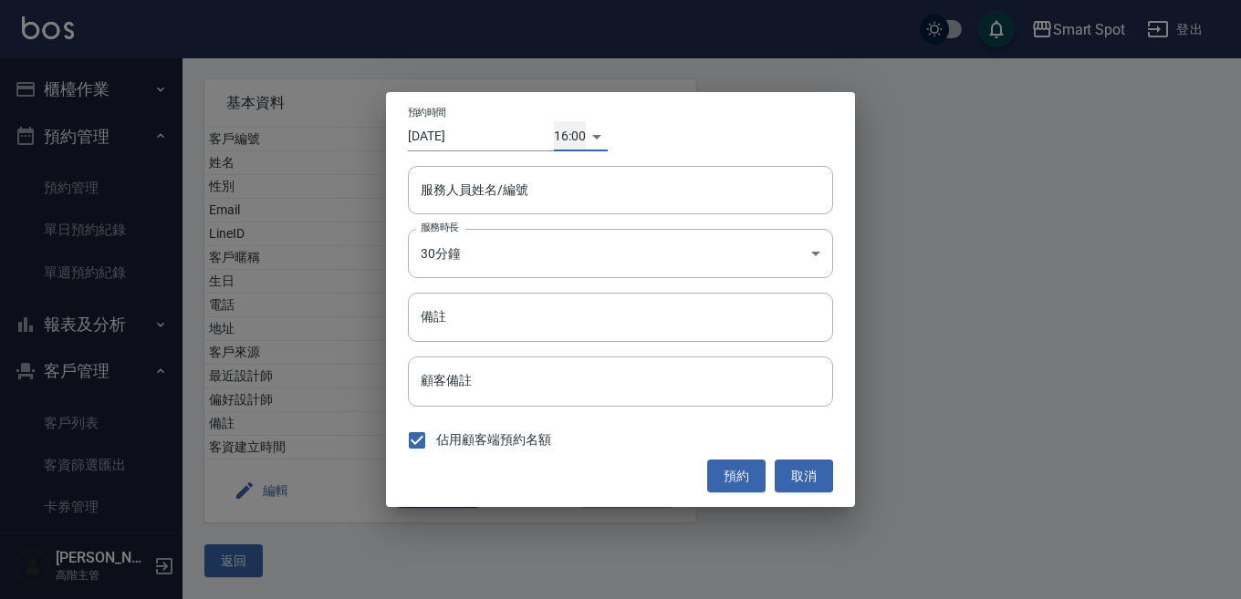
type input "1760342400000"
click at [480, 141] on input "[DATE]" at bounding box center [481, 136] width 146 height 30
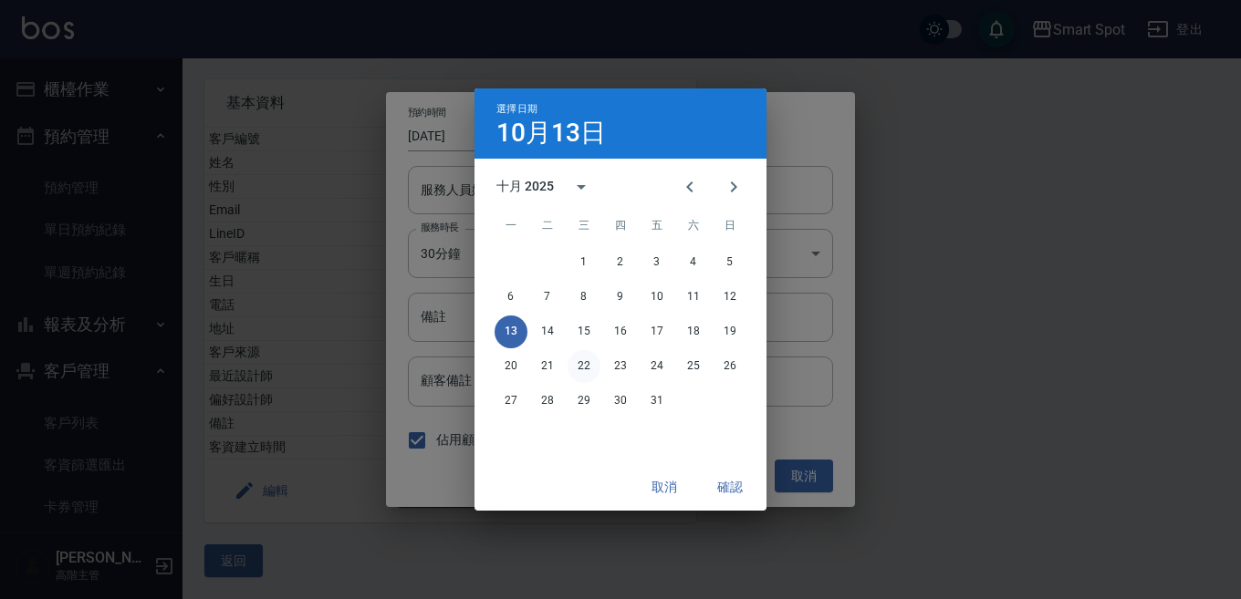
click at [580, 369] on button "22" at bounding box center [584, 366] width 33 height 33
type input "[DATE]"
type input "1761120000000"
click at [734, 484] on button "確認" at bounding box center [730, 488] width 58 height 34
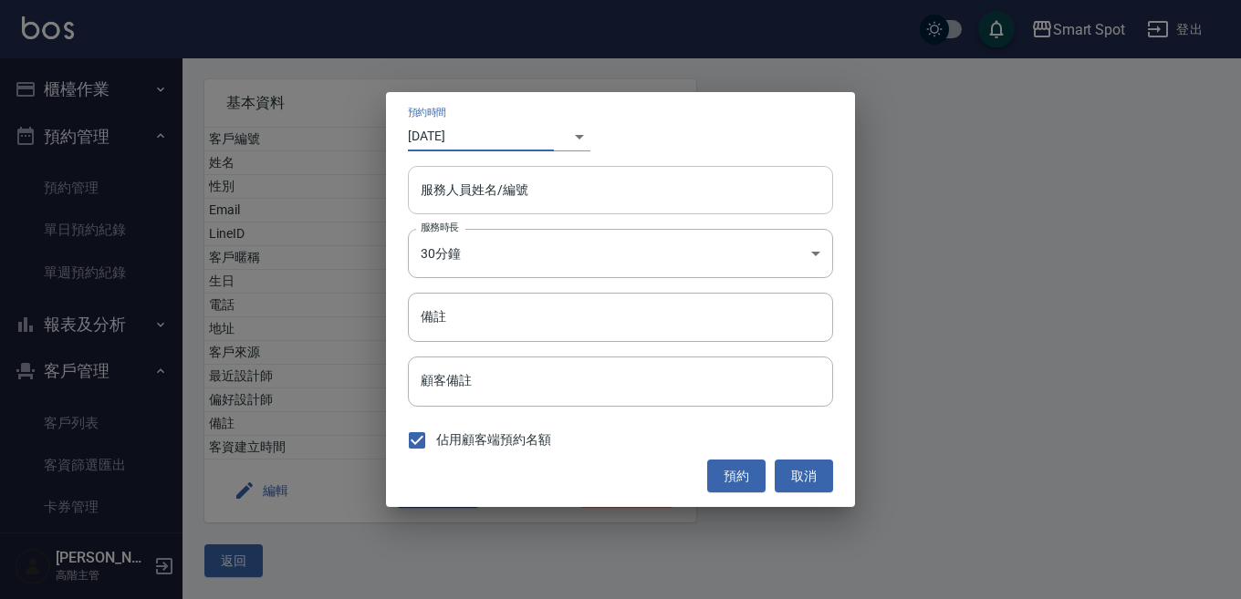
click at [526, 188] on div "服務人員姓名/編號 服務人員姓名/編號" at bounding box center [620, 190] width 425 height 48
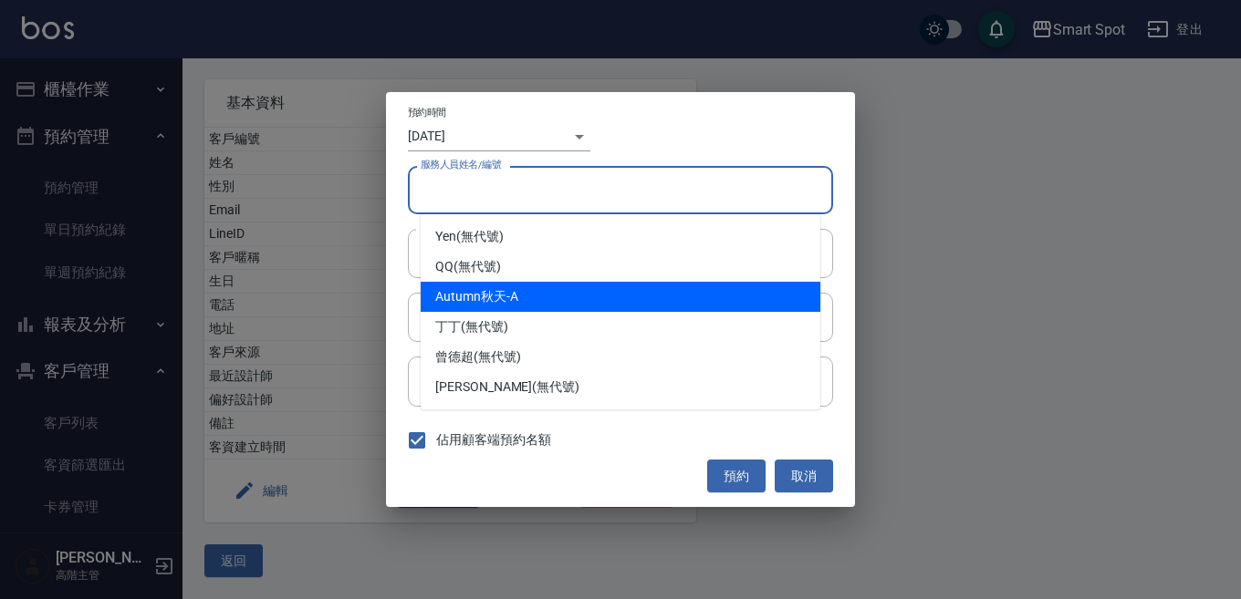
click at [525, 289] on div "Autumn秋天 -A" at bounding box center [621, 297] width 400 height 30
type input "Autumn秋天-A"
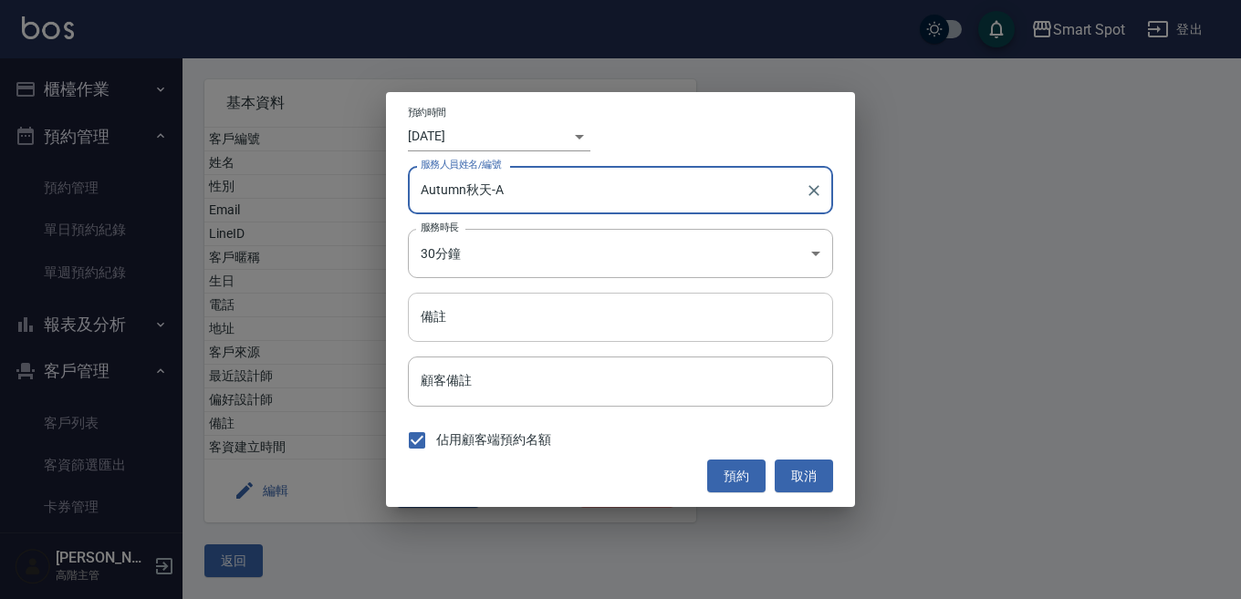
click at [500, 312] on input "備註" at bounding box center [620, 317] width 425 height 49
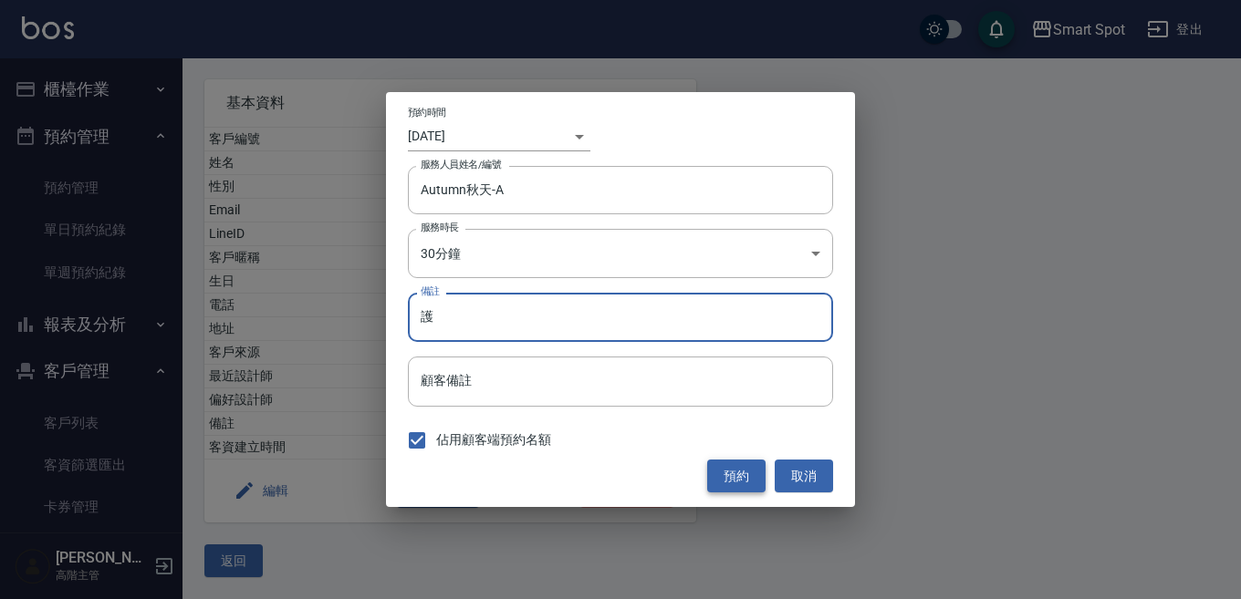
type input "護"
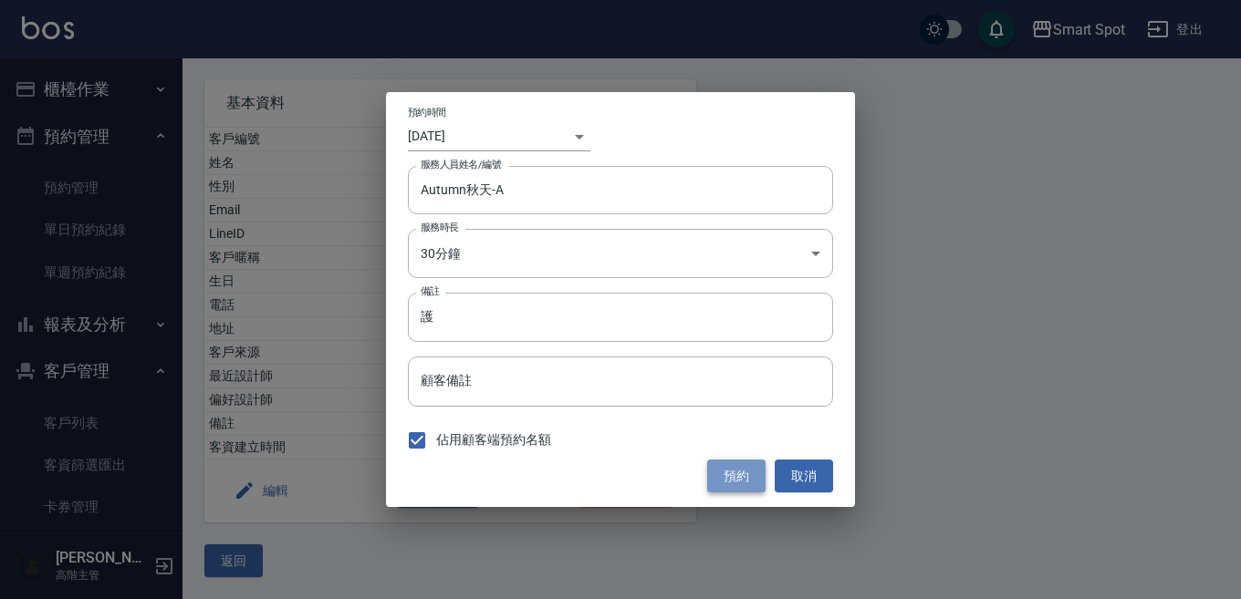
click at [742, 478] on button "預約" at bounding box center [736, 477] width 58 height 34
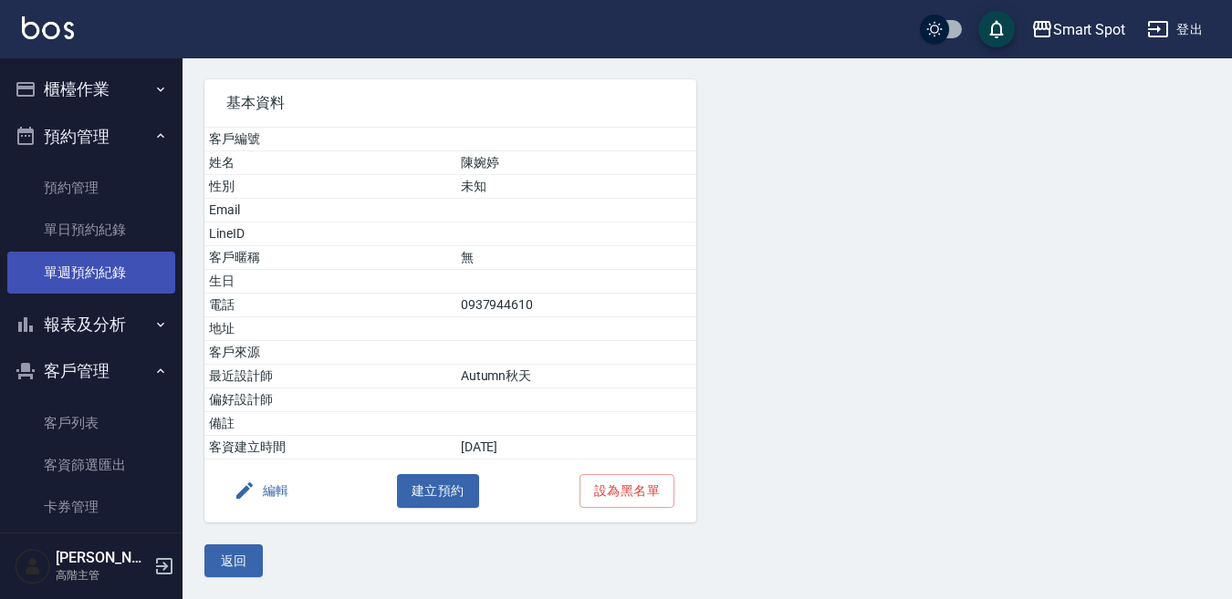
click at [106, 275] on link "單週預約紀錄" at bounding box center [91, 273] width 168 height 42
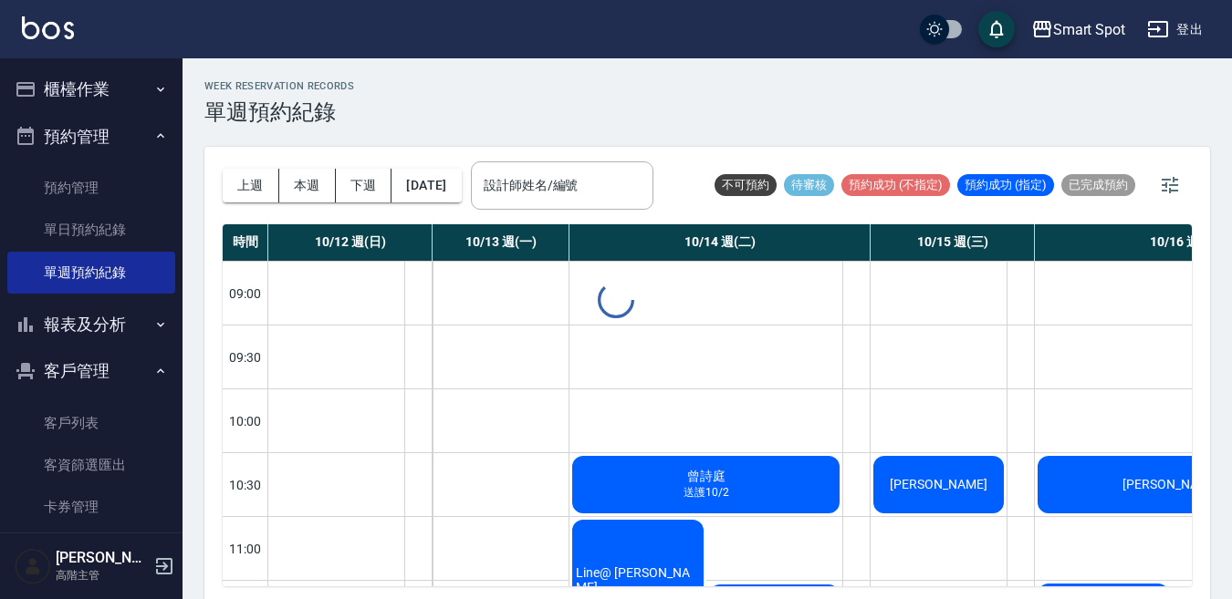
click at [461, 193] on button "[DATE]" at bounding box center [425, 186] width 69 height 34
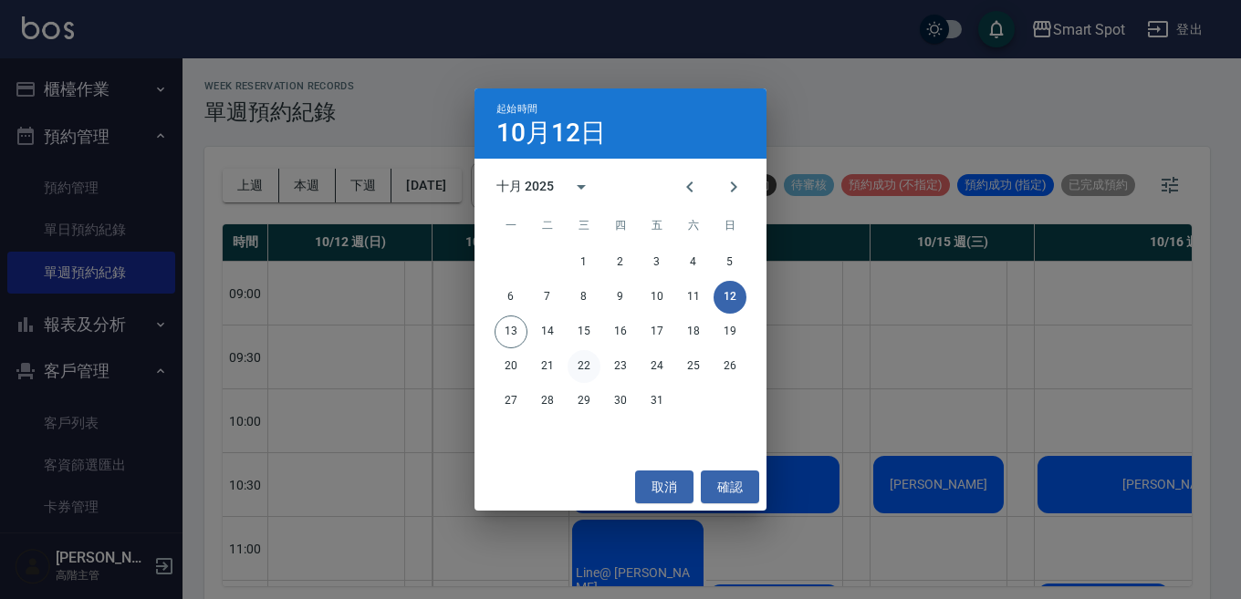
click at [582, 367] on button "22" at bounding box center [584, 366] width 33 height 33
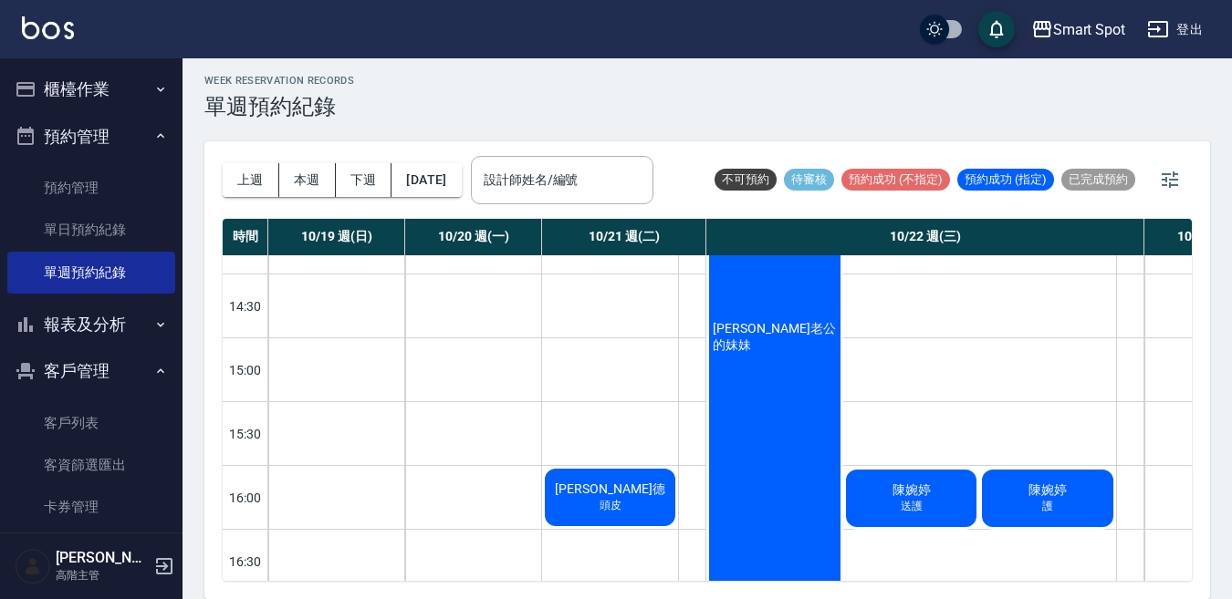
scroll to position [837, 0]
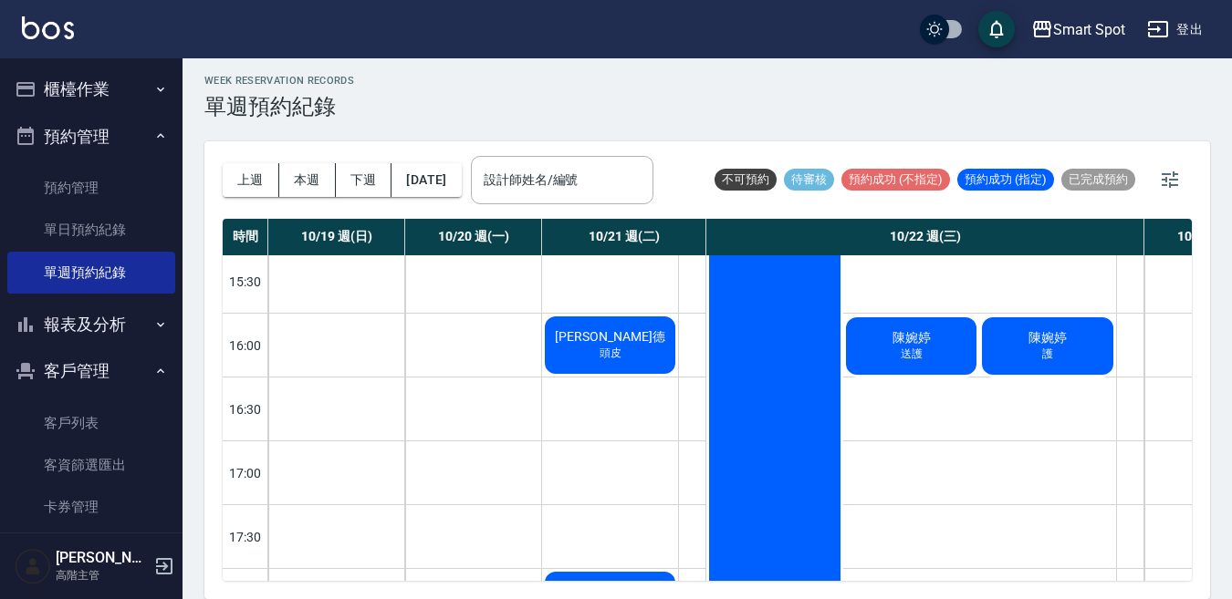
click at [1014, 361] on div "[PERSON_NAME]" at bounding box center [1047, 346] width 137 height 63
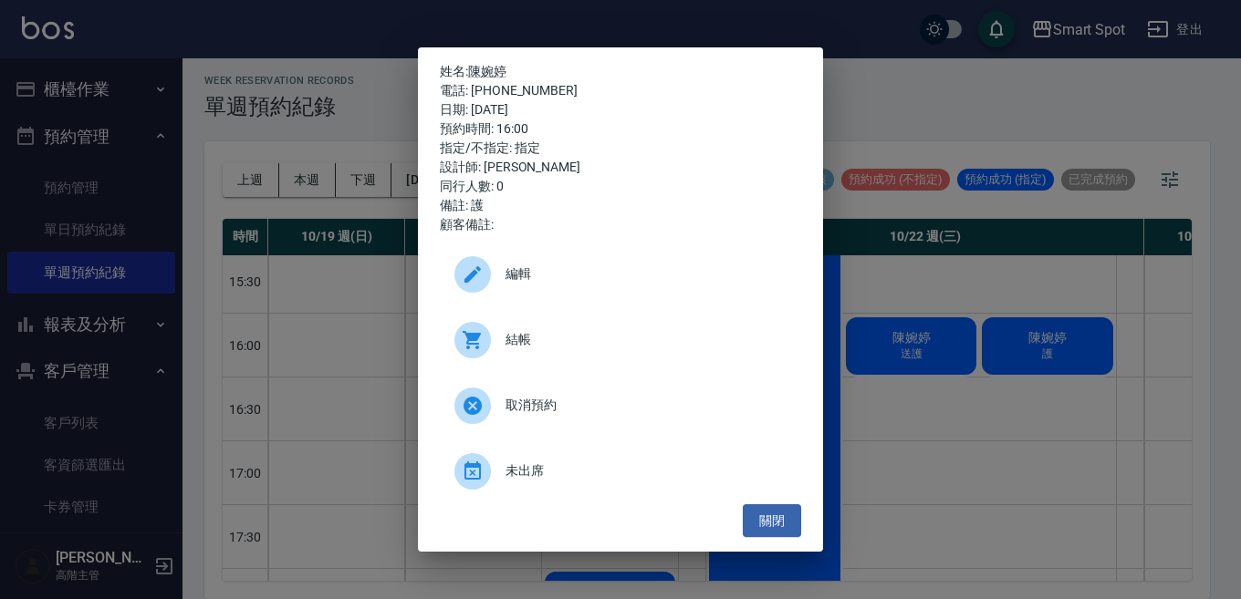
click at [1011, 360] on div "姓名: [PERSON_NAME] 電話: [PHONE_NUMBER] 日期: [DATE] 預約時間: 16:00 指定/不指定: 指定 設計師: [PE…" at bounding box center [620, 299] width 1241 height 599
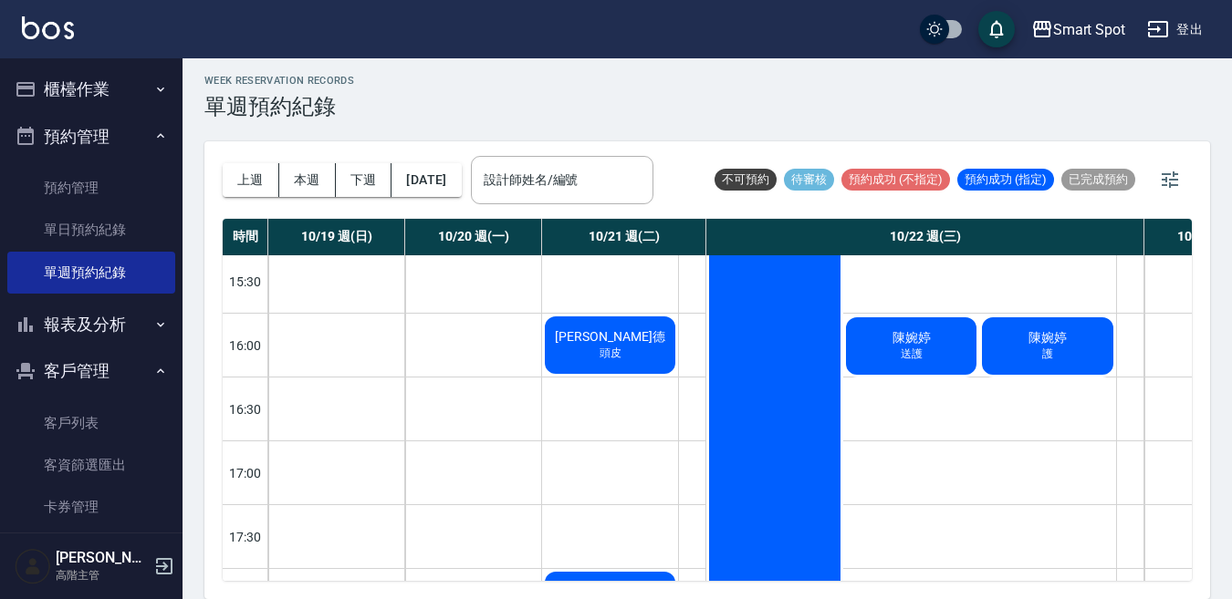
click at [1010, 361] on div "[PERSON_NAME]" at bounding box center [1047, 346] width 137 height 63
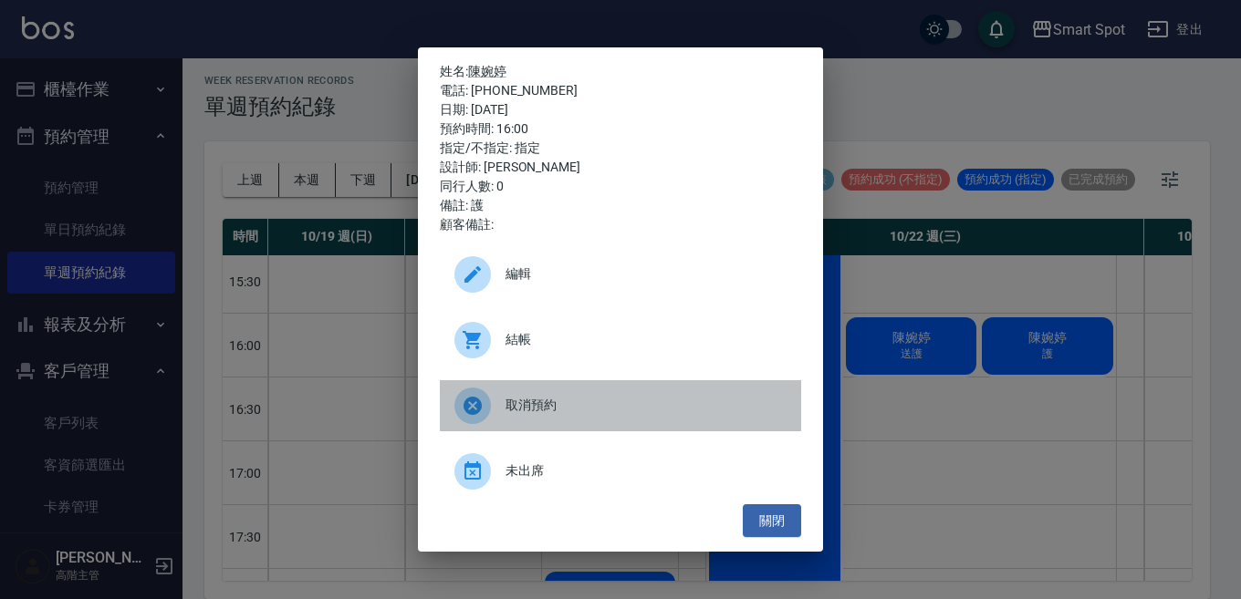
click at [474, 411] on icon at bounding box center [473, 406] width 18 height 18
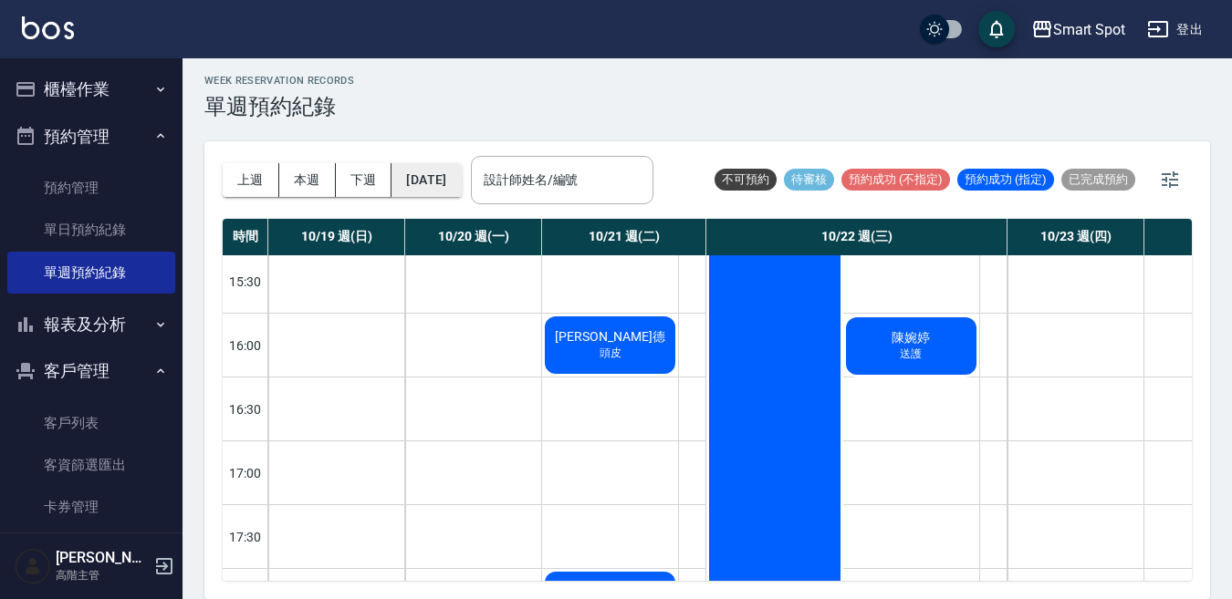
click at [437, 180] on button "[DATE]" at bounding box center [425, 180] width 69 height 34
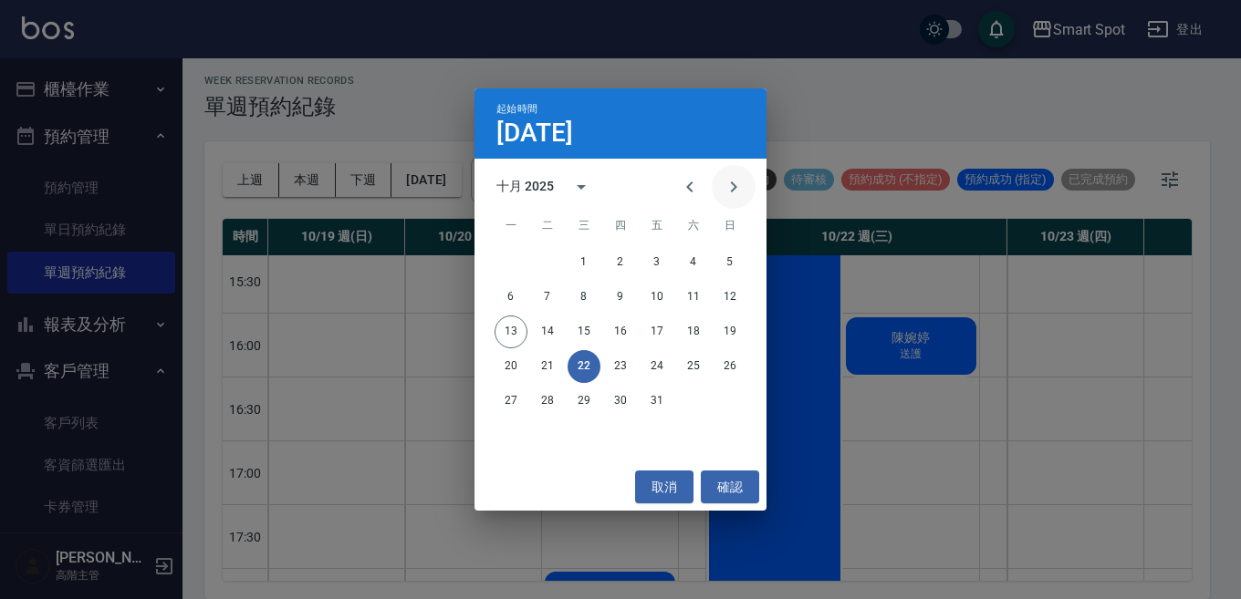
click at [727, 190] on icon "Next month" at bounding box center [734, 187] width 22 height 22
click at [546, 300] on button "4" at bounding box center [547, 297] width 33 height 33
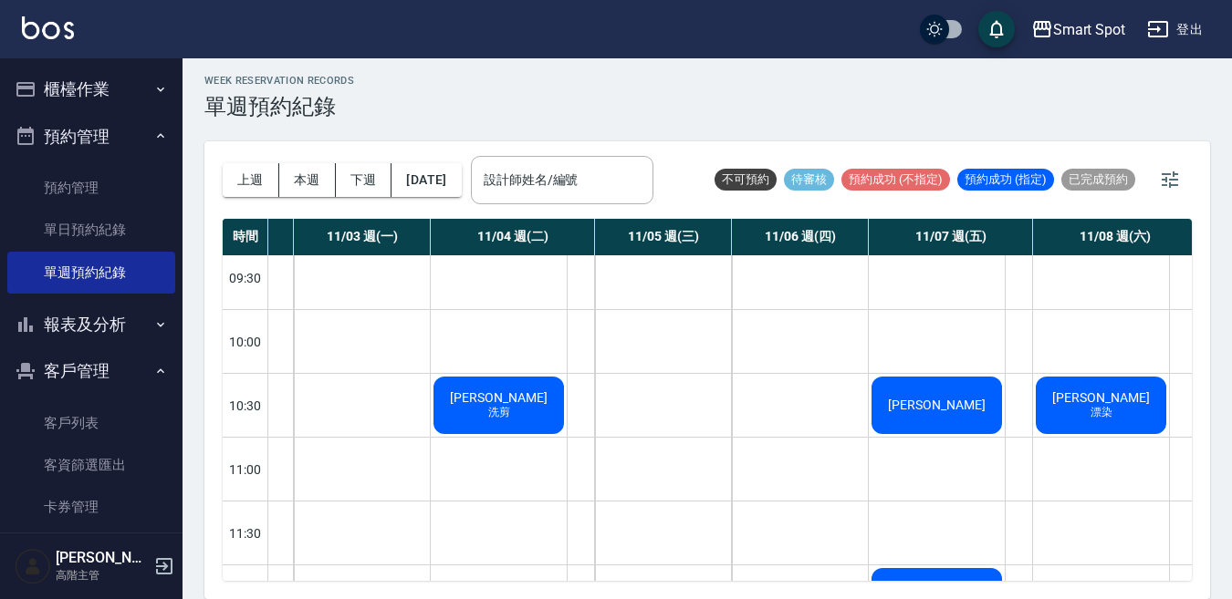
scroll to position [74, 126]
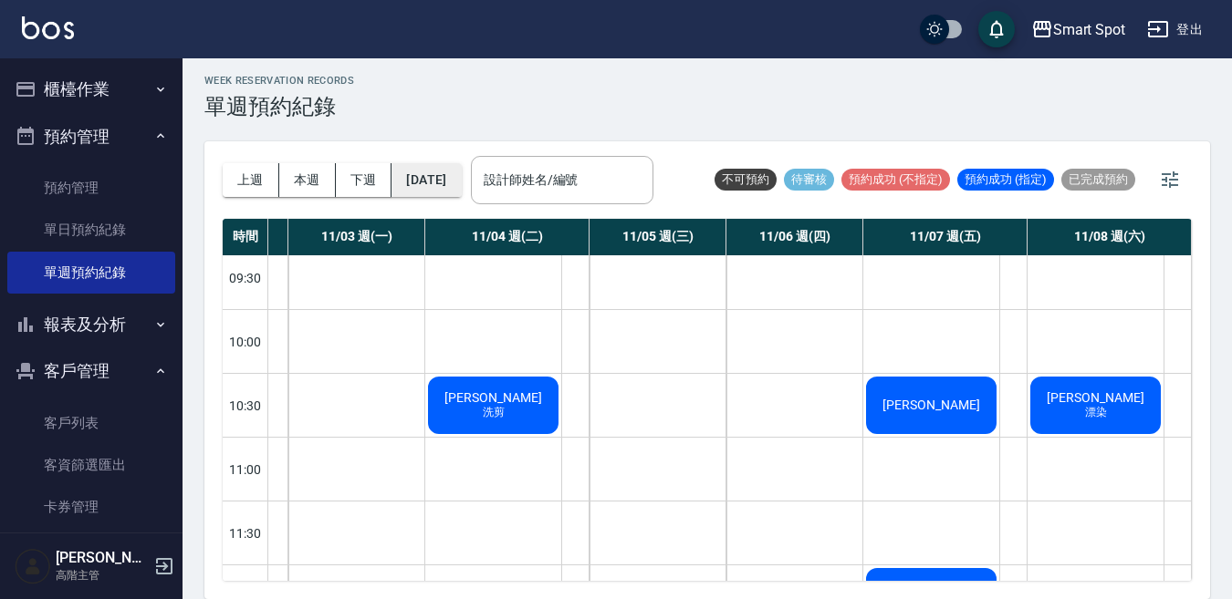
click at [453, 187] on button "[DATE]" at bounding box center [425, 180] width 69 height 34
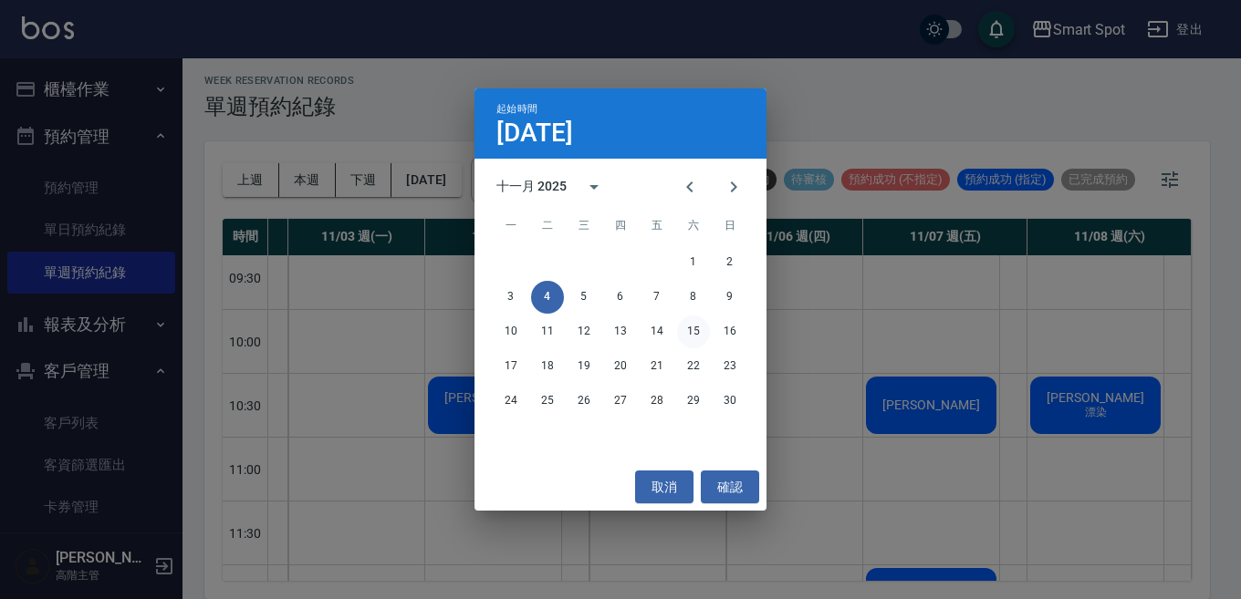
click at [690, 332] on button "15" at bounding box center [693, 332] width 33 height 33
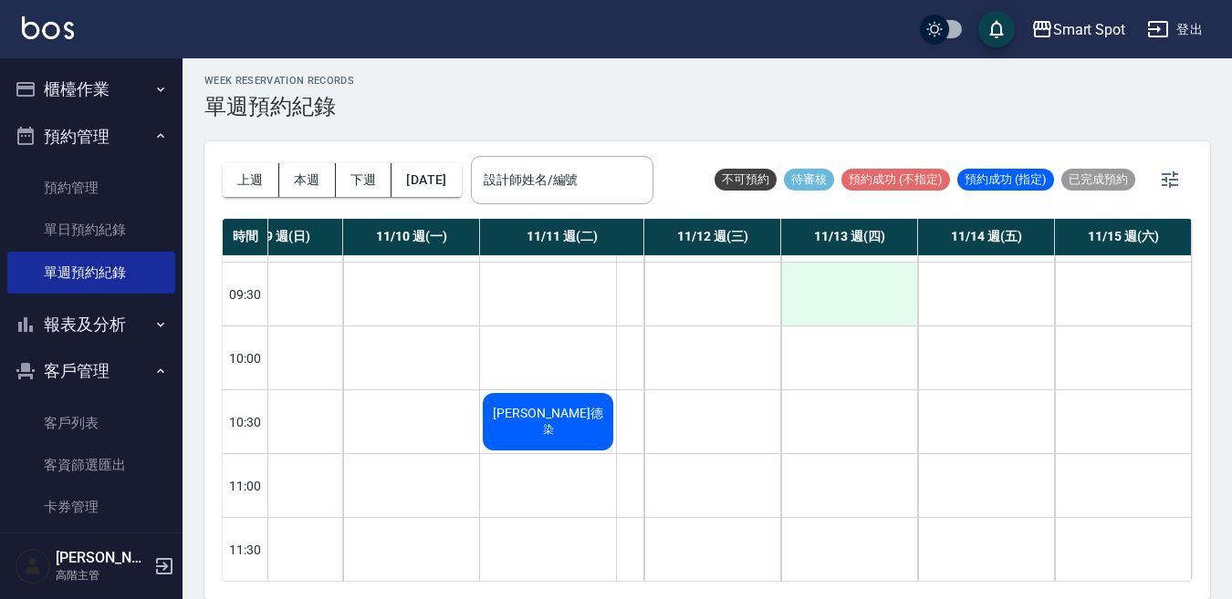
scroll to position [0, 71]
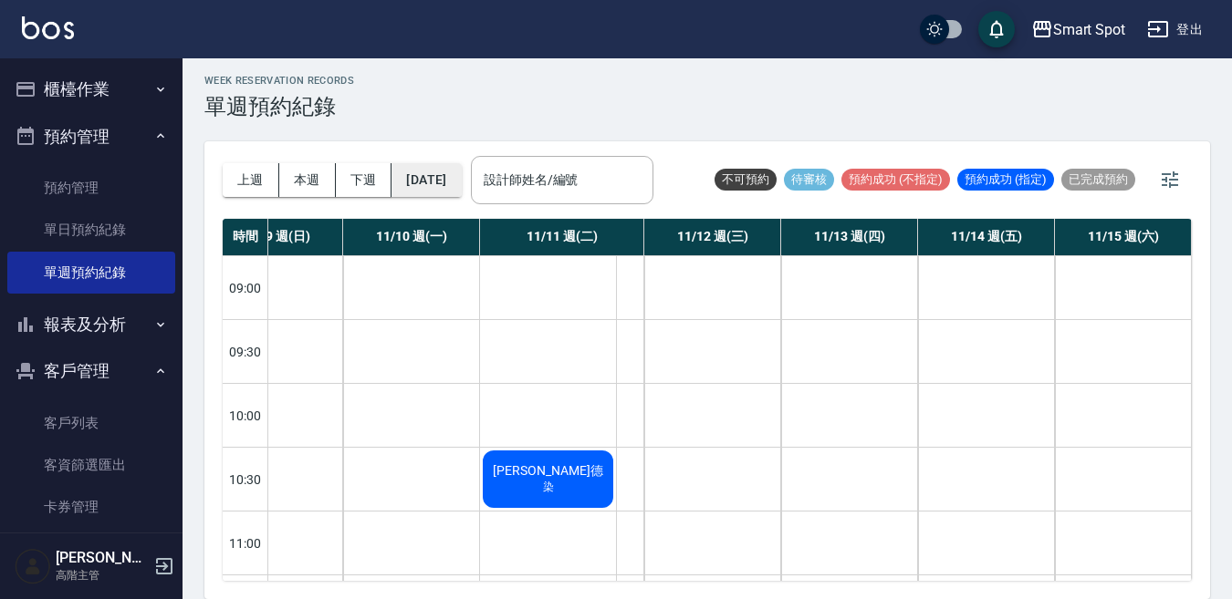
click at [461, 185] on button "[DATE]" at bounding box center [425, 180] width 69 height 34
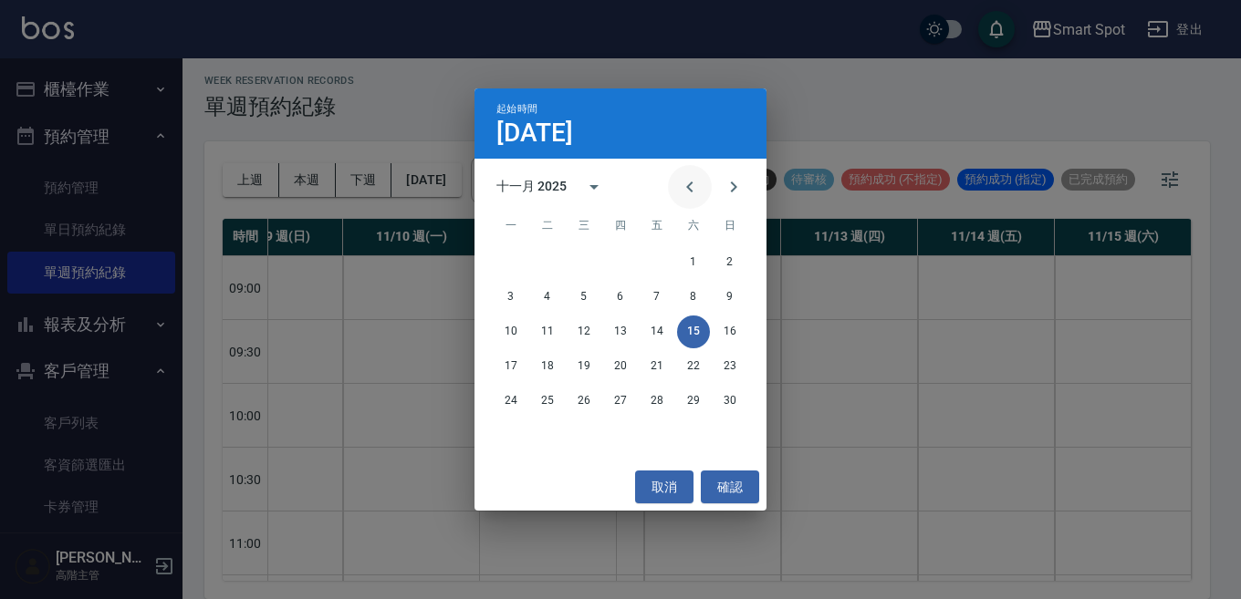
click at [693, 195] on icon "Previous month" at bounding box center [690, 187] width 22 height 22
click at [585, 334] on button "15" at bounding box center [584, 332] width 33 height 33
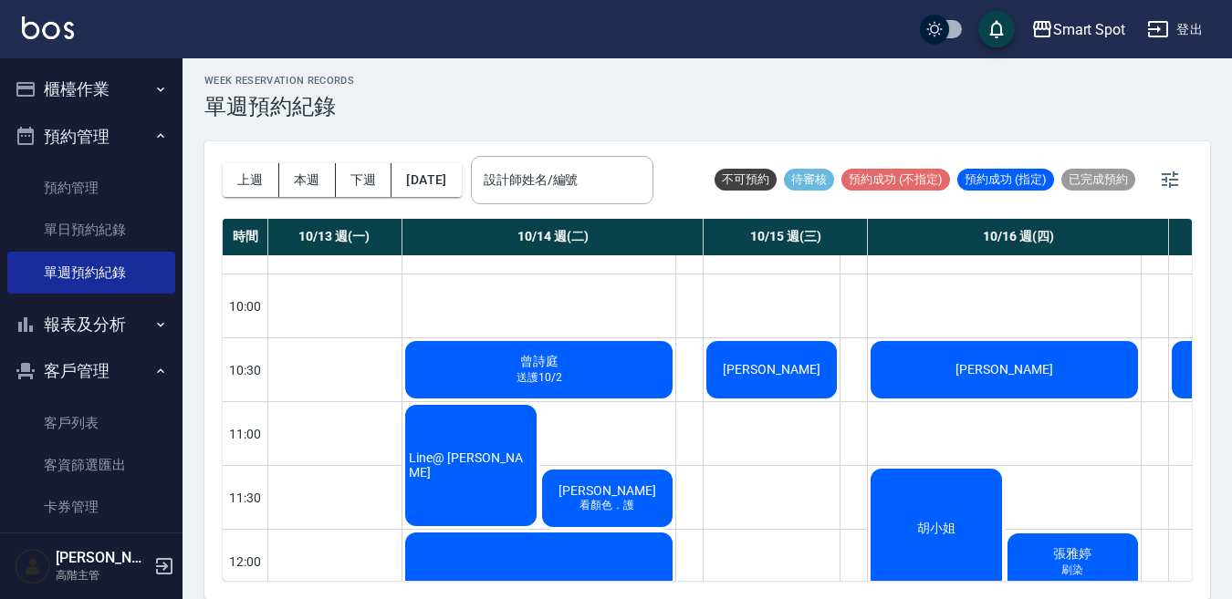
scroll to position [191, 167]
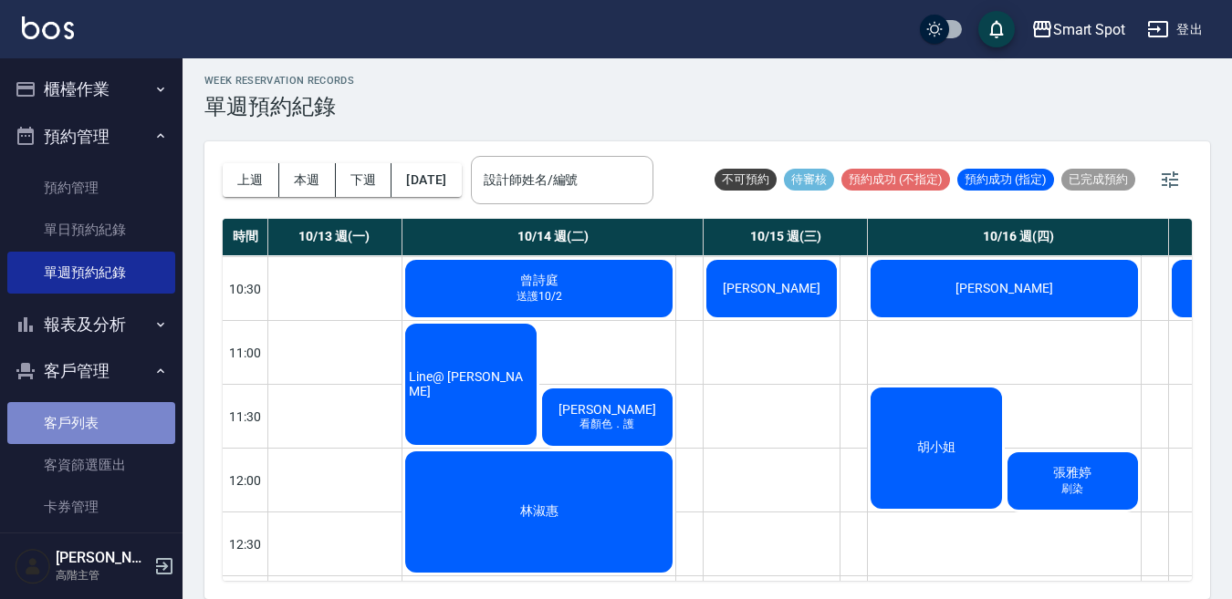
click at [111, 419] on link "客戶列表" at bounding box center [91, 423] width 168 height 42
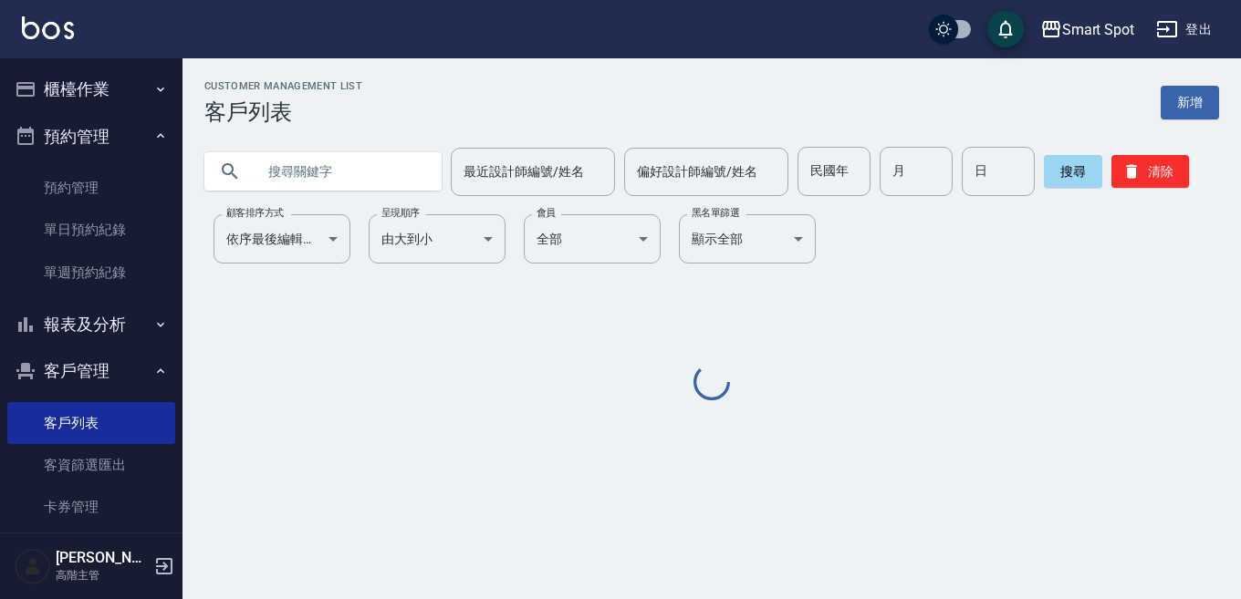
click at [332, 182] on input "text" at bounding box center [341, 171] width 172 height 49
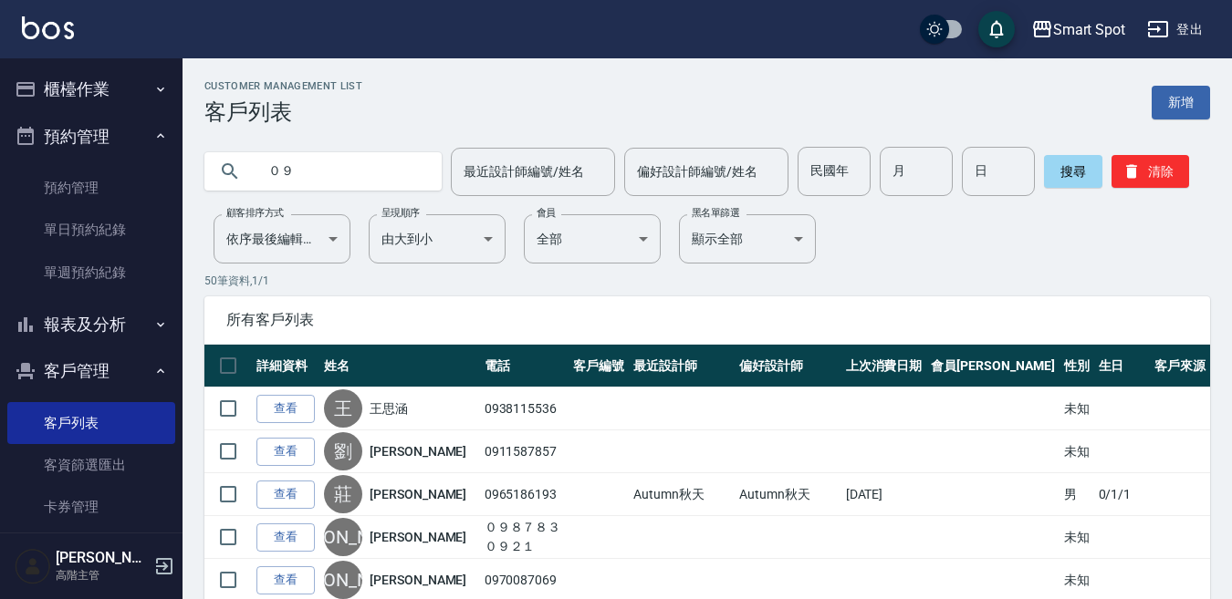
type input "０"
type input "0919053580"
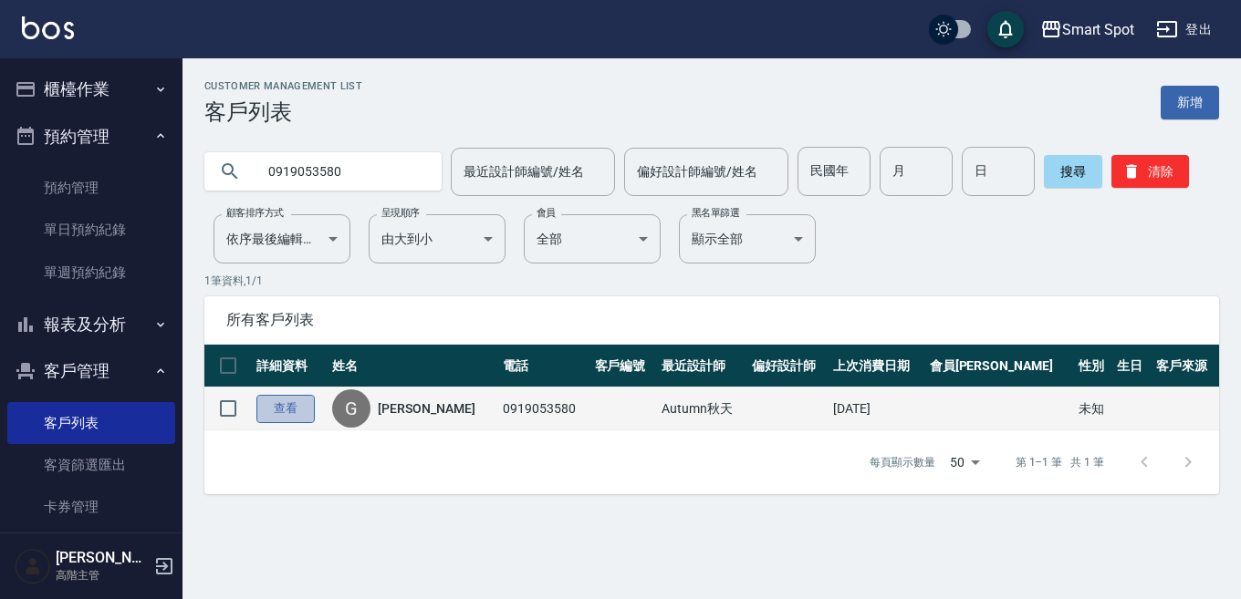
click at [286, 407] on link "查看" at bounding box center [285, 409] width 58 height 28
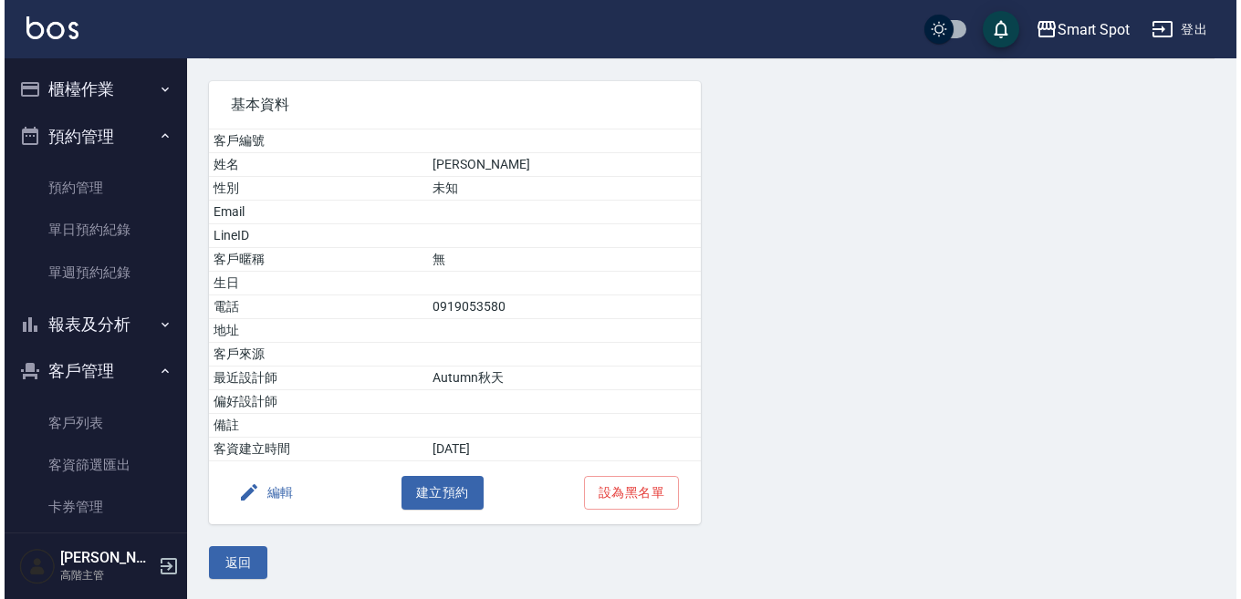
scroll to position [120, 0]
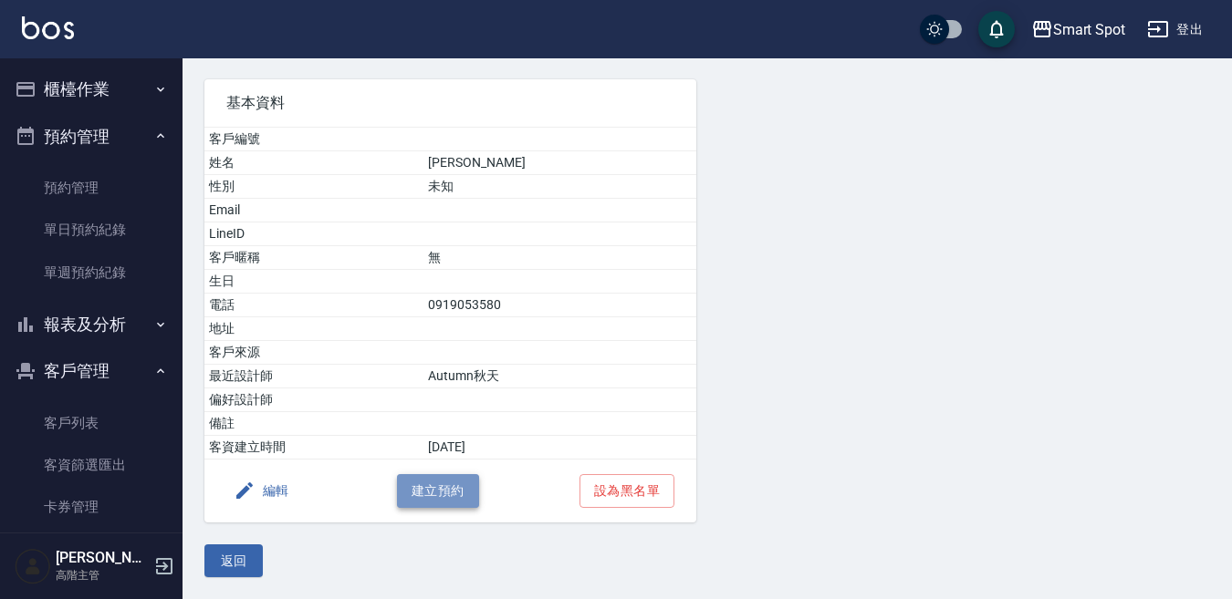
click at [454, 487] on button "建立預約" at bounding box center [438, 491] width 82 height 34
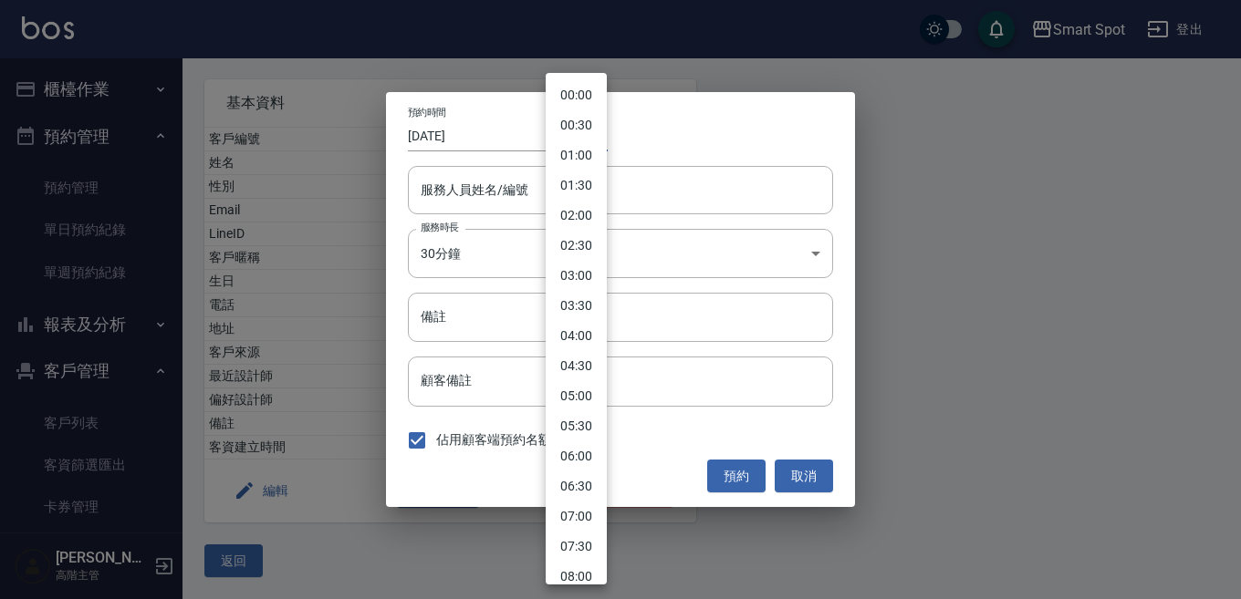
click at [583, 140] on body "Smart Spot 登出 櫃檯作業 打帳單 帳單列表 掛單列表 座位開單 營業儀表板 現金收支登錄 高階收支登錄 材料自購登錄 每日結帳 排班表 現場電腦打…" at bounding box center [620, 239] width 1241 height 719
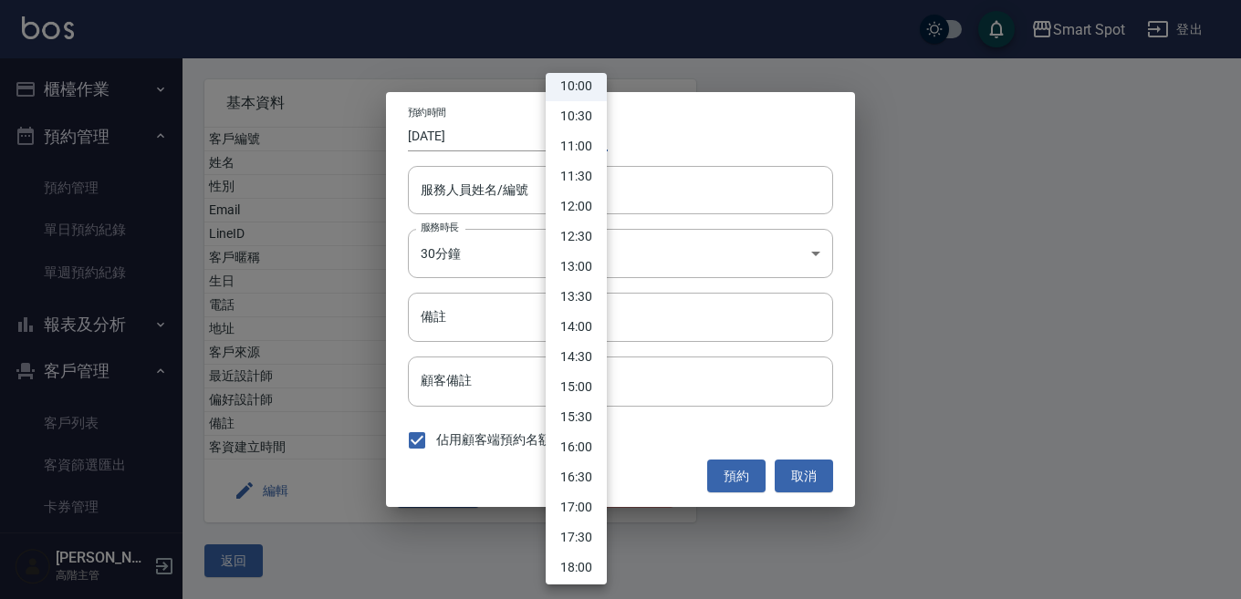
scroll to position [679, 0]
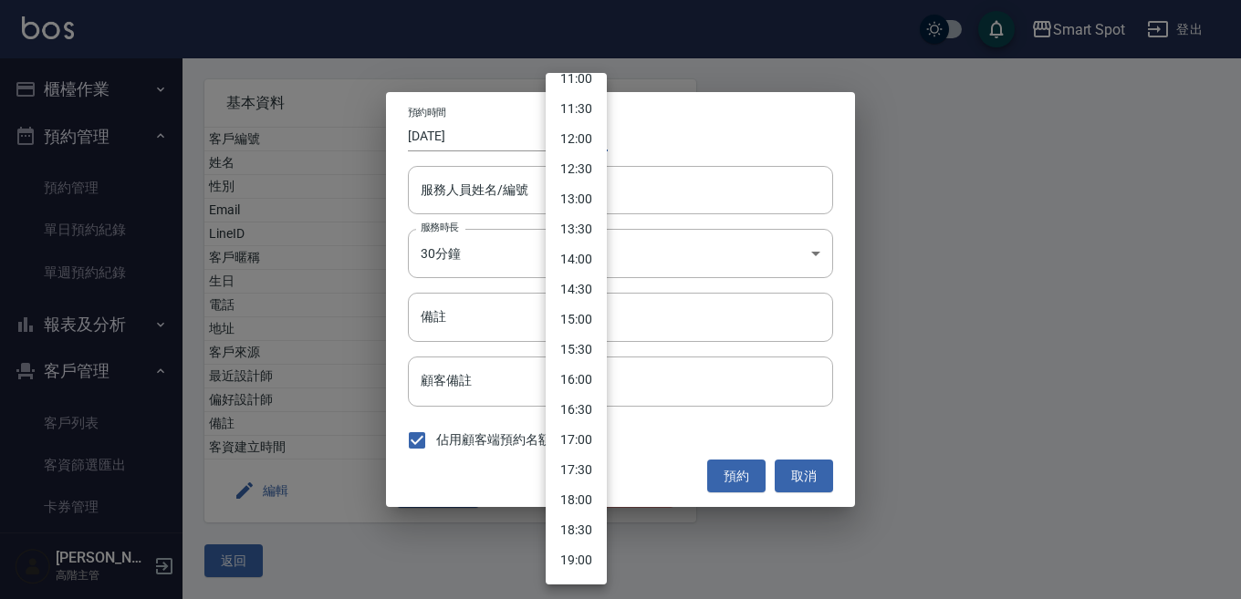
click at [575, 320] on li "15:00" at bounding box center [576, 320] width 61 height 30
type input "1760338800000"
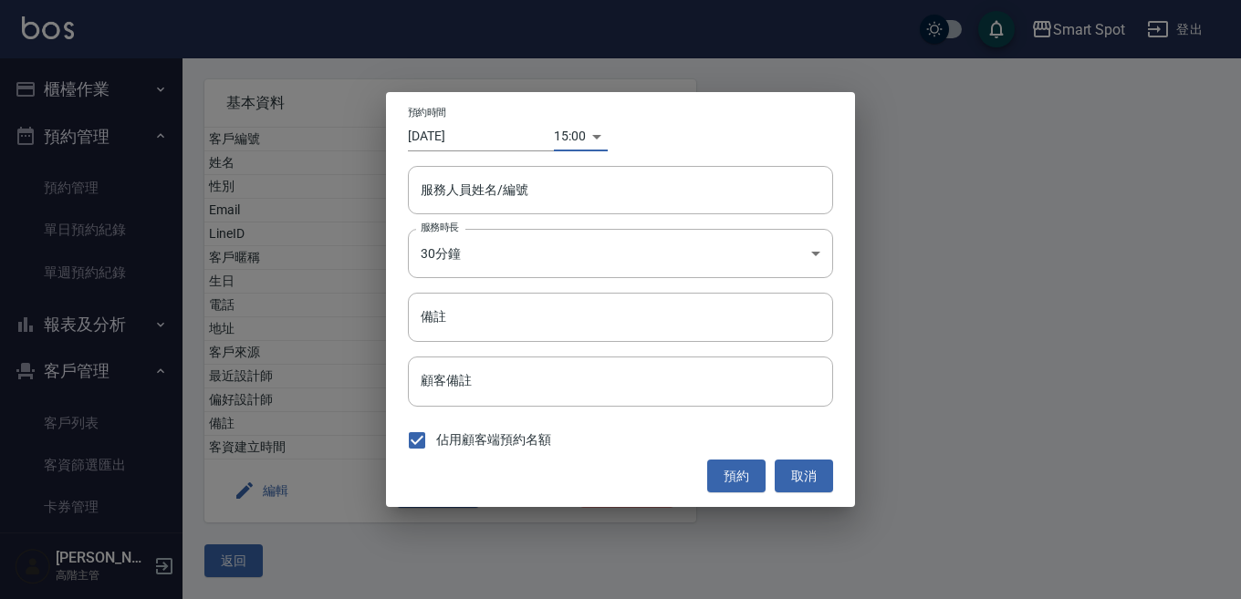
click at [484, 142] on input "[DATE]" at bounding box center [481, 136] width 146 height 30
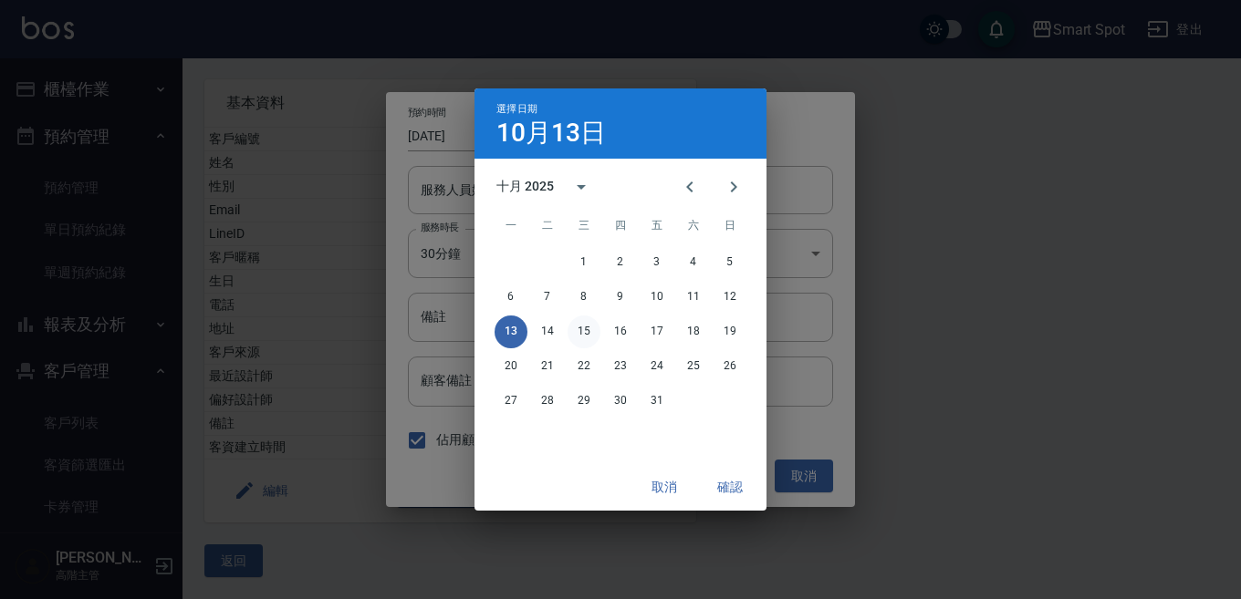
click at [594, 336] on button "15" at bounding box center [584, 332] width 33 height 33
type input "[DATE]"
type input "1760511600000"
click at [735, 484] on button "確認" at bounding box center [730, 488] width 58 height 34
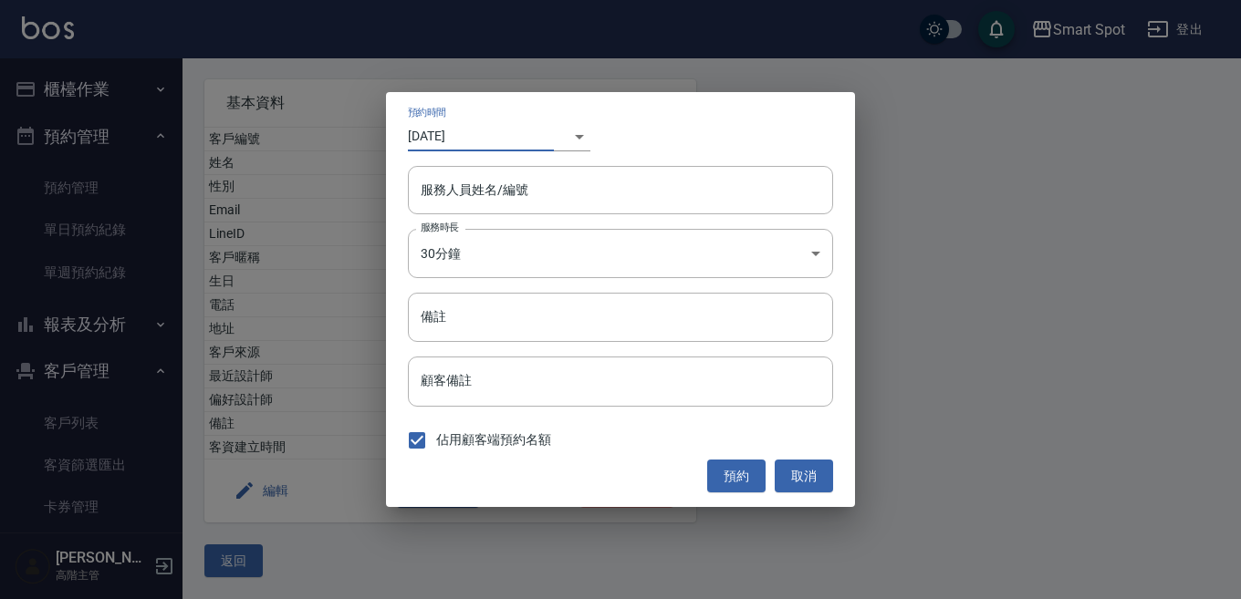
click at [572, 138] on div "​ 1760511600000" at bounding box center [572, 136] width 36 height 30
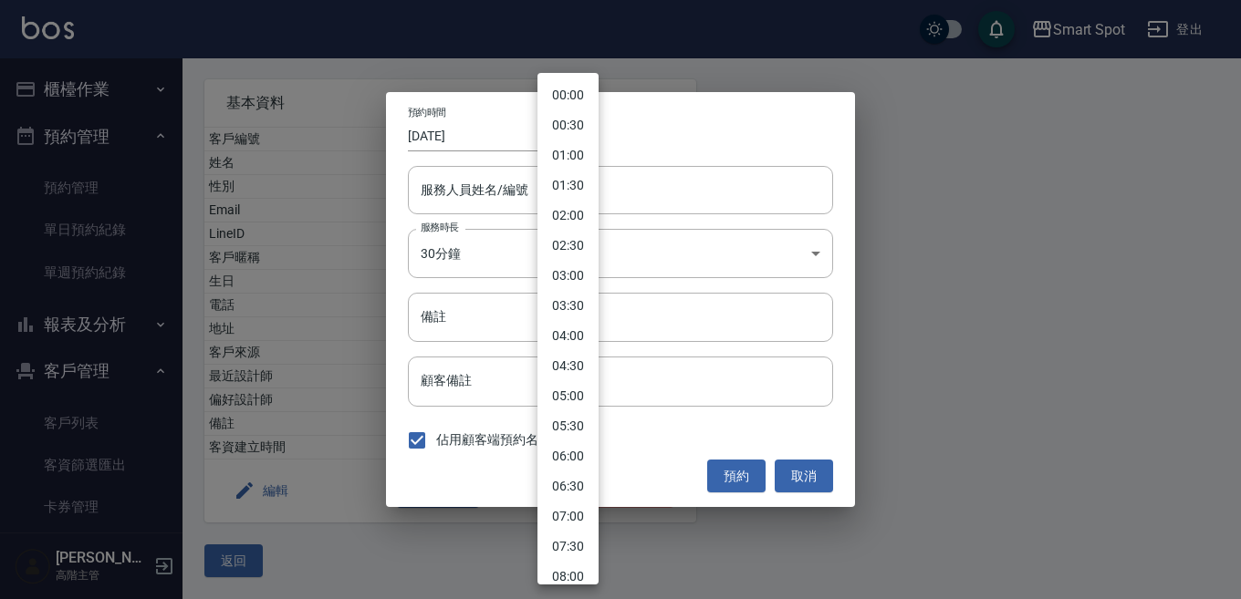
click at [566, 141] on body "Smart Spot 登出 櫃檯作業 打帳單 帳單列表 掛單列表 座位開單 營業儀表板 現金收支登錄 高階收支登錄 材料自購登錄 每日結帳 排班表 現場電腦打…" at bounding box center [620, 239] width 1241 height 719
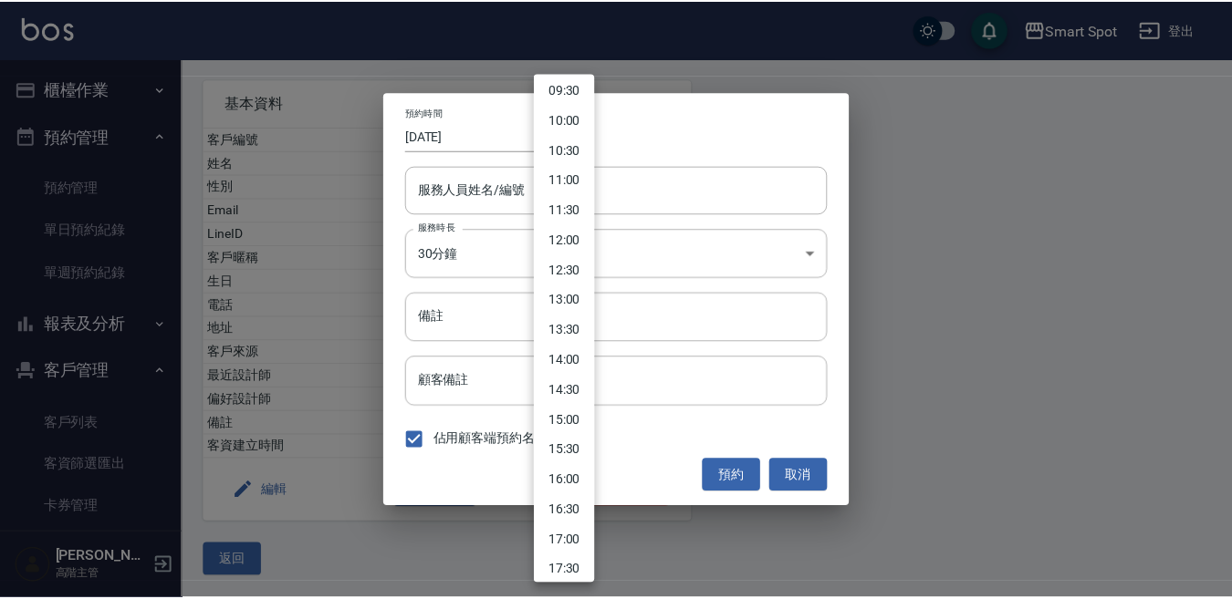
scroll to position [614, 0]
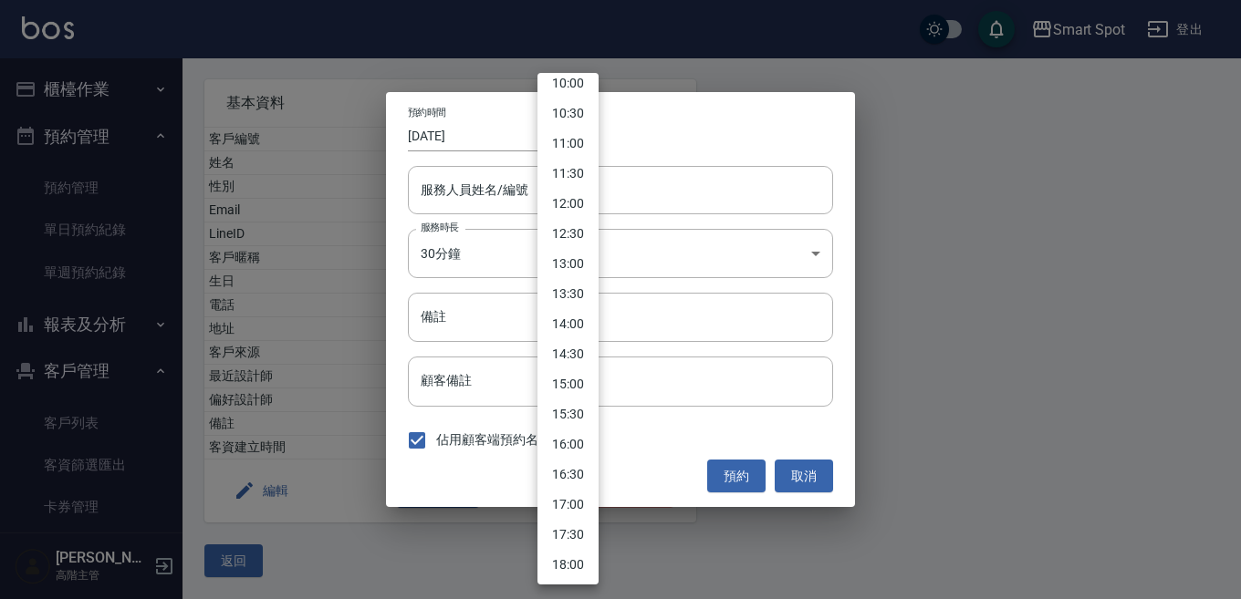
click at [577, 418] on li "15:30" at bounding box center [567, 415] width 61 height 30
type input "[DATE]"
type input "1760340600000"
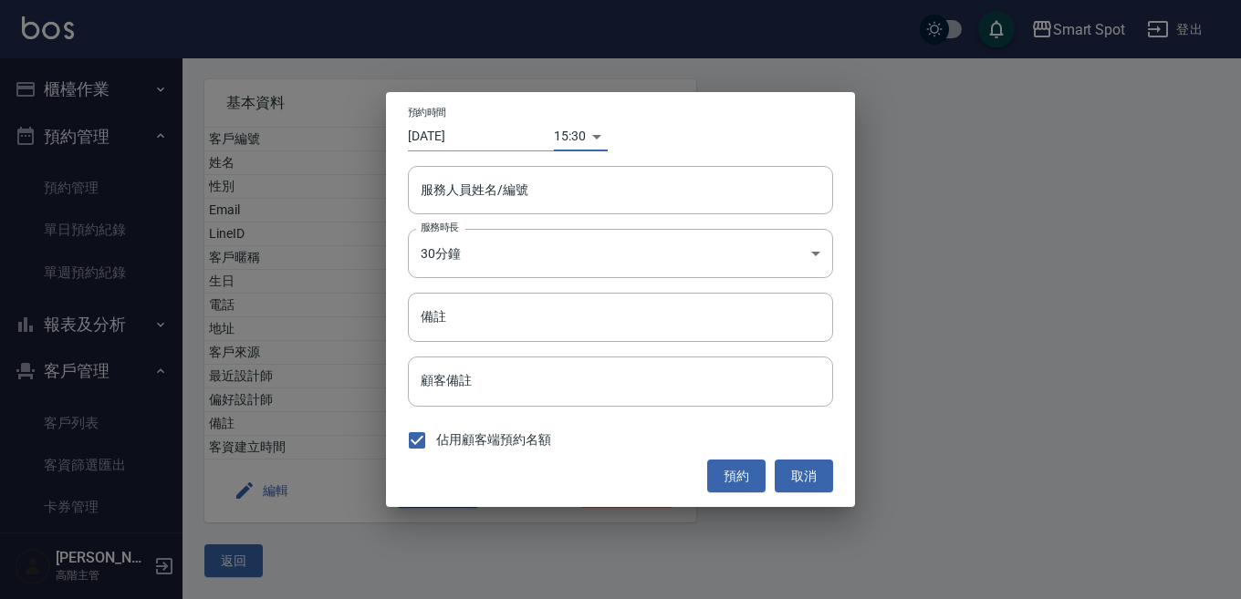
click at [483, 134] on input "[DATE]" at bounding box center [481, 136] width 146 height 30
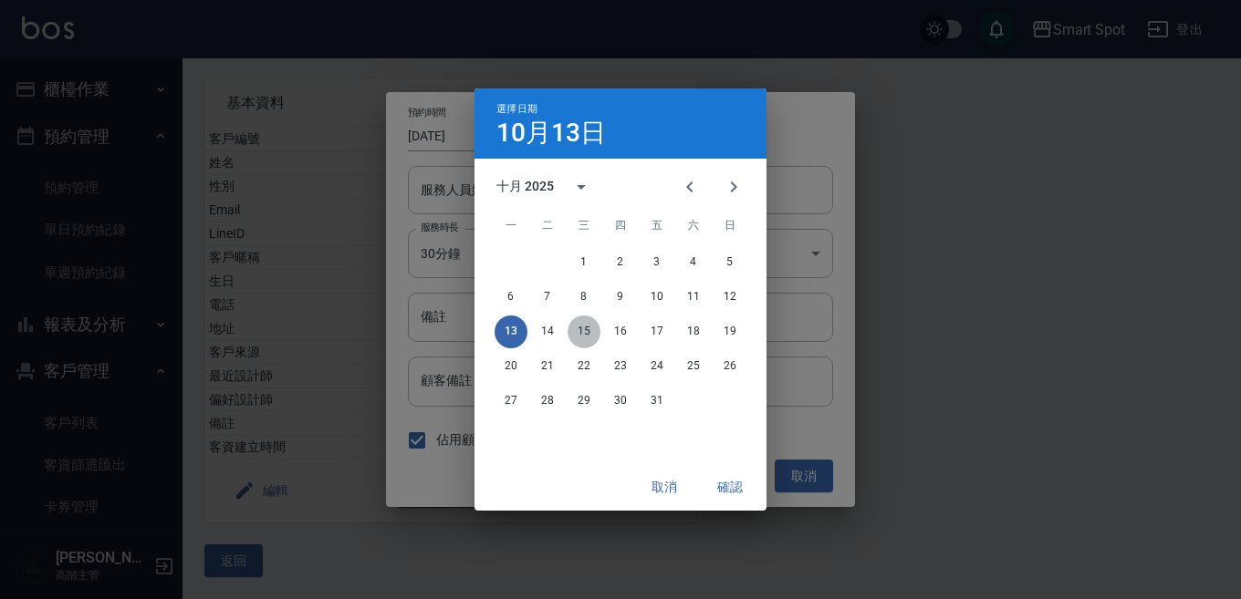
click at [591, 342] on button "15" at bounding box center [584, 332] width 33 height 33
type input "[DATE]"
type input "1760513400000"
click at [724, 495] on button "確認" at bounding box center [730, 488] width 58 height 34
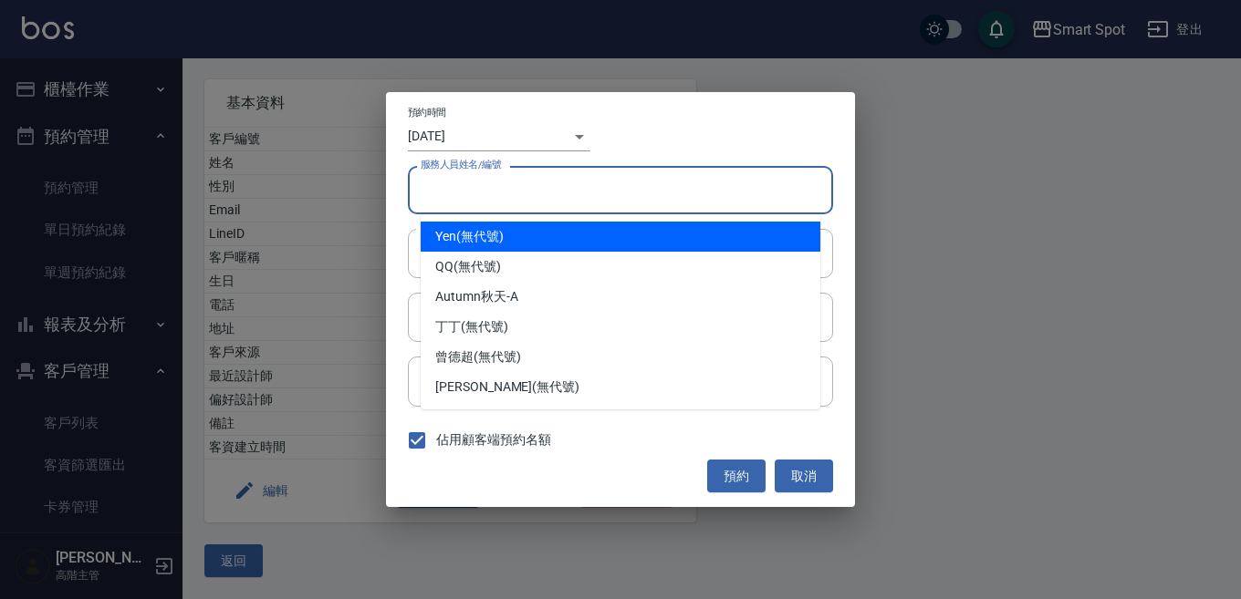
click at [524, 201] on input "服務人員姓名/編號" at bounding box center [620, 190] width 409 height 32
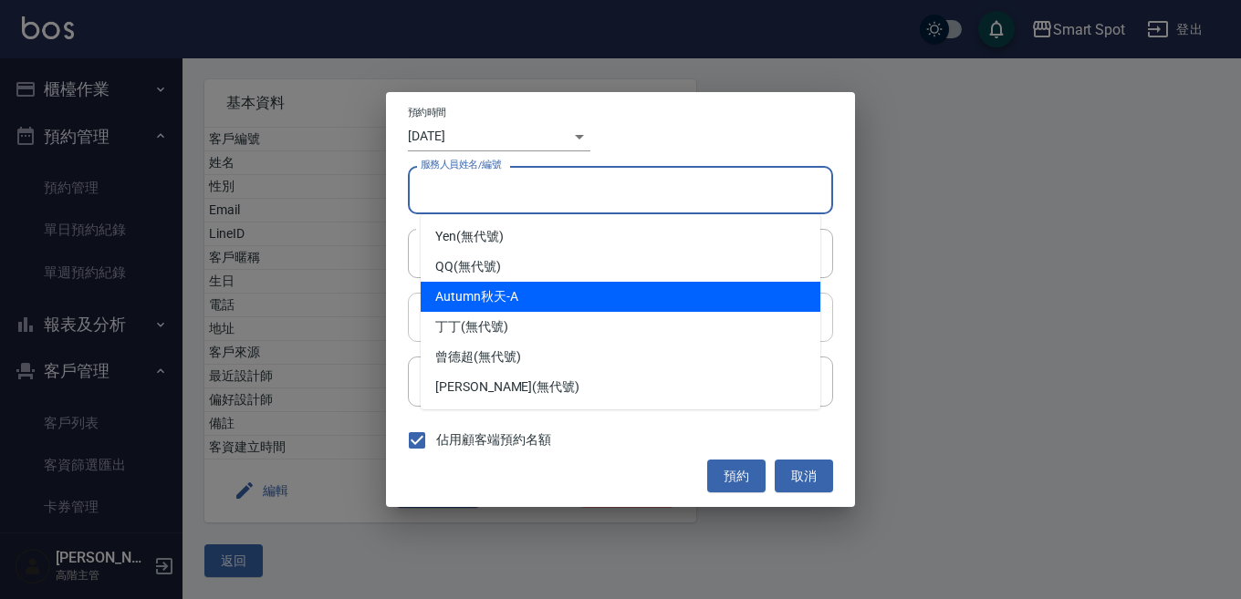
click at [525, 293] on div "Autumn秋天 -A" at bounding box center [621, 297] width 400 height 30
type input "Autumn秋天-A"
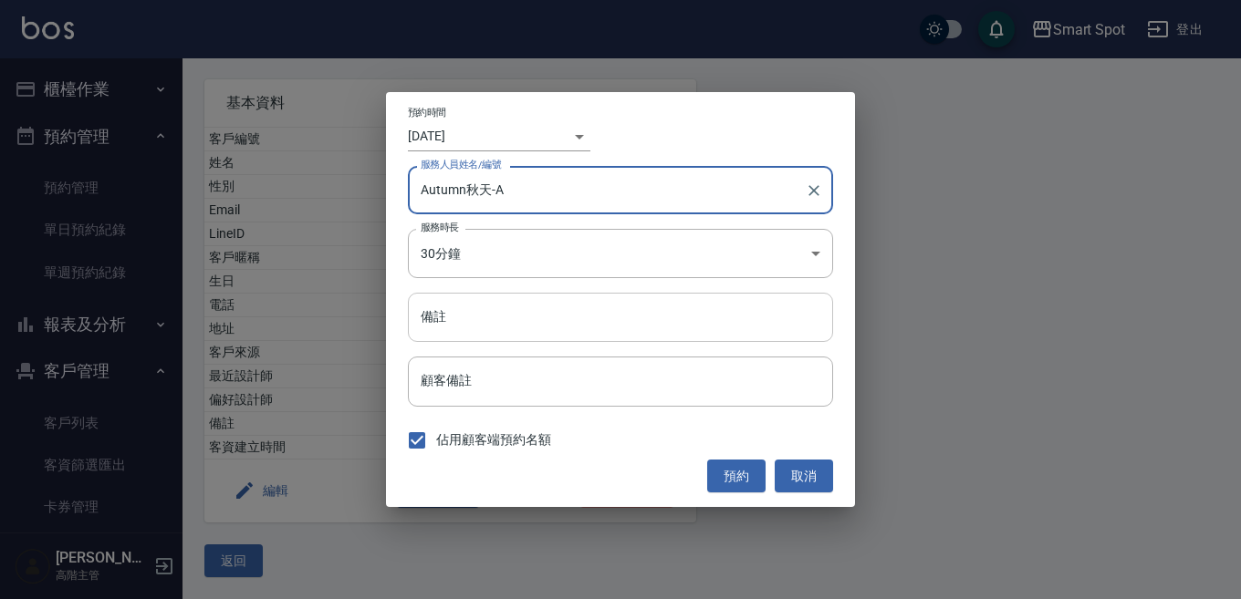
click at [493, 321] on input "備註" at bounding box center [620, 317] width 425 height 49
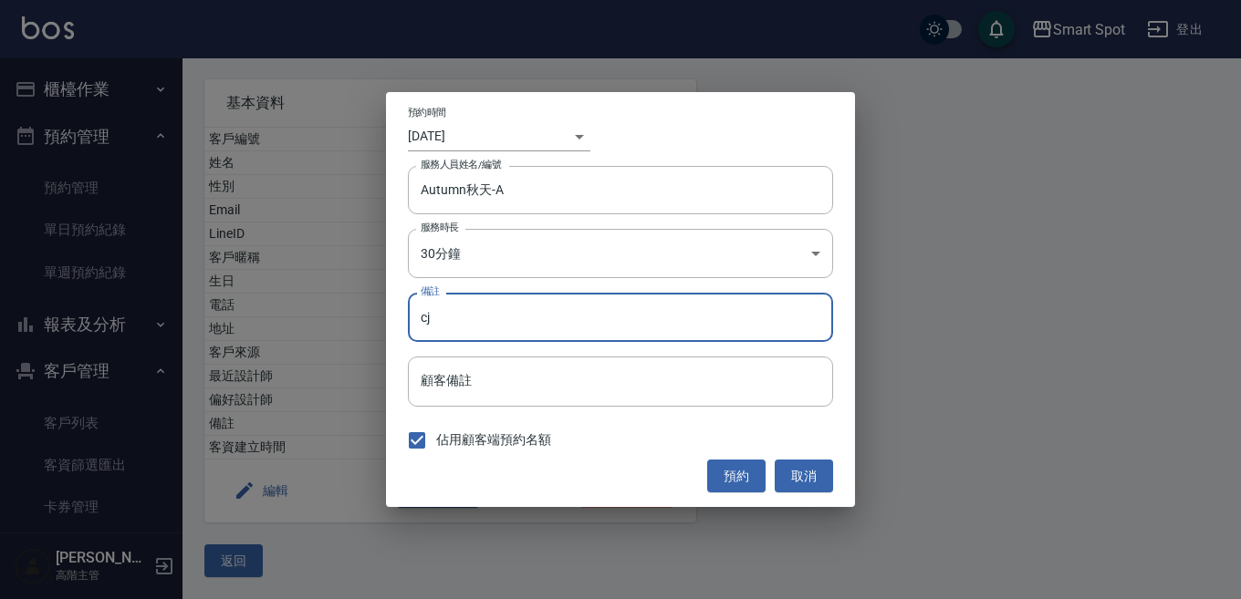
type input "c"
type input "護"
click at [731, 481] on button "預約" at bounding box center [736, 477] width 58 height 34
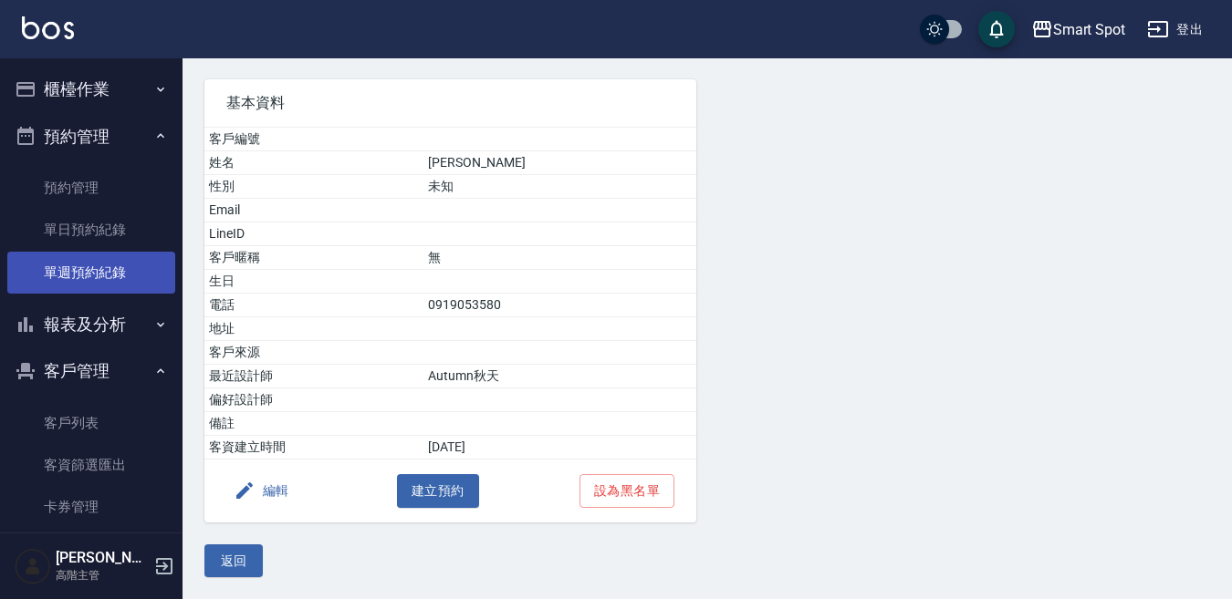
click at [108, 270] on link "單週預約紀錄" at bounding box center [91, 273] width 168 height 42
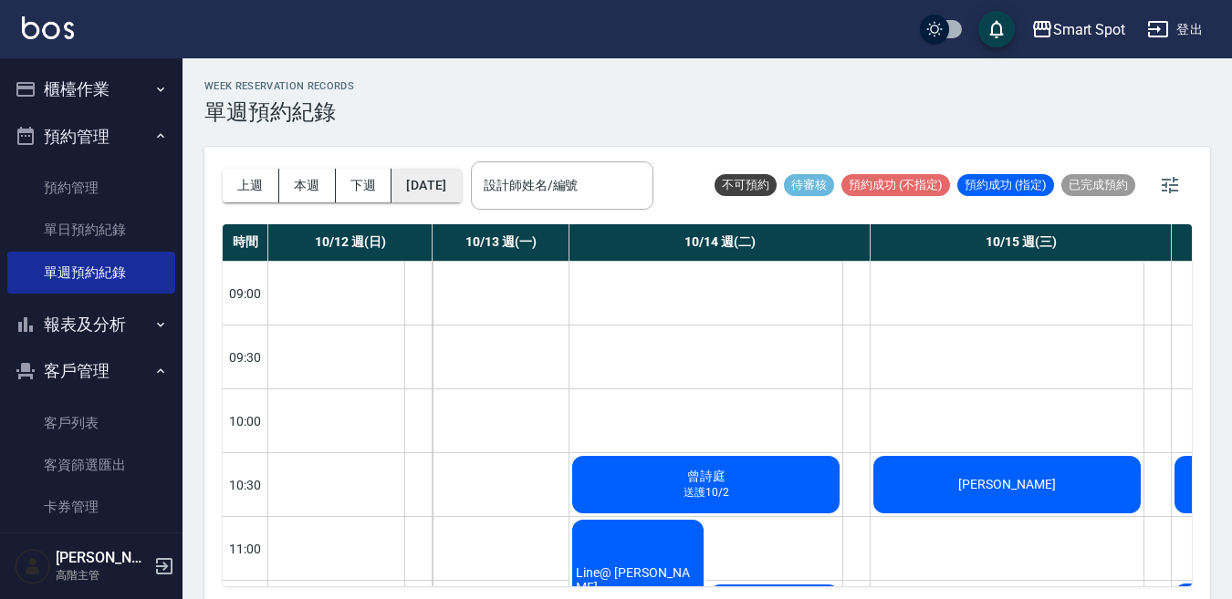
click at [461, 193] on button "[DATE]" at bounding box center [425, 186] width 69 height 34
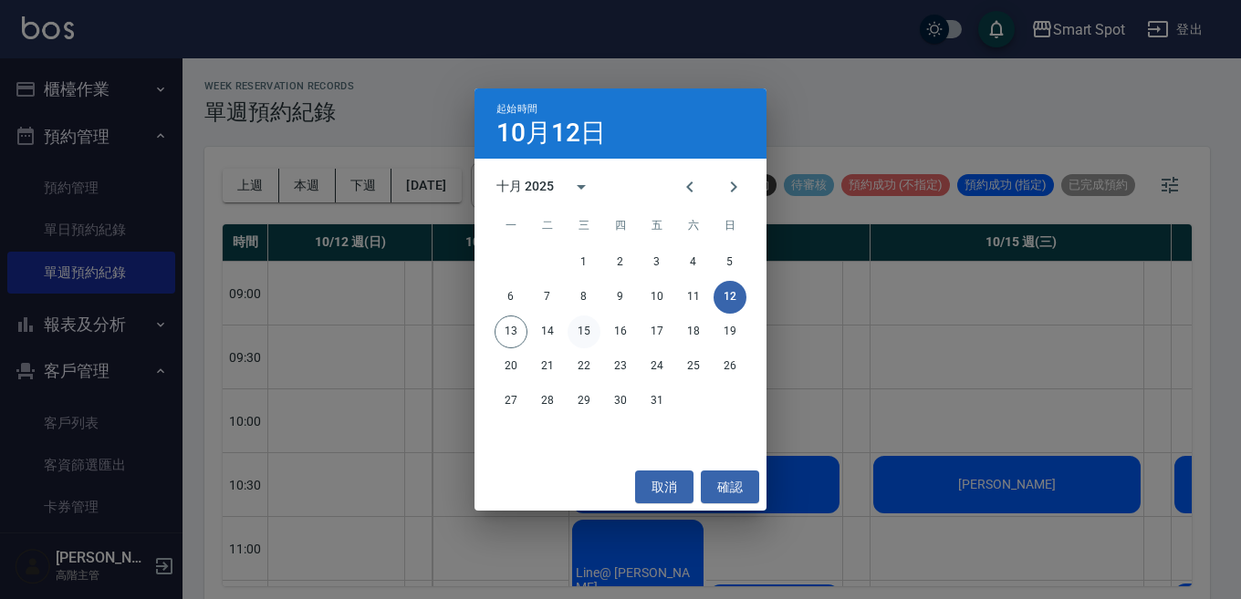
click at [588, 335] on button "15" at bounding box center [584, 332] width 33 height 33
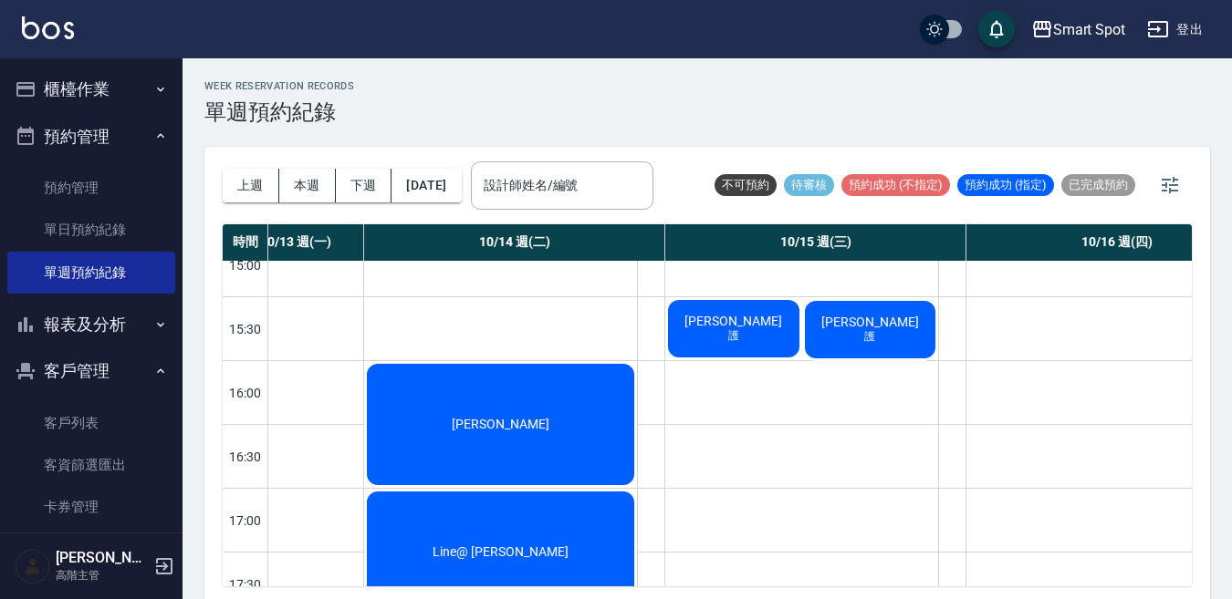
scroll to position [731, 205]
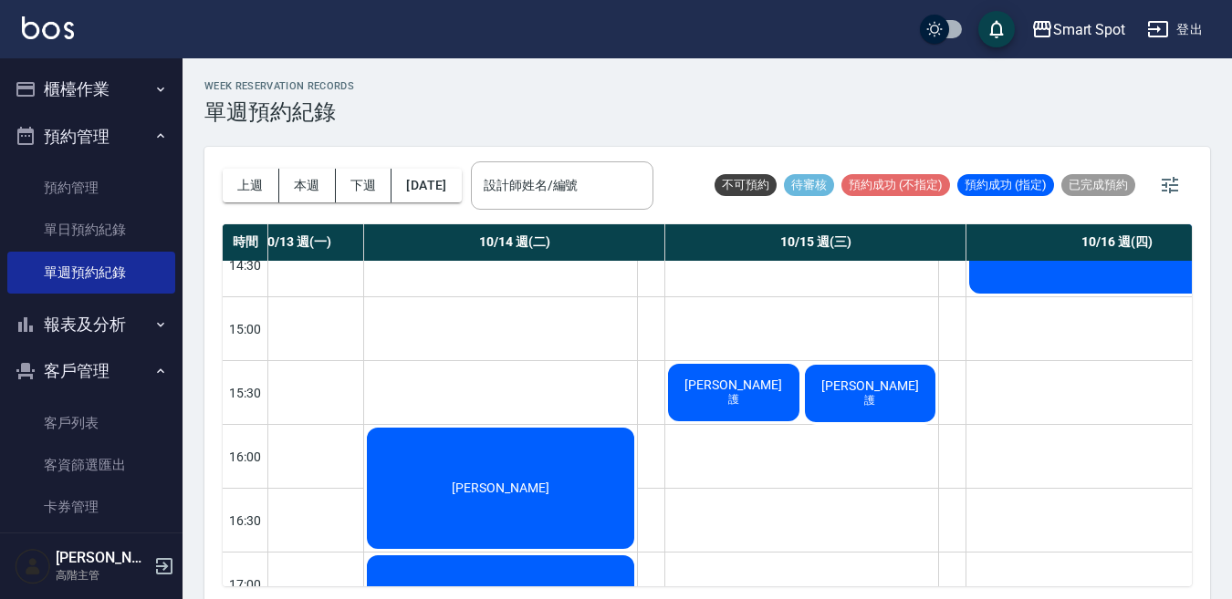
drag, startPoint x: 860, startPoint y: 396, endPoint x: 861, endPoint y: 421, distance: 24.7
click at [848, 402] on div "[PERSON_NAME] 護" at bounding box center [870, 393] width 137 height 63
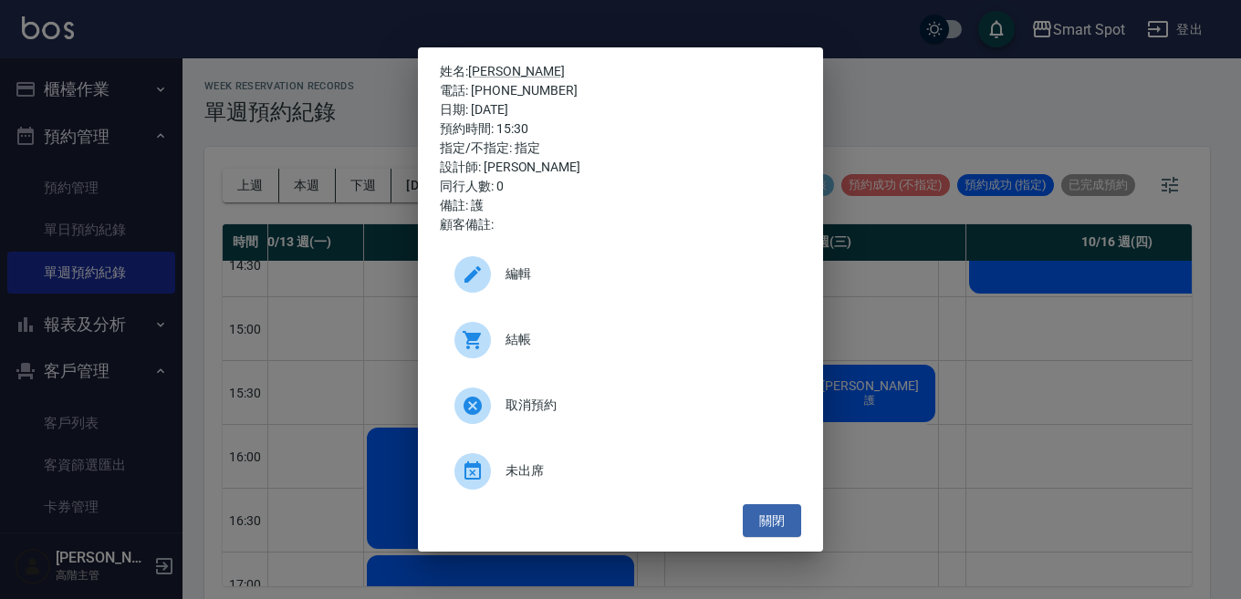
click at [471, 412] on icon at bounding box center [473, 406] width 18 height 18
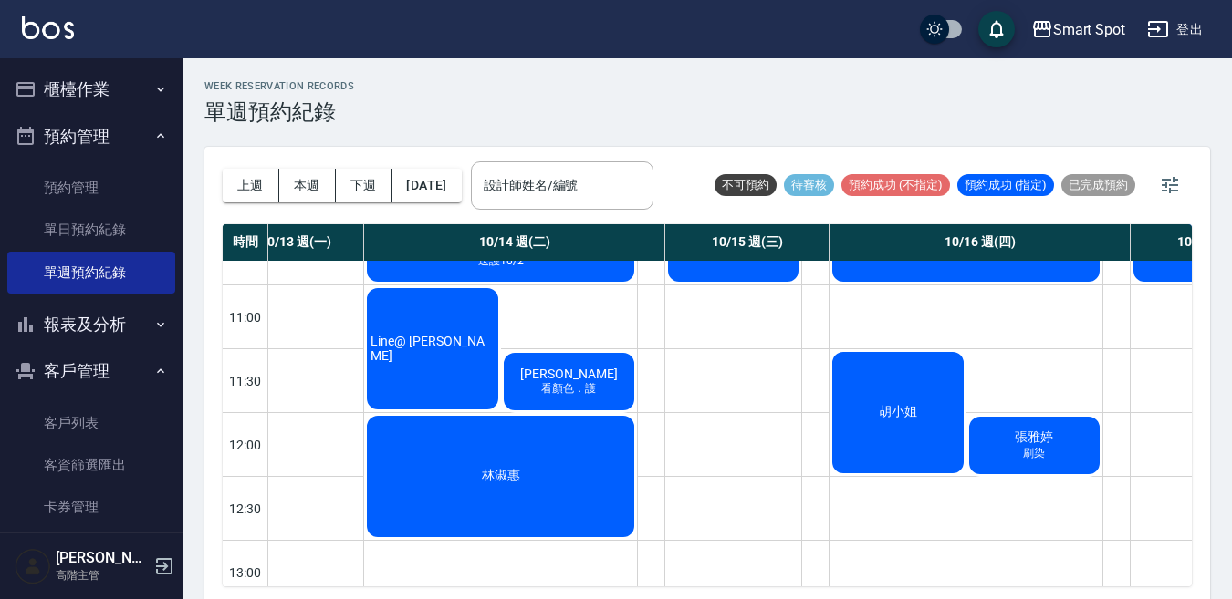
scroll to position [234, 205]
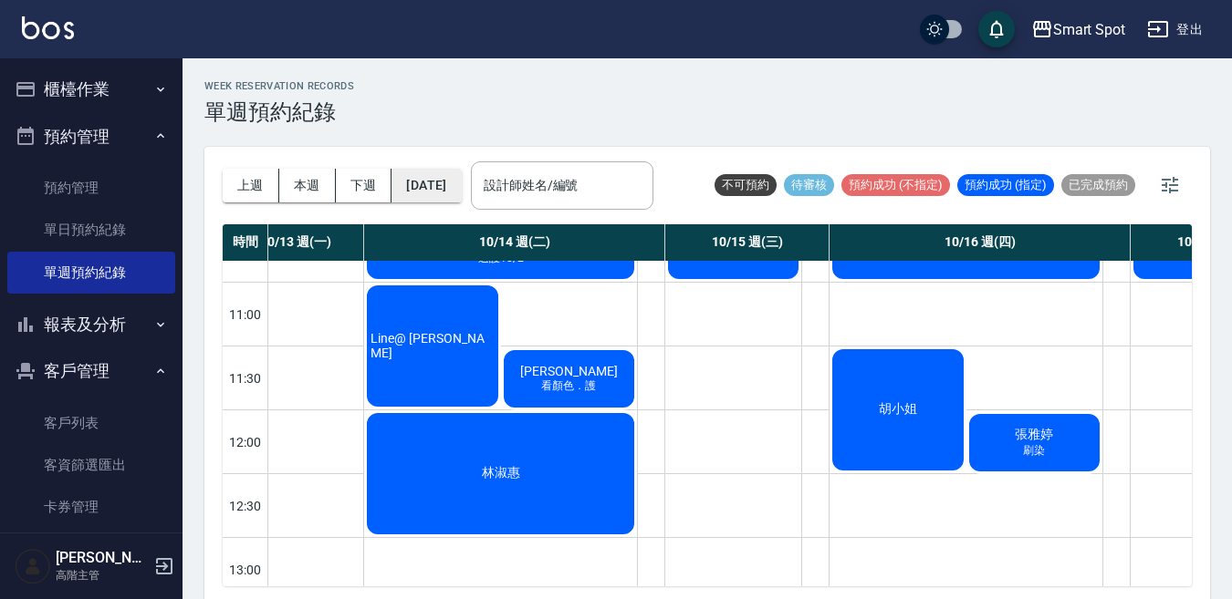
click at [460, 183] on button "[DATE]" at bounding box center [425, 186] width 69 height 34
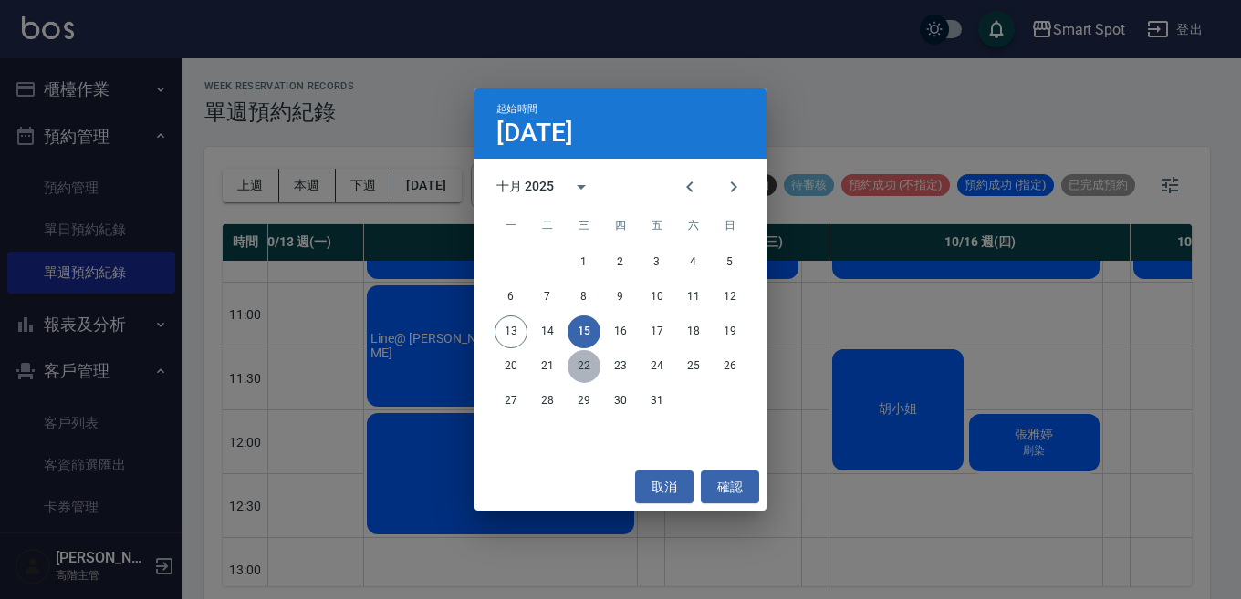
drag, startPoint x: 586, startPoint y: 368, endPoint x: 675, endPoint y: 453, distance: 123.9
click at [586, 368] on button "22" at bounding box center [584, 366] width 33 height 33
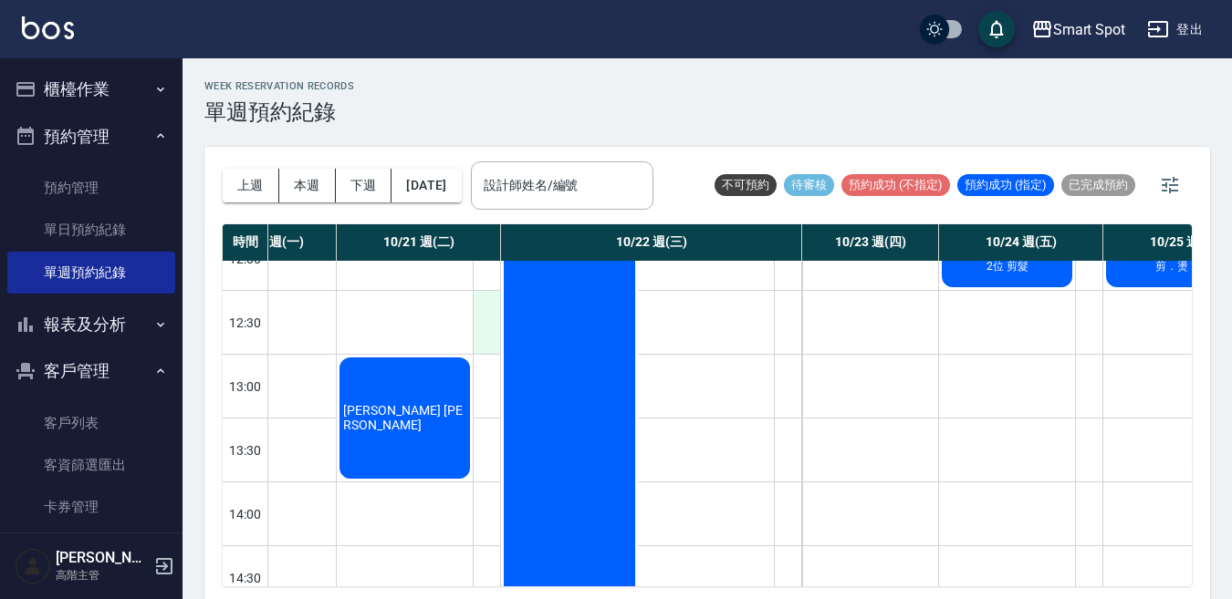
scroll to position [499, 205]
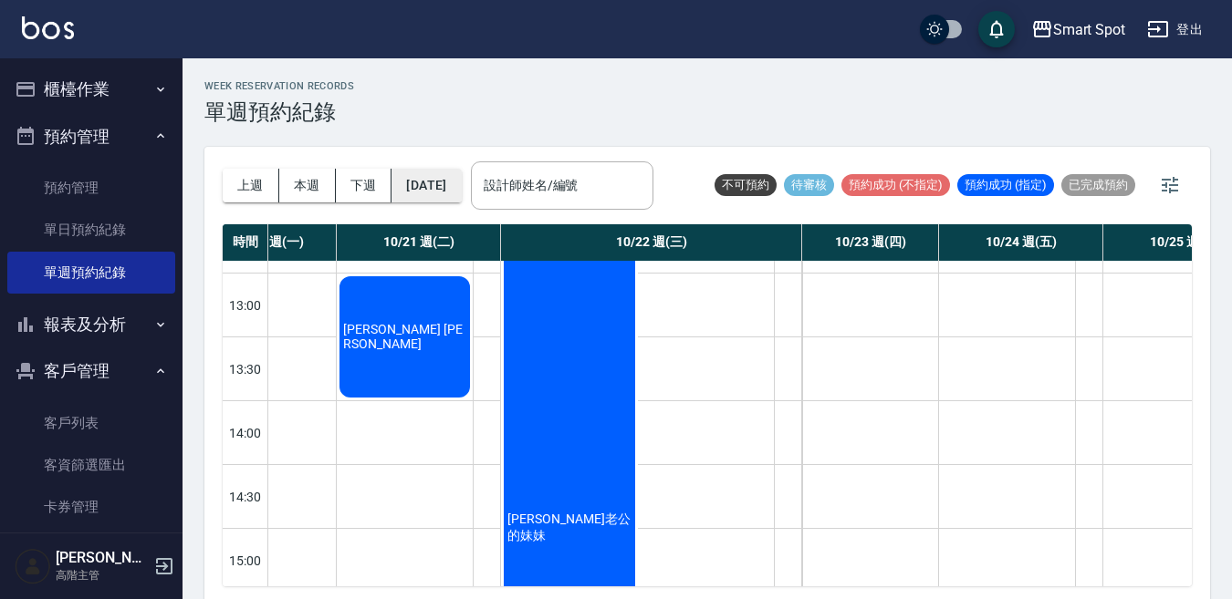
click at [461, 199] on button "[DATE]" at bounding box center [425, 186] width 69 height 34
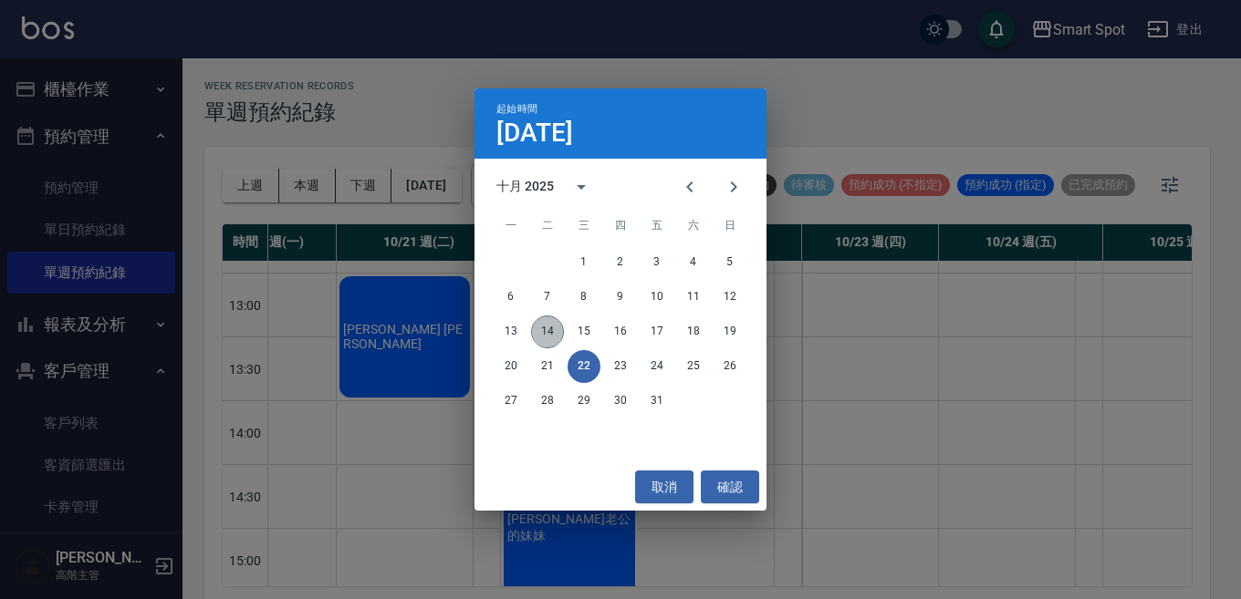
click at [552, 332] on button "14" at bounding box center [547, 332] width 33 height 33
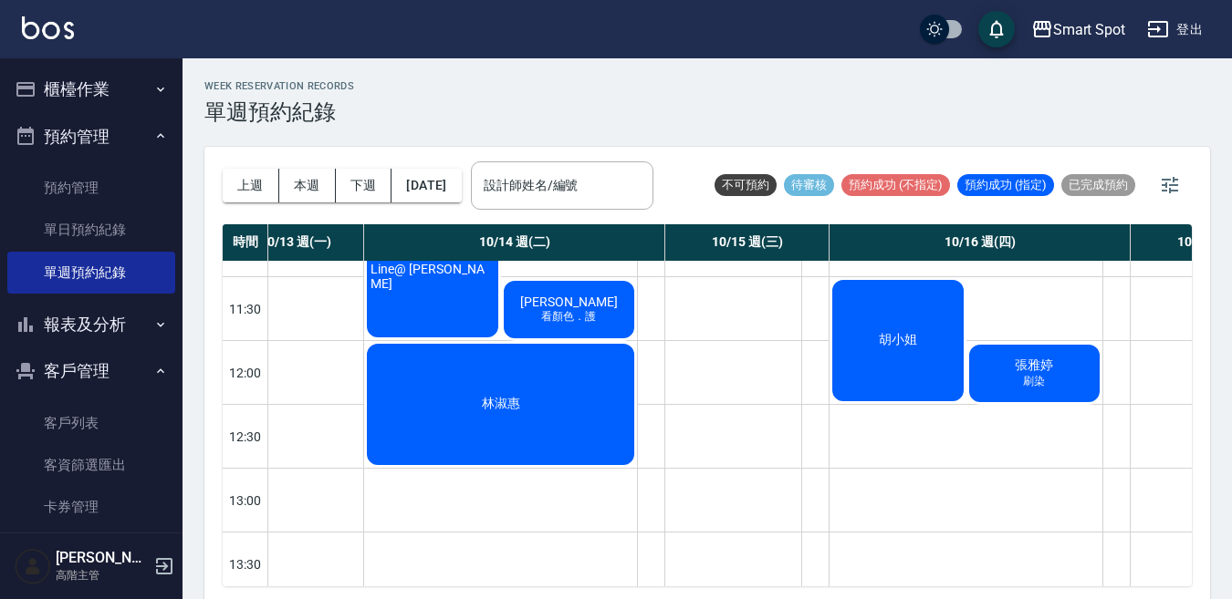
scroll to position [291, 205]
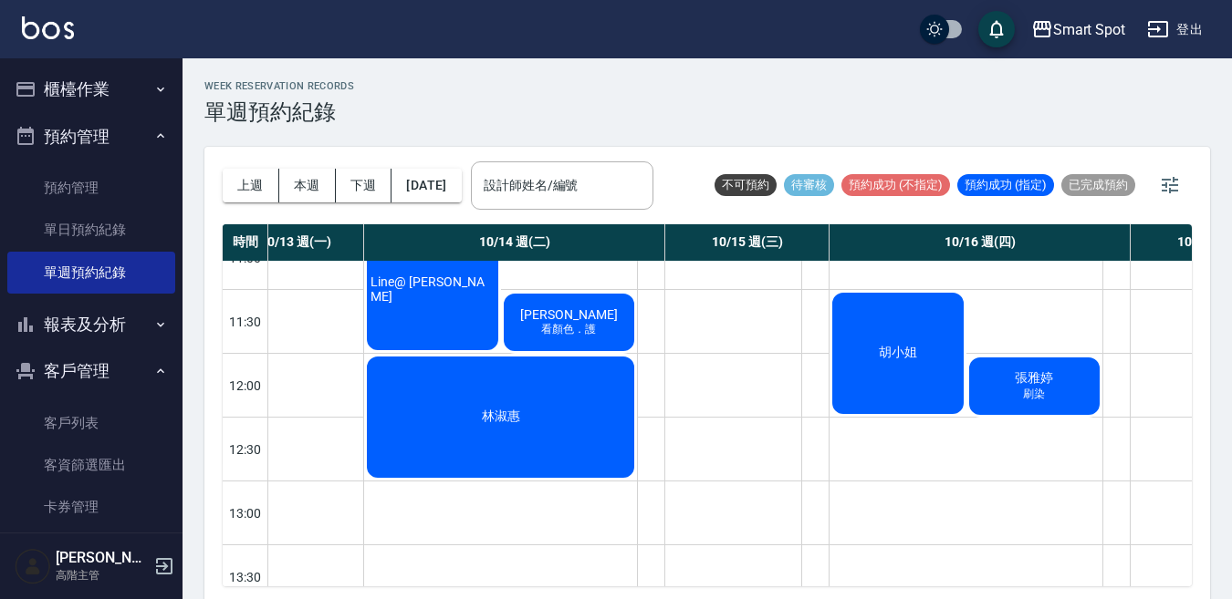
click at [573, 448] on div "林淑惠" at bounding box center [500, 417] width 273 height 127
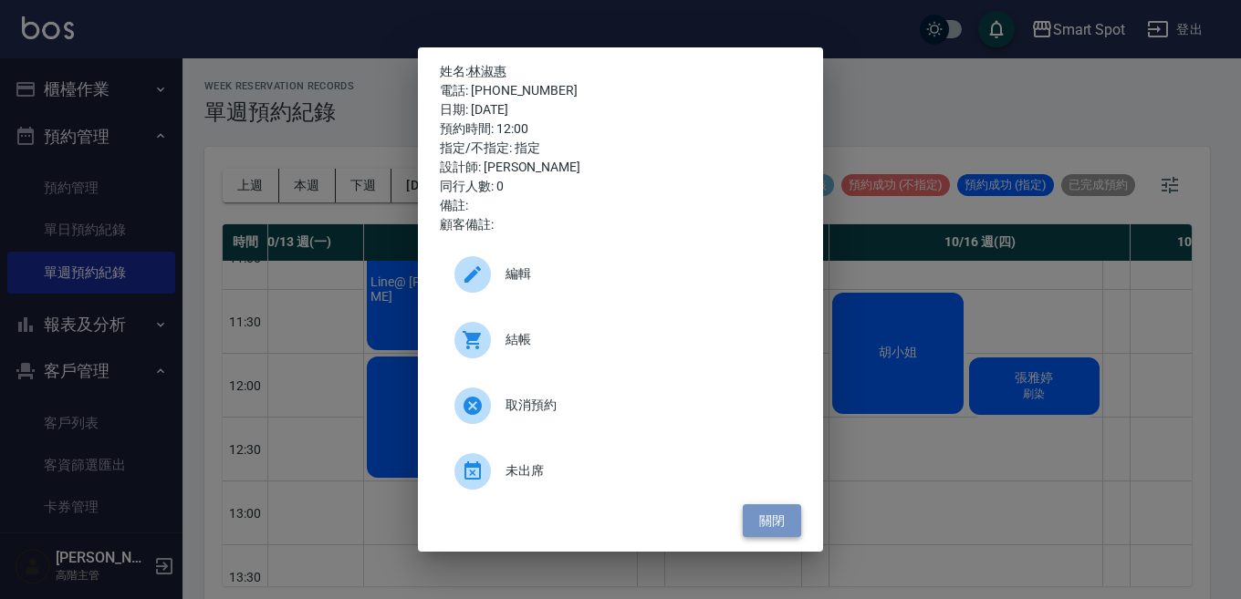
click at [766, 521] on button "關閉" at bounding box center [772, 522] width 58 height 34
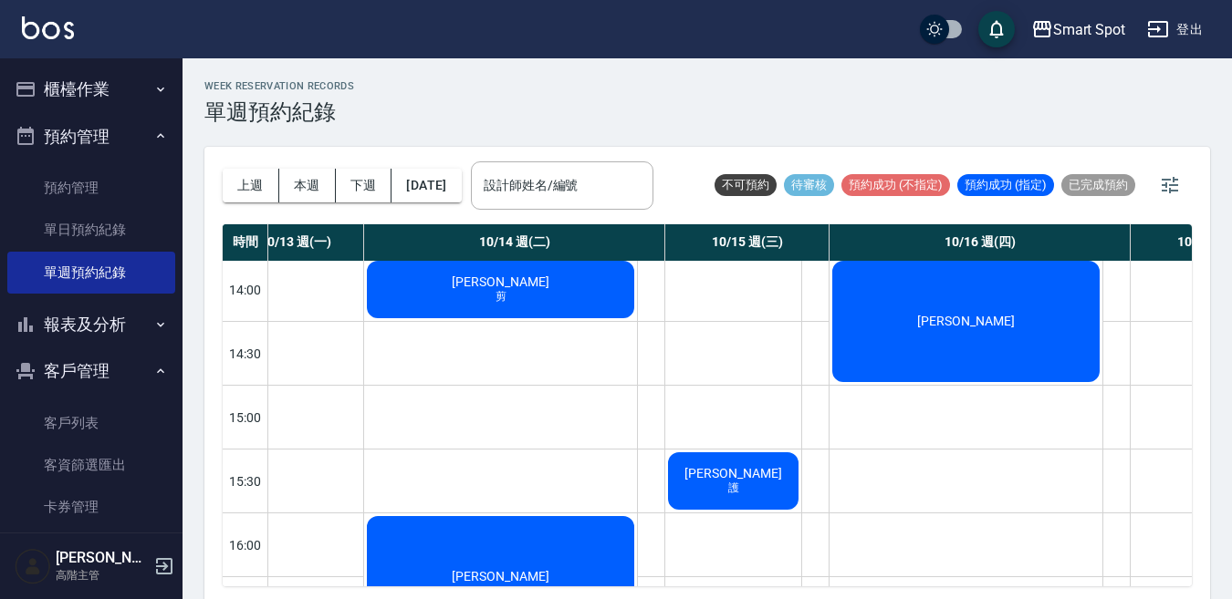
scroll to position [310, 205]
